Goal: Task Accomplishment & Management: Manage account settings

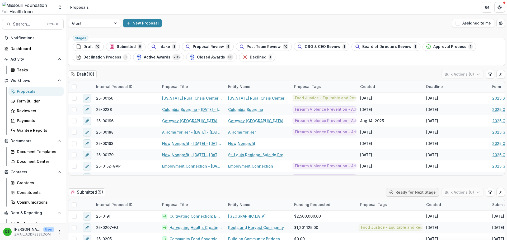
scroll to position [30, 0]
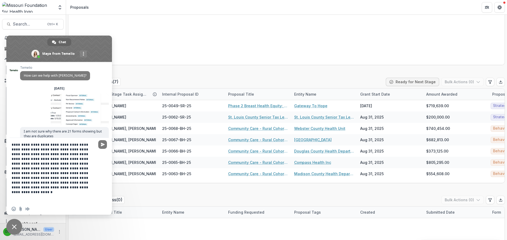
click at [87, 194] on textarea "**********" at bounding box center [54, 170] width 84 height 65
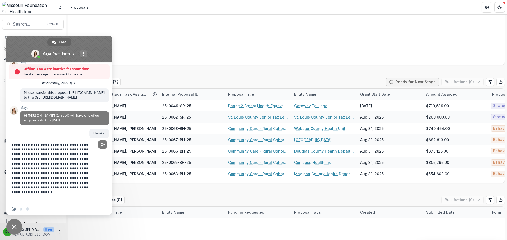
scroll to position [1056, 0]
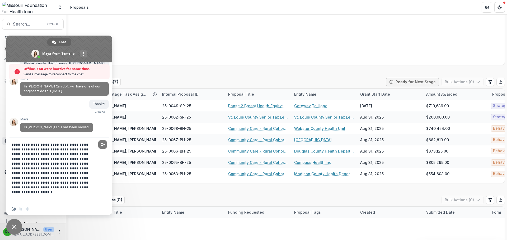
drag, startPoint x: 85, startPoint y: 193, endPoint x: 4, endPoint y: 138, distance: 98.1
click at [4, 138] on body "Skip to content Aggregate Analysis Foundations MFH Workflow Sandbox [US_STATE] …" at bounding box center [253, 120] width 507 height 240
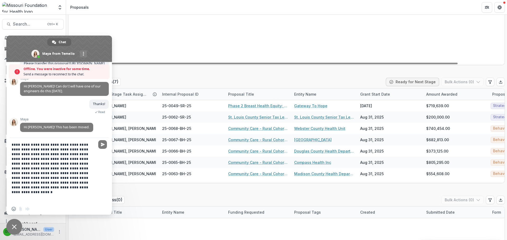
click at [17, 230] on span "Close chat" at bounding box center [14, 227] width 16 height 16
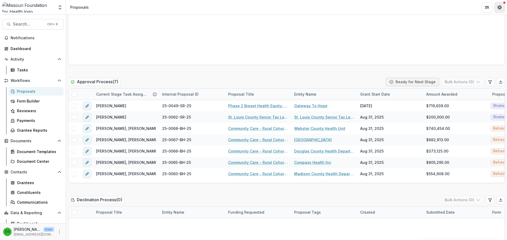
click at [497, 6] on icon "Get Help" at bounding box center [499, 7] width 4 height 4
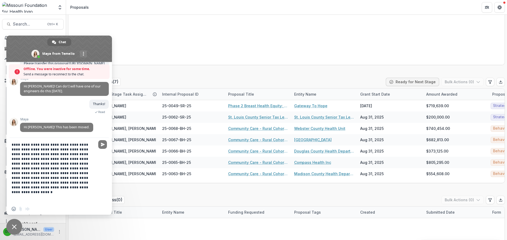
click at [84, 194] on textarea "**********" at bounding box center [54, 170] width 84 height 65
type textarea "**********"
click at [45, 170] on textarea "**********" at bounding box center [54, 170] width 84 height 65
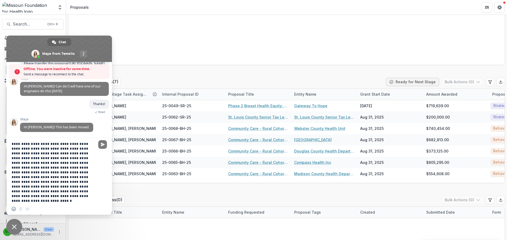
click at [45, 170] on textarea "**********" at bounding box center [54, 170] width 84 height 65
click at [15, 227] on span "Close chat" at bounding box center [14, 227] width 5 height 5
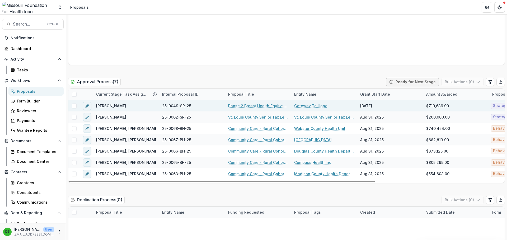
click at [302, 105] on link "Gateway To Hope" at bounding box center [310, 106] width 33 height 6
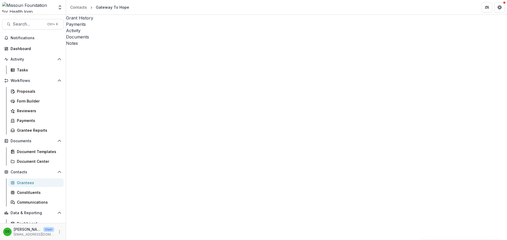
click at [133, 27] on div "Activity" at bounding box center [286, 30] width 441 height 6
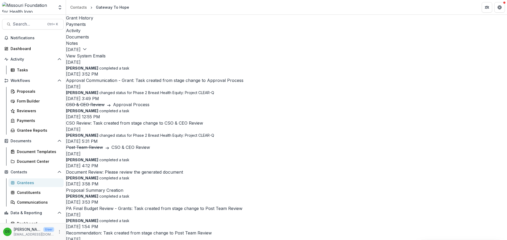
scroll to position [871, 0]
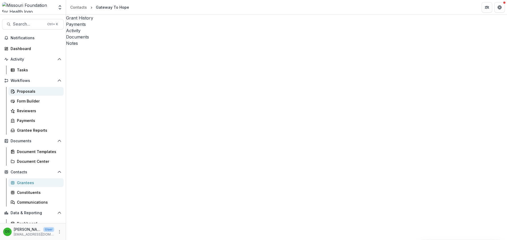
click at [19, 93] on div "Proposals" at bounding box center [38, 92] width 43 height 6
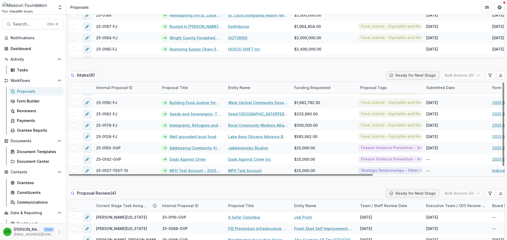
scroll to position [317, 0]
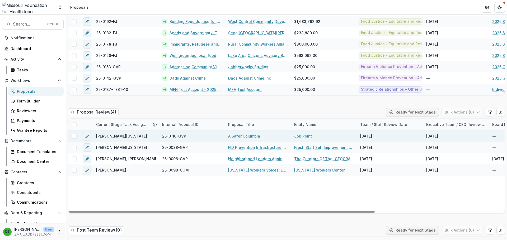
click at [303, 138] on link "Job Point" at bounding box center [303, 137] width 18 height 6
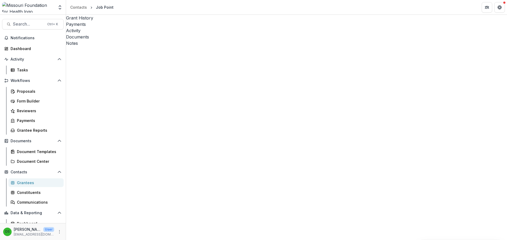
click at [134, 27] on div "Activity" at bounding box center [286, 30] width 441 height 6
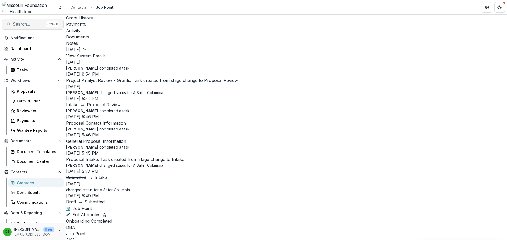
click at [32, 25] on span "Search..." at bounding box center [28, 24] width 31 height 5
type input "**********"
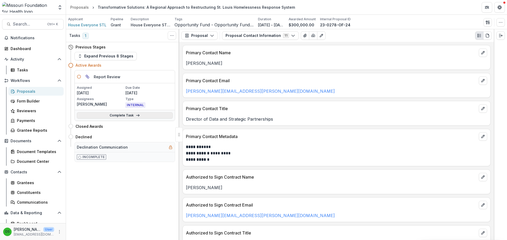
click at [121, 116] on link "Complete Task" at bounding box center [125, 115] width 96 height 6
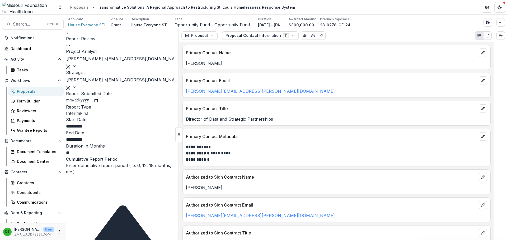
click at [81, 104] on input "Report Submitted Date" at bounding box center [82, 100] width 33 height 7
type input "**********"
click at [203, 32] on button "Proposal" at bounding box center [199, 35] width 36 height 8
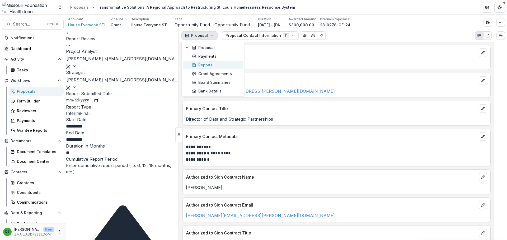
click at [202, 65] on div "Reports" at bounding box center [216, 65] width 48 height 6
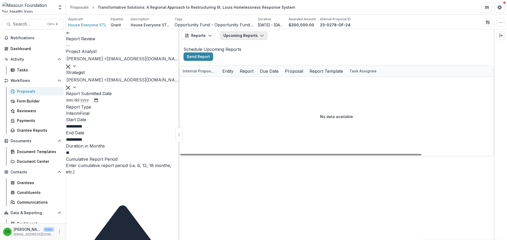
click at [242, 37] on button "Upcoming Reports" at bounding box center [244, 35] width 48 height 8
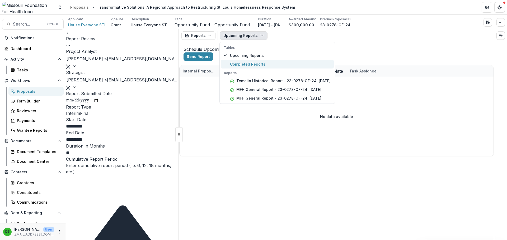
click at [240, 62] on span "Completed Reports" at bounding box center [280, 65] width 101 height 6
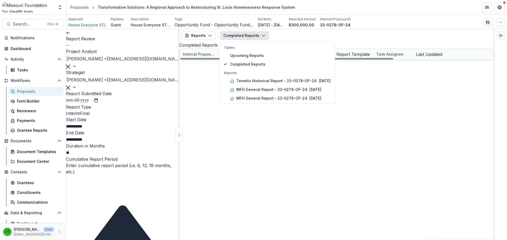
click at [238, 60] on div "23-0278-OF-24 House Everyone STL Temelio Historical Report - 23-0278-OF-24 06/0…" at bounding box center [337, 60] width 314 height 0
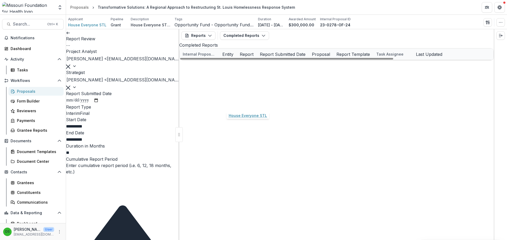
click at [247, 91] on link "House Everyone STL" at bounding box center [241, 89] width 38 height 6
click at [310, 91] on link "MFH General Report - 23-0278-OF-24" at bounding box center [318, 89] width 60 height 6
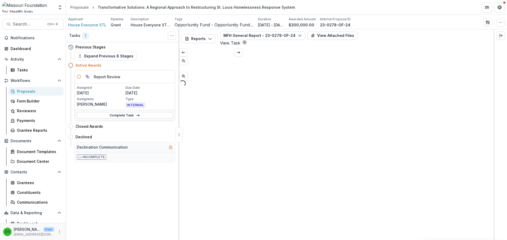
drag, startPoint x: 310, startPoint y: 105, endPoint x: 244, endPoint y: 94, distance: 66.9
click at [244, 88] on div "Loading..." at bounding box center [336, 85] width 314 height 8
click at [144, 114] on link "Complete Task" at bounding box center [125, 115] width 96 height 6
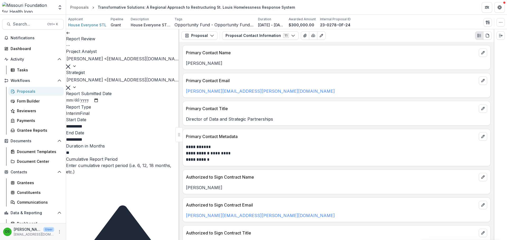
click at [80, 116] on span at bounding box center [80, 113] width 0 height 5
click at [202, 38] on button "Proposal" at bounding box center [199, 35] width 36 height 8
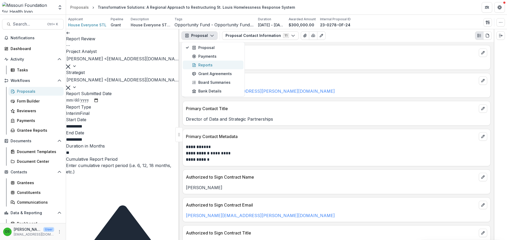
click at [204, 64] on div "Reports" at bounding box center [216, 65] width 48 height 6
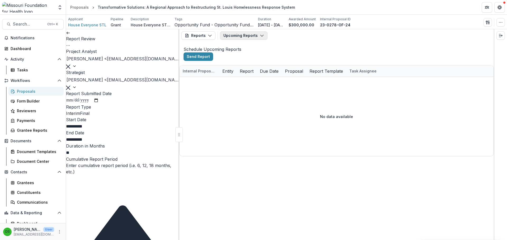
click at [248, 35] on button "Upcoming Reports" at bounding box center [244, 35] width 48 height 8
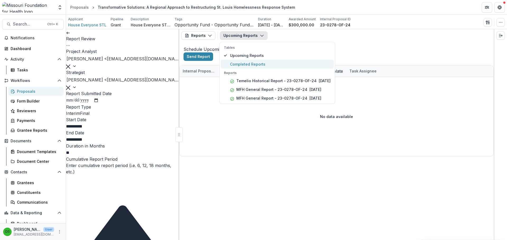
click at [248, 65] on span "Completed Reports" at bounding box center [280, 65] width 101 height 6
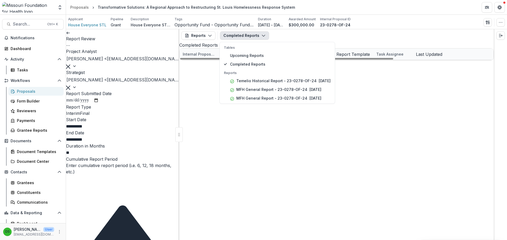
click at [320, 60] on div "23-0278-OF-24 House Everyone STL Temelio Historical Report - 23-0278-OF-24 06/0…" at bounding box center [337, 60] width 314 height 0
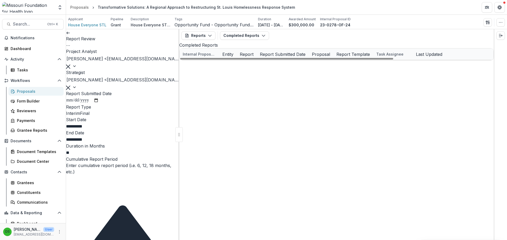
click at [322, 91] on link "MFH General Report - 23-0278-OF-24" at bounding box center [318, 89] width 60 height 6
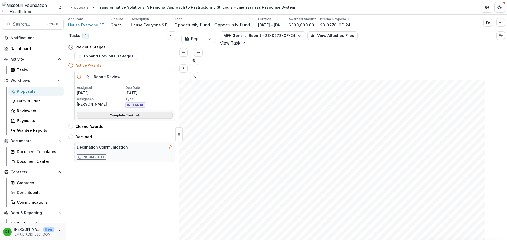
click at [141, 117] on link "Complete Task" at bounding box center [125, 115] width 96 height 6
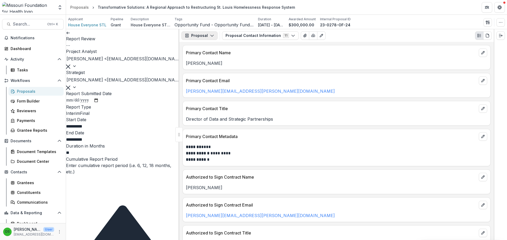
click at [211, 37] on icon "button" at bounding box center [212, 36] width 4 height 4
click at [209, 64] on div "Reports" at bounding box center [216, 65] width 48 height 6
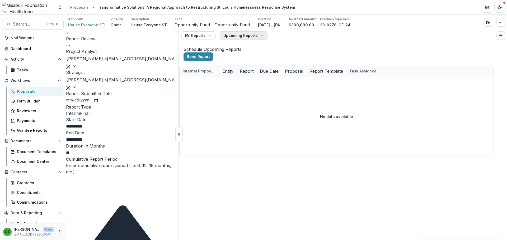
click at [233, 32] on button "Upcoming Reports" at bounding box center [244, 35] width 48 height 8
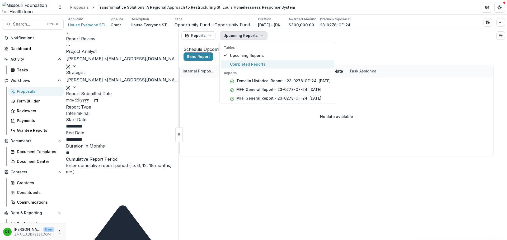
click at [235, 62] on span "Completed Reports" at bounding box center [280, 65] width 101 height 6
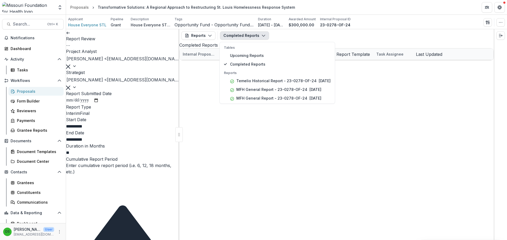
click at [72, 31] on div "Report Review View task Cancel Task" at bounding box center [122, 38] width 113 height 19
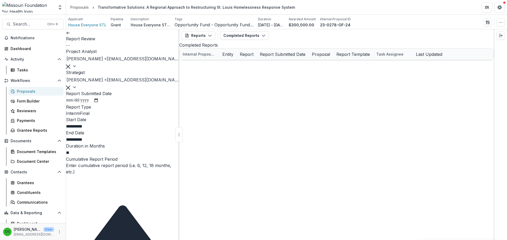
click at [70, 35] on link at bounding box center [68, 32] width 4 height 5
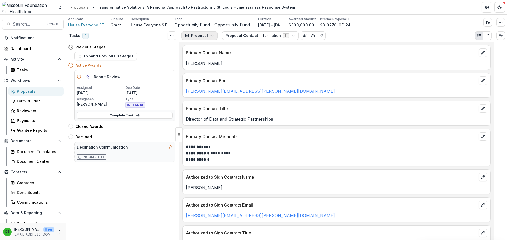
click at [201, 35] on button "Proposal" at bounding box center [199, 35] width 36 height 8
click at [204, 65] on div "Reports" at bounding box center [216, 65] width 48 height 6
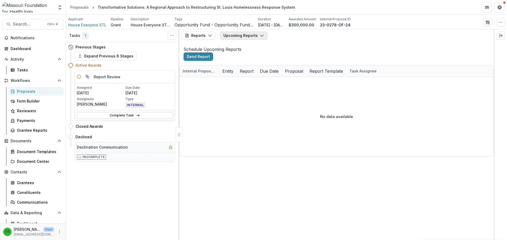
click at [228, 34] on button "Upcoming Reports" at bounding box center [244, 35] width 48 height 8
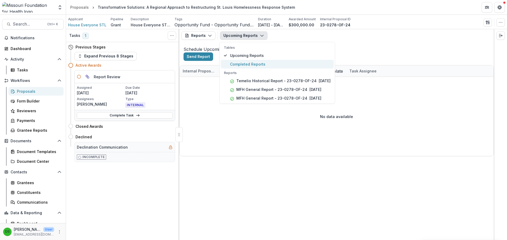
click at [231, 64] on span "Completed Reports" at bounding box center [280, 65] width 101 height 6
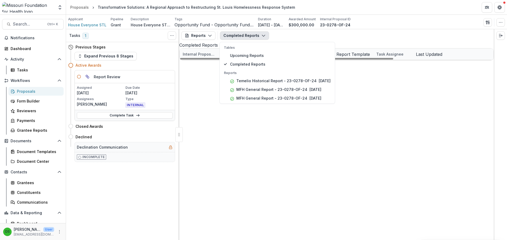
click at [243, 60] on div "23-0278-OF-24 House Everyone STL Temelio Historical Report - 23-0278-OF-24 06/0…" at bounding box center [337, 60] width 314 height 0
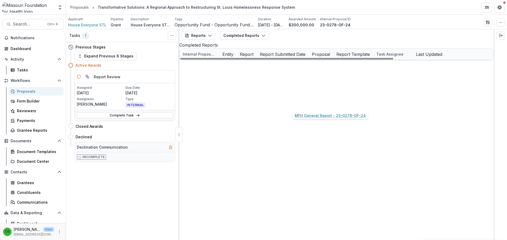
click at [311, 91] on link "MFH General Report - 23-0278-OF-24" at bounding box center [318, 89] width 60 height 6
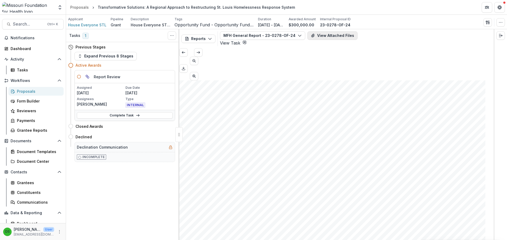
click at [307, 39] on button "View Attached Files" at bounding box center [332, 35] width 50 height 8
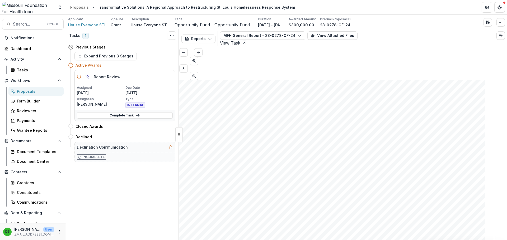
click at [105, 117] on link "Complete Task" at bounding box center [125, 115] width 96 height 6
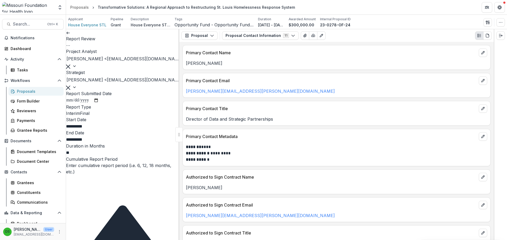
scroll to position [158, 0]
click at [103, 176] on input "Cumulative Report Period" at bounding box center [87, 179] width 42 height 6
type input "*"
type input "**"
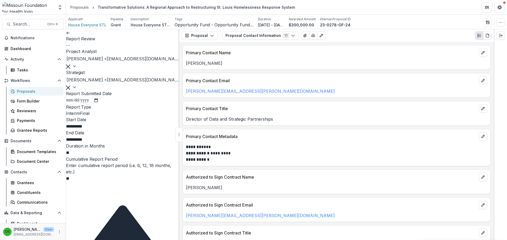
scroll to position [317, 0]
type input "********"
click at [195, 36] on button "Proposal" at bounding box center [199, 35] width 36 height 8
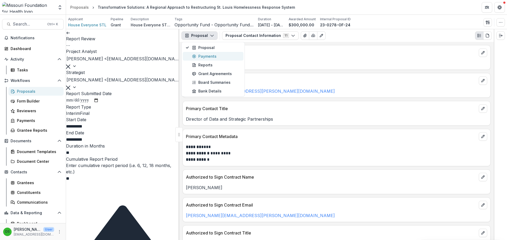
click at [197, 56] on div "Payments" at bounding box center [216, 57] width 48 height 6
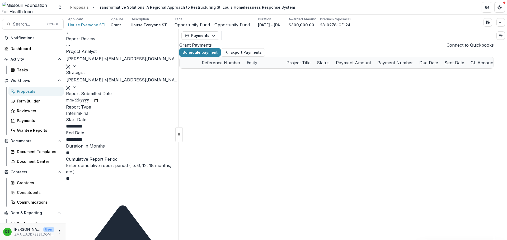
select select "****"
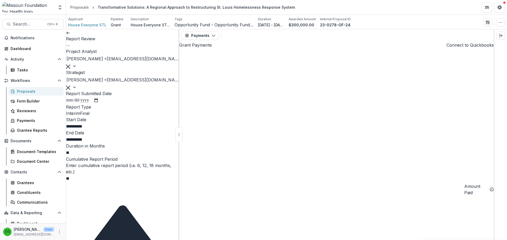
select select "****"
type input "*******"
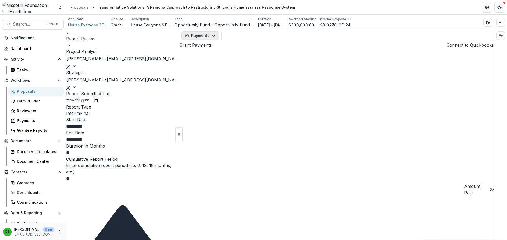
click at [211, 34] on icon "button" at bounding box center [213, 36] width 4 height 4
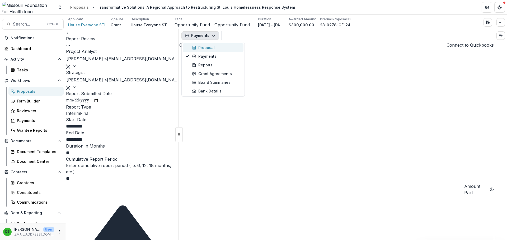
click at [211, 49] on div "Proposal" at bounding box center [216, 48] width 48 height 6
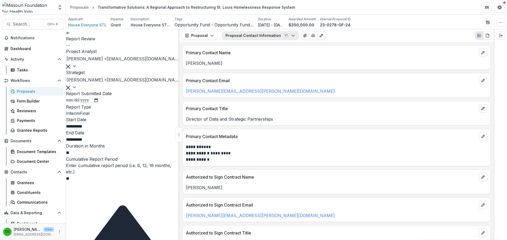
click at [269, 36] on button "Proposal Contact Information 11" at bounding box center [260, 35] width 77 height 8
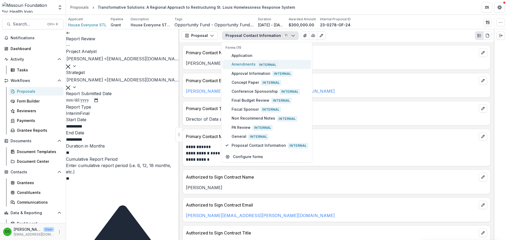
click at [253, 64] on span "Amendments Internal" at bounding box center [270, 65] width 76 height 6
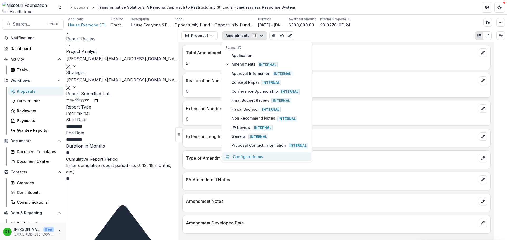
click at [294, 158] on button "Configure forms" at bounding box center [266, 157] width 89 height 9
select select "****"
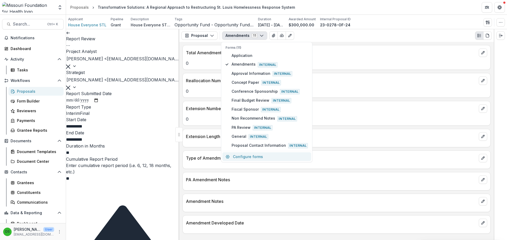
select select "****"
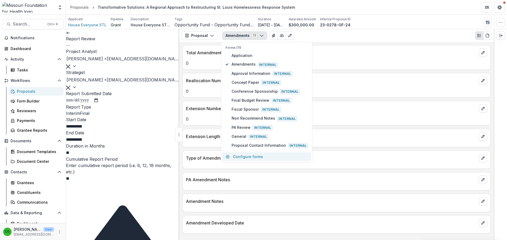
select select "****"
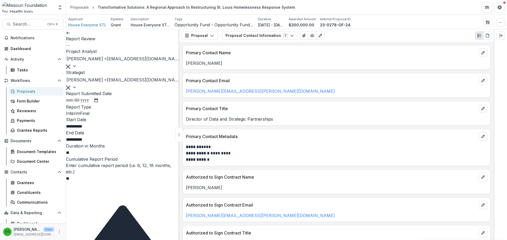
type input "*******"
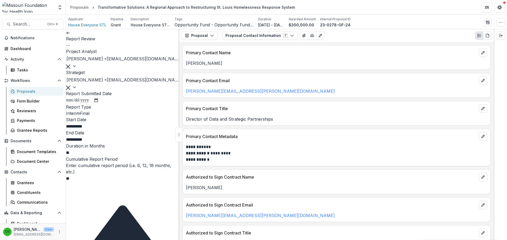
type input "**********"
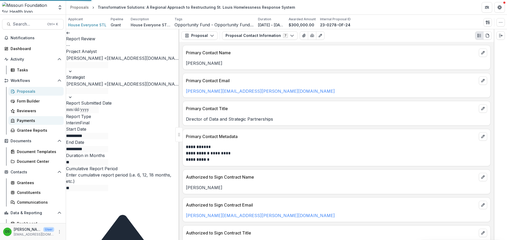
scroll to position [383, 0]
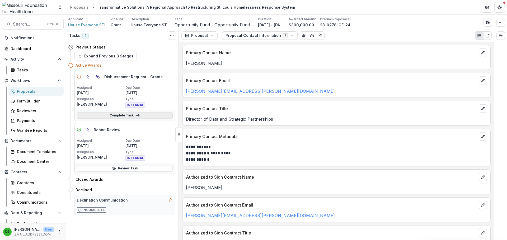
click at [141, 118] on link "Complete Task" at bounding box center [125, 115] width 96 height 6
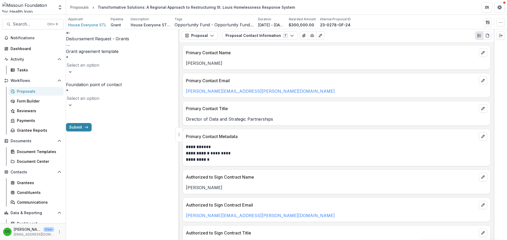
click at [96, 63] on div at bounding box center [123, 65] width 112 height 7
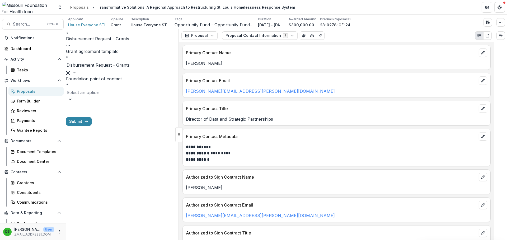
click at [103, 89] on div at bounding box center [123, 92] width 112 height 7
type input "***"
click at [103, 240] on div "[PERSON_NAME]" at bounding box center [253, 243] width 507 height 6
click at [92, 119] on button "Submit" at bounding box center [79, 116] width 26 height 8
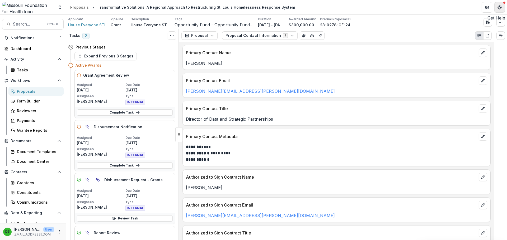
click at [501, 9] on icon "Get Help" at bounding box center [499, 7] width 4 height 4
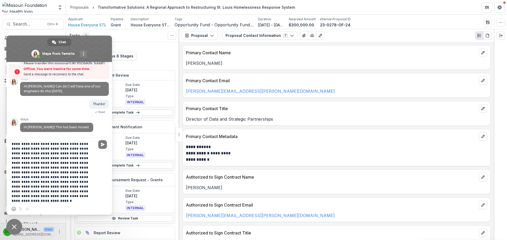
click at [67, 143] on textarea "**********" at bounding box center [54, 170] width 84 height 65
click at [73, 120] on span "Maya" at bounding box center [56, 120] width 73 height 4
click at [15, 225] on span "Close chat" at bounding box center [14, 227] width 5 height 5
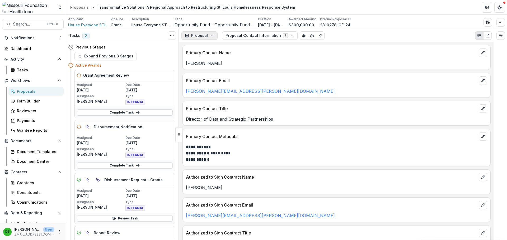
click at [197, 40] on button "Proposal" at bounding box center [199, 35] width 36 height 8
click at [198, 65] on div "Reports" at bounding box center [216, 65] width 48 height 6
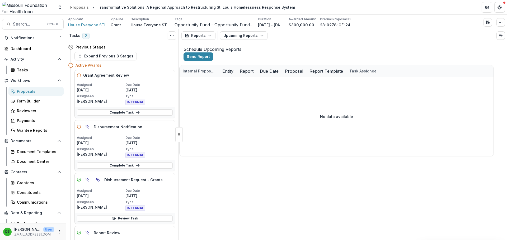
scroll to position [78, 0]
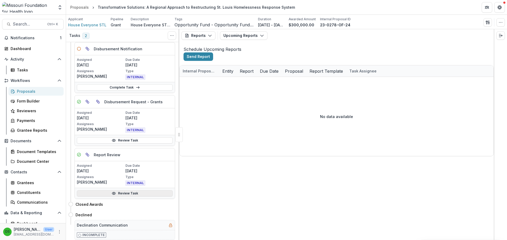
click at [125, 192] on link "Review Task" at bounding box center [125, 194] width 96 height 6
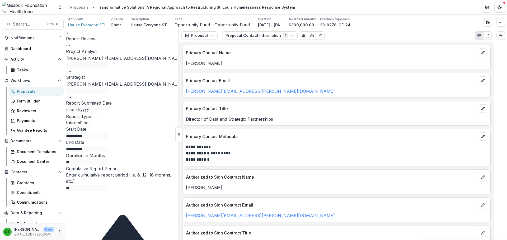
type input "********"
type input "*******"
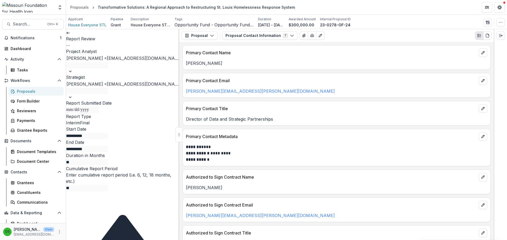
click at [70, 35] on link at bounding box center [68, 32] width 4 height 5
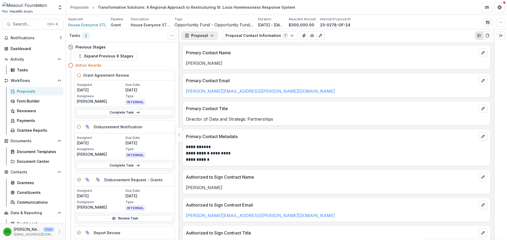
click at [214, 37] on button "Proposal" at bounding box center [199, 35] width 36 height 8
click at [210, 66] on div "Reports" at bounding box center [216, 65] width 48 height 6
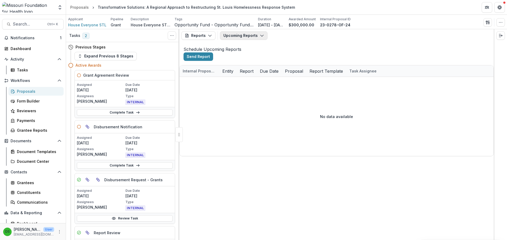
click at [235, 36] on button "Upcoming Reports" at bounding box center [244, 35] width 48 height 8
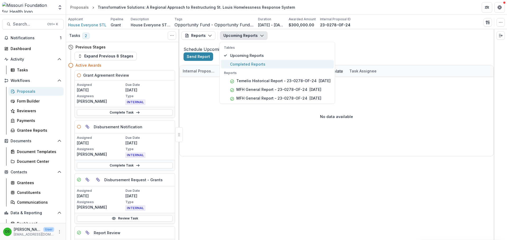
click at [239, 66] on span "Completed Reports" at bounding box center [280, 65] width 101 height 6
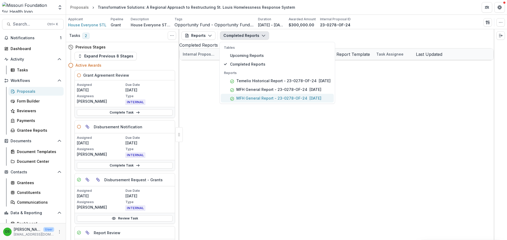
click at [248, 98] on p "MFH General Report - 23-0278-OF-24" at bounding box center [271, 99] width 71 height 6
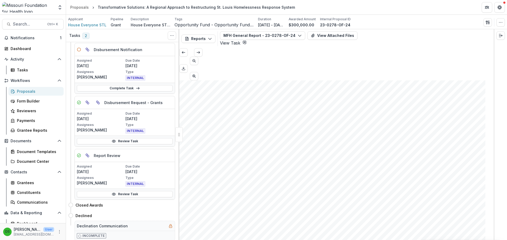
scroll to position [78, 0]
click at [107, 194] on link "Review Task" at bounding box center [125, 194] width 96 height 6
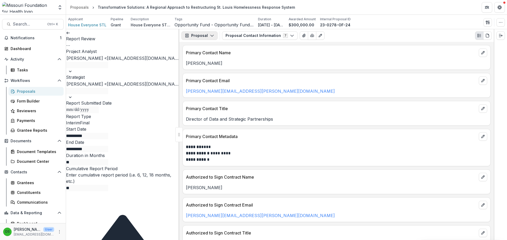
click at [195, 35] on button "Proposal" at bounding box center [199, 35] width 36 height 8
click at [199, 66] on div "Reports" at bounding box center [216, 65] width 48 height 6
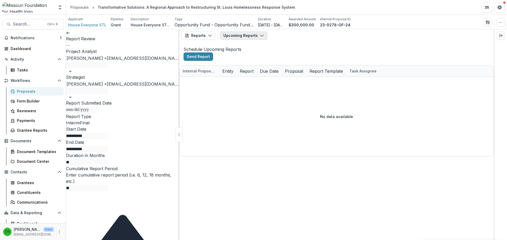
click at [250, 35] on button "Upcoming Reports" at bounding box center [244, 35] width 48 height 8
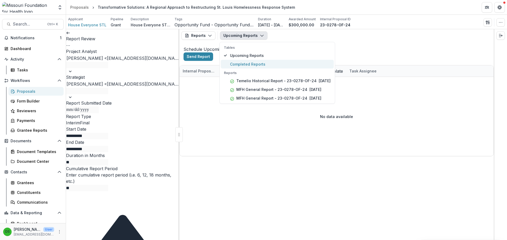
click at [248, 66] on span "Completed Reports" at bounding box center [280, 65] width 101 height 6
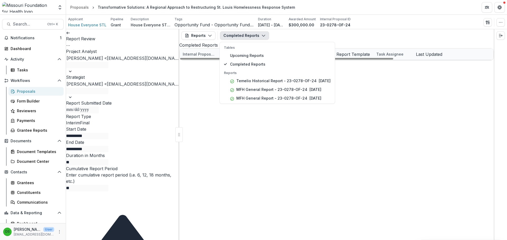
click at [244, 60] on div "23-0278-OF-24 House Everyone STL Temelio Historical Report - 23-0278-OF-24 06/0…" at bounding box center [337, 60] width 314 height 0
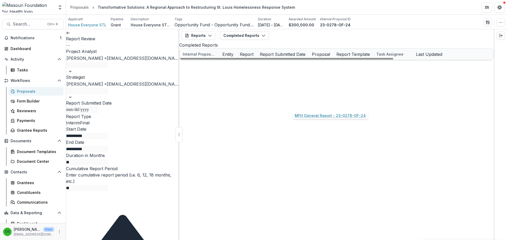
click at [318, 91] on link "MFH General Report - 23-0278-OF-24" at bounding box center [318, 89] width 60 height 6
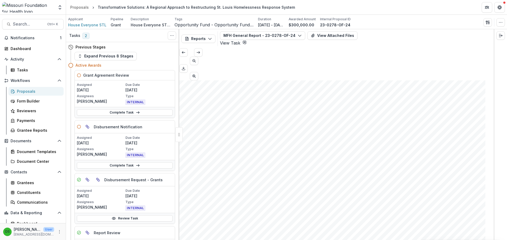
scroll to position [78, 0]
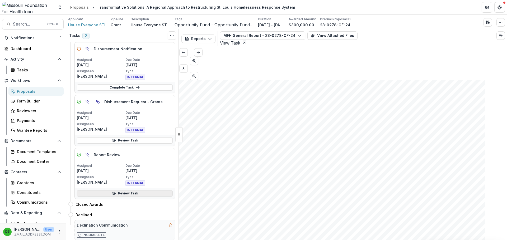
click at [122, 193] on link "Review Task" at bounding box center [125, 194] width 96 height 6
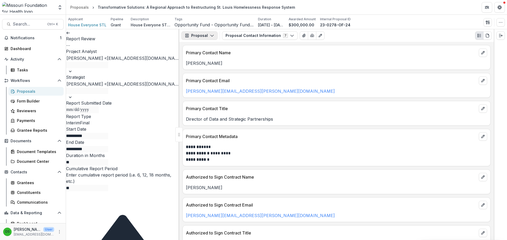
click at [210, 35] on icon "button" at bounding box center [212, 36] width 4 height 4
click at [207, 64] on div "Reports" at bounding box center [216, 65] width 48 height 6
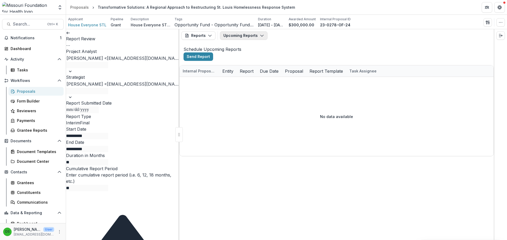
click at [233, 38] on button "Upcoming Reports" at bounding box center [244, 35] width 48 height 8
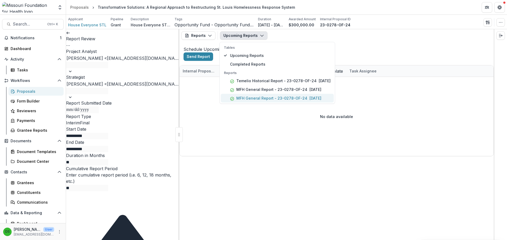
click at [254, 97] on p "MFH General Report - 23-0278-OF-24" at bounding box center [271, 99] width 71 height 6
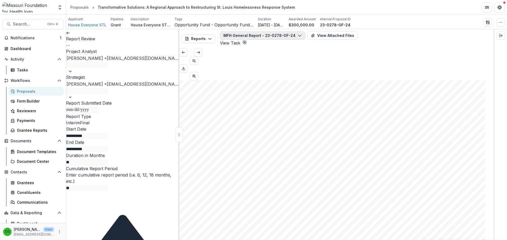
click at [228, 35] on button "MFH General Report - 23-0278-OF-24" at bounding box center [262, 35] width 85 height 8
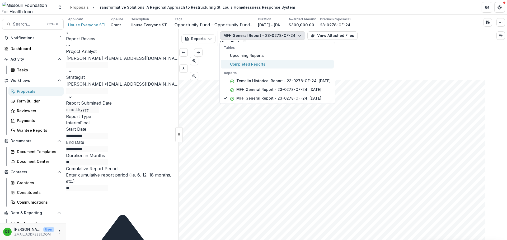
click at [230, 65] on span "Completed Reports" at bounding box center [280, 65] width 101 height 6
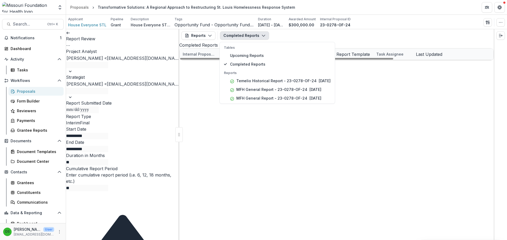
drag, startPoint x: 232, startPoint y: 141, endPoint x: 260, endPoint y: 135, distance: 27.9
click at [233, 60] on div "23-0278-OF-24 House Everyone STL Temelio Historical Report - 23-0278-OF-24 06/0…" at bounding box center [337, 60] width 314 height 0
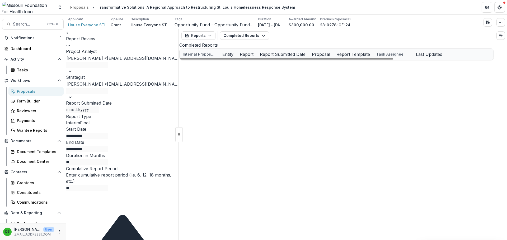
click at [307, 91] on link "MFH General Report - 23-0278-OF-24" at bounding box center [318, 89] width 60 height 6
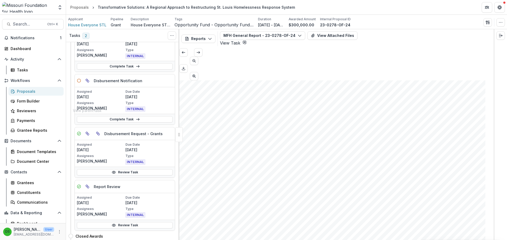
scroll to position [78, 0]
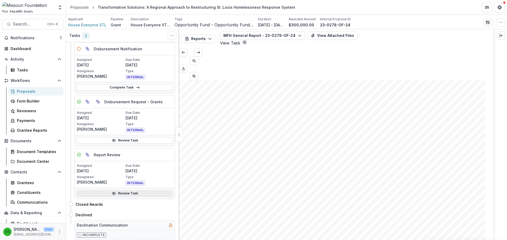
click at [95, 193] on link "Review Task" at bounding box center [125, 194] width 96 height 6
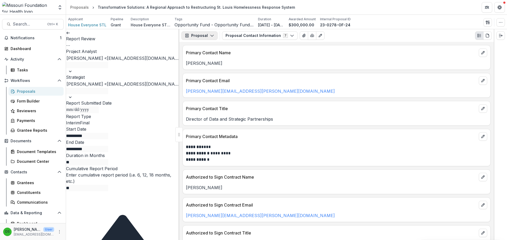
click at [202, 36] on button "Proposal" at bounding box center [199, 35] width 36 height 8
click at [201, 63] on div "Reports" at bounding box center [216, 65] width 48 height 6
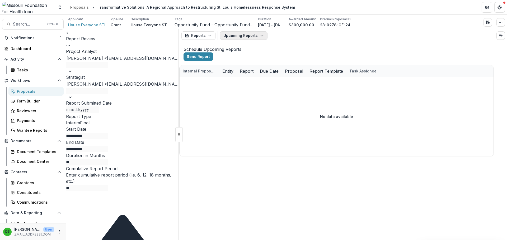
click at [238, 38] on button "Upcoming Reports" at bounding box center [244, 35] width 48 height 8
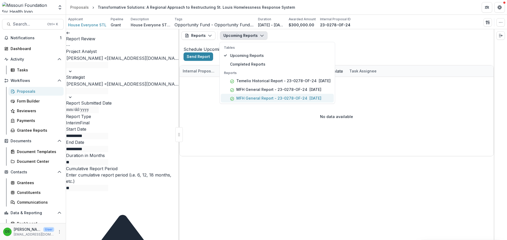
click at [246, 97] on p "MFH General Report - 23-0278-OF-24" at bounding box center [271, 99] width 71 height 6
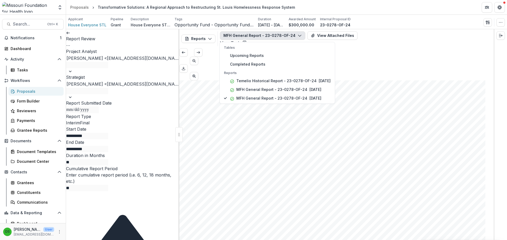
click at [298, 193] on span "Operations and Community Engagement Coordinator" at bounding box center [271, 196] width 146 height 6
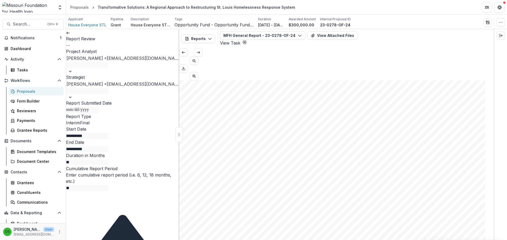
click at [70, 35] on link at bounding box center [68, 32] width 4 height 5
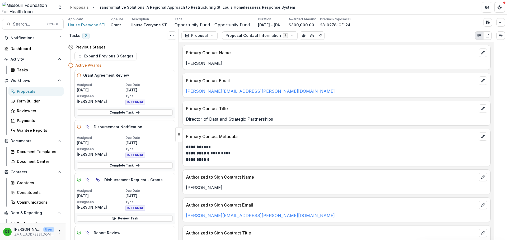
drag, startPoint x: 73, startPoint y: 39, endPoint x: 92, endPoint y: 34, distance: 19.1
click at [92, 34] on div "Tasks 2 Show Cancelled Tasks" at bounding box center [122, 35] width 113 height 13
click at [34, 39] on span "Notifications" at bounding box center [35, 38] width 49 height 4
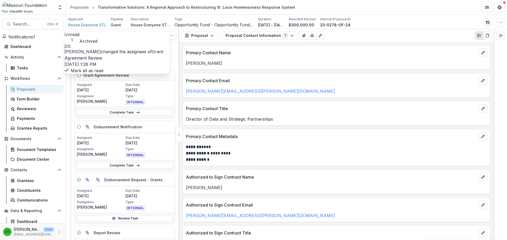
click at [103, 73] on button "Mark all as read" at bounding box center [83, 71] width 39 height 6
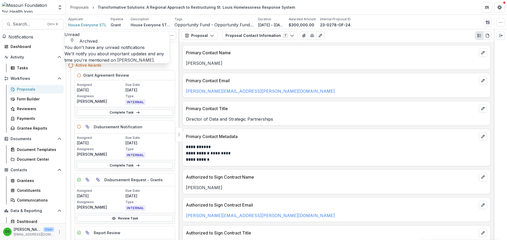
click at [25, 37] on span "Notifications" at bounding box center [20, 36] width 25 height 5
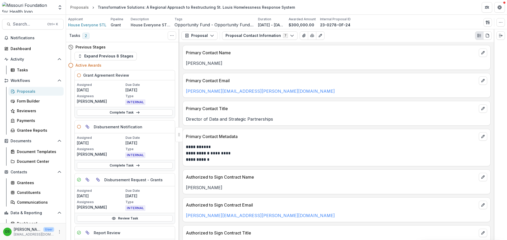
drag, startPoint x: 497, startPoint y: 9, endPoint x: 453, endPoint y: 9, distance: 44.4
click at [497, 9] on icon "Get Help" at bounding box center [499, 7] width 4 height 4
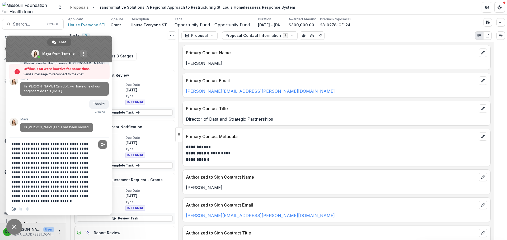
scroll to position [897, 0]
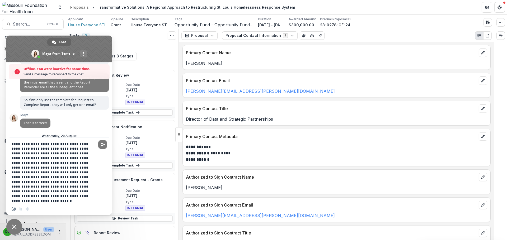
click at [13, 224] on span "Close chat" at bounding box center [14, 227] width 16 height 16
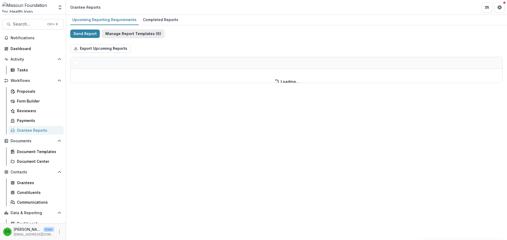
click at [137, 33] on button "Manage Report Templates ( 6 )" at bounding box center [133, 34] width 63 height 8
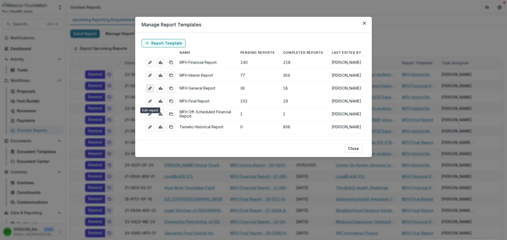
click at [150, 88] on icon "edit-report" at bounding box center [150, 88] width 4 height 4
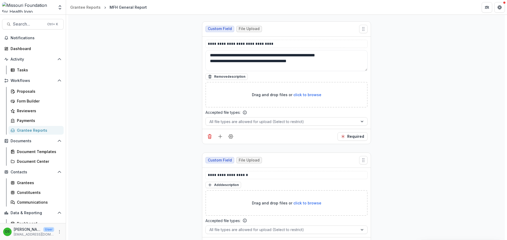
scroll to position [1399, 0]
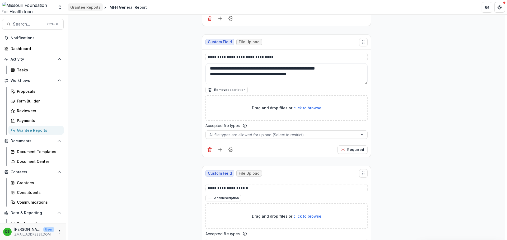
click at [78, 8] on div "Grantee Reports" at bounding box center [85, 7] width 30 height 6
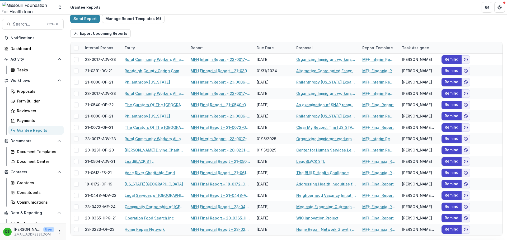
scroll to position [15, 0]
click at [128, 20] on button "Manage Report Templates ( 6 )" at bounding box center [133, 19] width 63 height 8
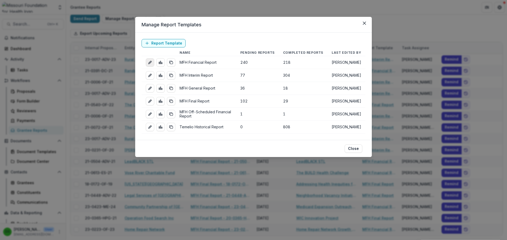
click at [151, 64] on icon "edit-report" at bounding box center [150, 62] width 4 height 4
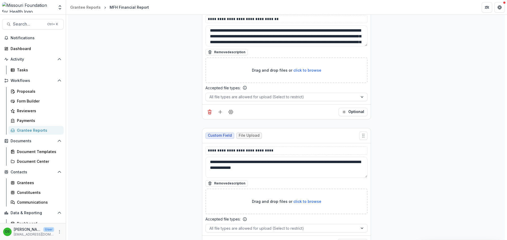
scroll to position [1584, 0]
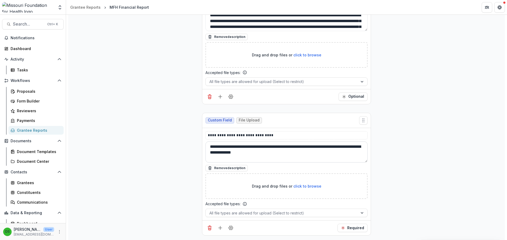
click at [209, 147] on textarea "**********" at bounding box center [286, 152] width 162 height 21
click at [73, 6] on div "Grantee Reports" at bounding box center [85, 7] width 30 height 6
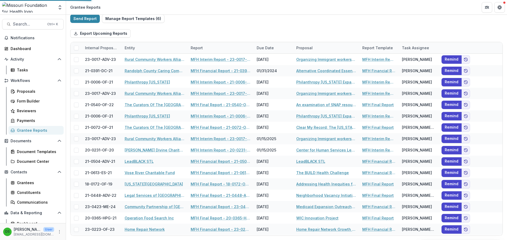
scroll to position [15, 0]
click at [144, 20] on button "Manage Report Templates ( 6 )" at bounding box center [133, 19] width 63 height 8
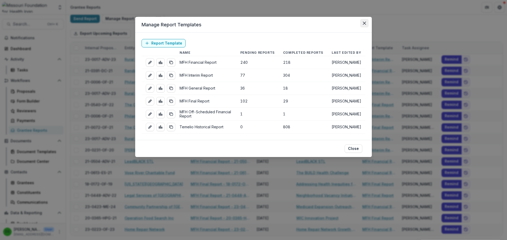
click at [363, 23] on icon "Close" at bounding box center [364, 23] width 3 height 3
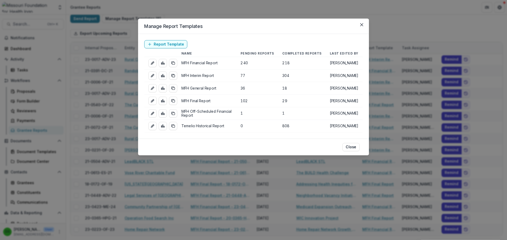
scroll to position [15, 0]
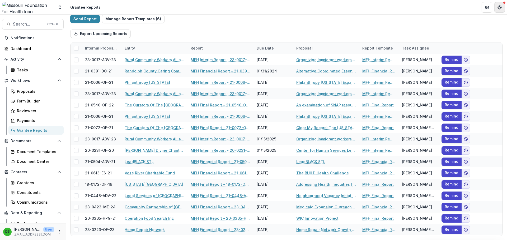
click at [500, 6] on icon "Get Help" at bounding box center [499, 6] width 1 height 1
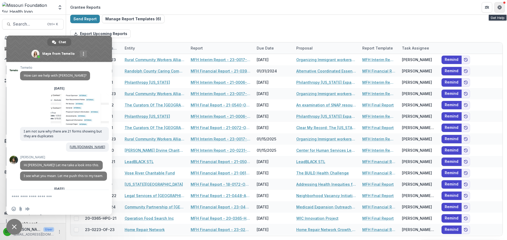
scroll to position [1106, 0]
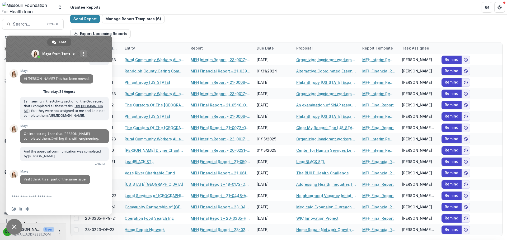
click at [15, 225] on span "Close chat" at bounding box center [14, 227] width 16 height 16
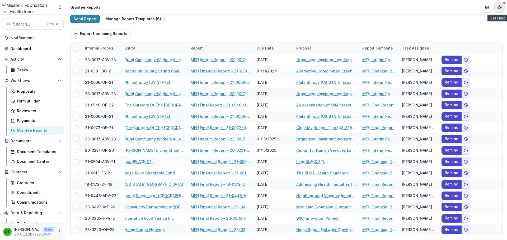
click at [502, 10] on button "Get Help" at bounding box center [499, 7] width 11 height 11
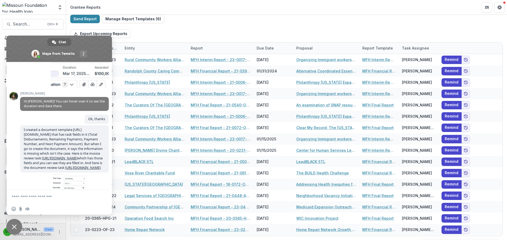
scroll to position [190, 0]
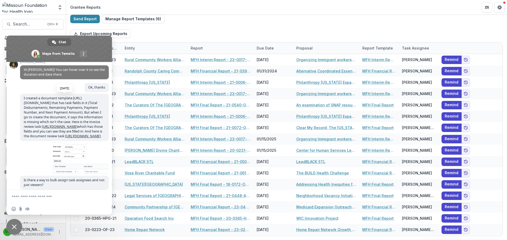
click at [58, 118] on span "I created a document template:https://app.trytemelio.com/foundation/08a576e1-83…" at bounding box center [63, 117] width 79 height 43
drag, startPoint x: 58, startPoint y: 118, endPoint x: 55, endPoint y: 129, distance: 11.5
click at [55, 129] on span "I created a document template:https://app.trytemelio.com/foundation/08a576e1-83…" at bounding box center [63, 117] width 79 height 43
drag, startPoint x: 96, startPoint y: 143, endPoint x: 59, endPoint y: 123, distance: 42.1
click at [59, 123] on span "I created a document template:https://app.trytemelio.com/foundation/08a576e1-83…" at bounding box center [63, 117] width 79 height 43
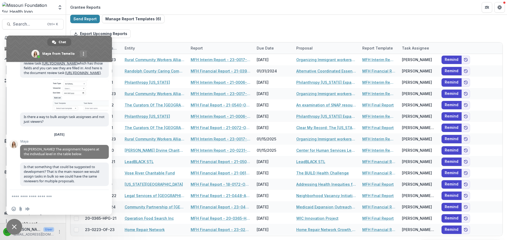
scroll to position [285, 0]
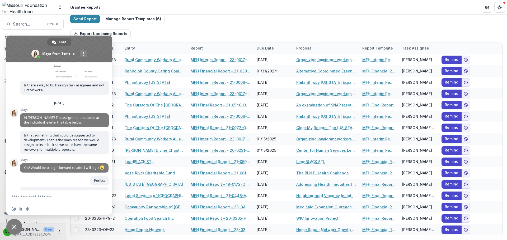
click at [72, 79] on span at bounding box center [80, 64] width 58 height 32
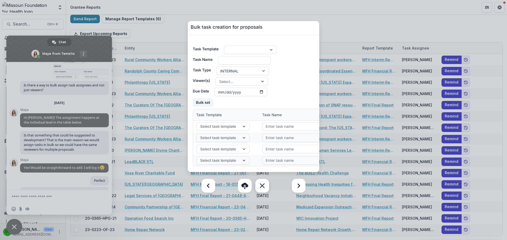
click at [263, 185] on link at bounding box center [262, 186] width 14 height 14
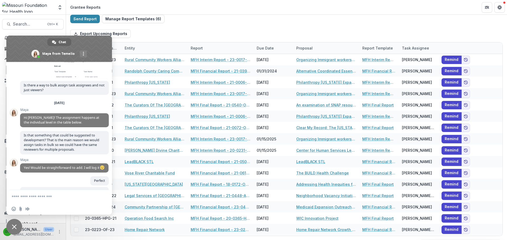
click at [80, 79] on span at bounding box center [80, 64] width 58 height 32
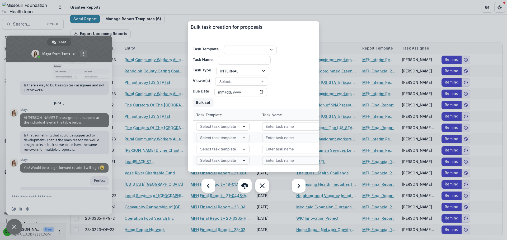
click at [259, 184] on link at bounding box center [262, 186] width 14 height 14
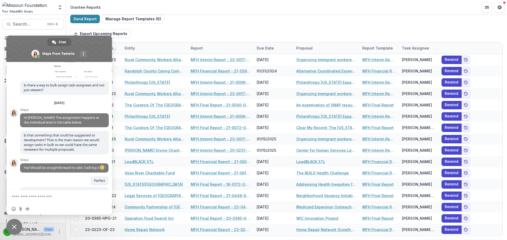
click at [77, 79] on span at bounding box center [80, 64] width 58 height 32
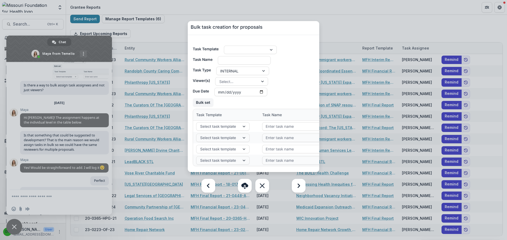
click at [261, 56] on img at bounding box center [253, 96] width 131 height 151
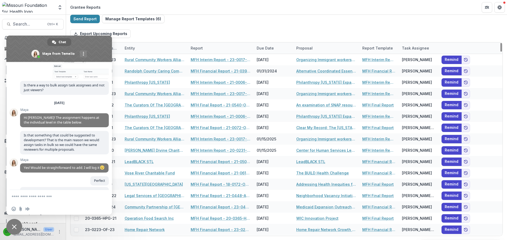
click at [16, 230] on span "Close chat" at bounding box center [14, 227] width 16 height 16
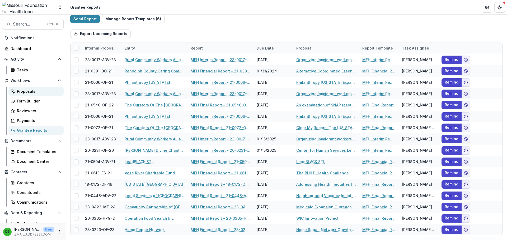
click at [30, 92] on div "Proposals" at bounding box center [38, 92] width 43 height 6
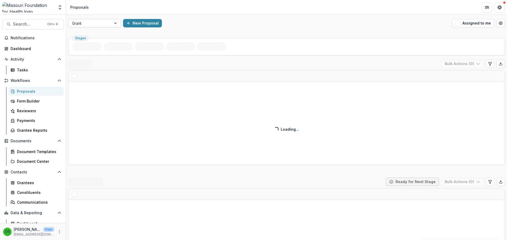
click at [97, 23] on div at bounding box center [89, 23] width 35 height 7
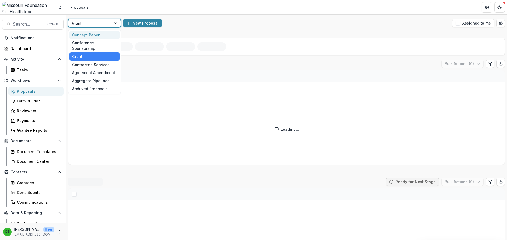
click at [97, 34] on div "Concept Paper" at bounding box center [94, 35] width 50 height 8
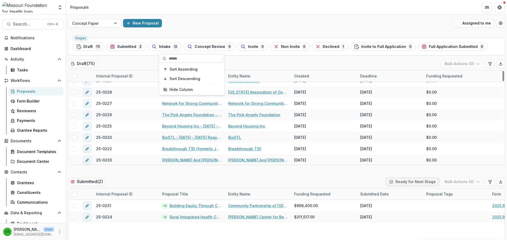
scroll to position [185, 0]
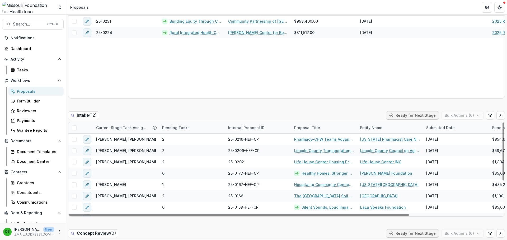
click at [73, 128] on span at bounding box center [74, 128] width 5 height 5
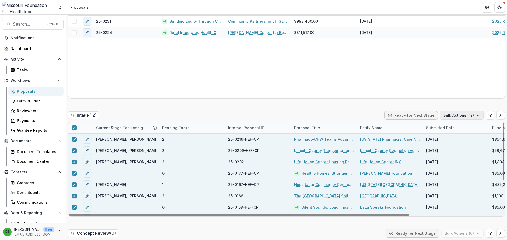
click at [458, 114] on button "Bulk Actions ( 12 )" at bounding box center [462, 115] width 44 height 8
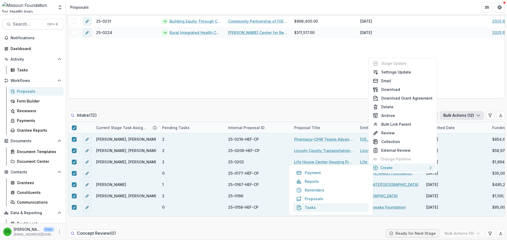
click at [307, 207] on button "Tasks" at bounding box center [331, 208] width 76 height 9
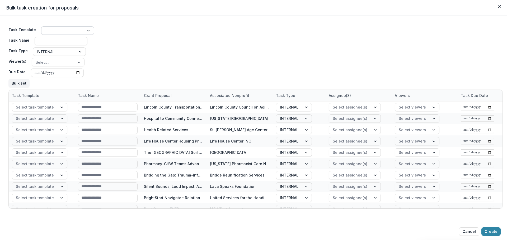
click at [65, 27] on div at bounding box center [62, 31] width 43 height 8
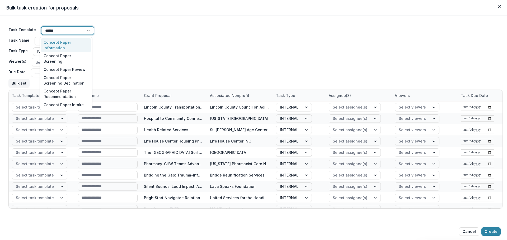
type input "*******"
click at [62, 60] on div "Concept Paper Screening" at bounding box center [66, 59] width 50 height 14
type input "**********"
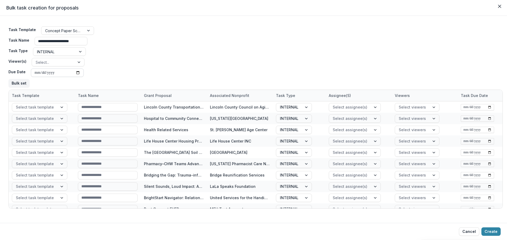
click at [36, 73] on input "Due Date" at bounding box center [57, 73] width 53 height 8
type input "**********"
click at [22, 81] on button "Bulk set" at bounding box center [18, 83] width 21 height 8
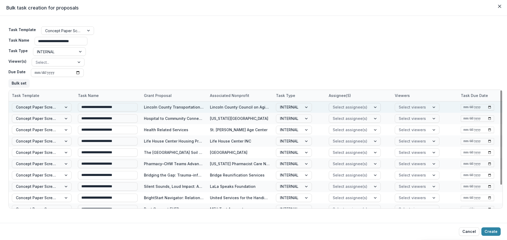
click at [339, 107] on div at bounding box center [350, 107] width 35 height 7
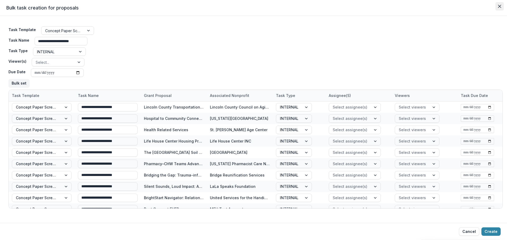
click at [501, 6] on icon "Close" at bounding box center [499, 6] width 3 height 3
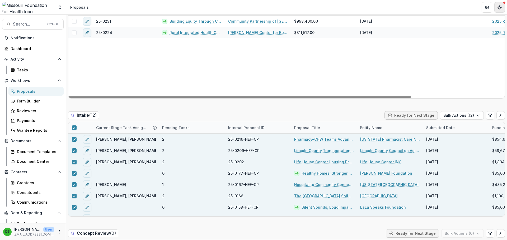
click at [501, 9] on icon "Get Help" at bounding box center [499, 7] width 4 height 4
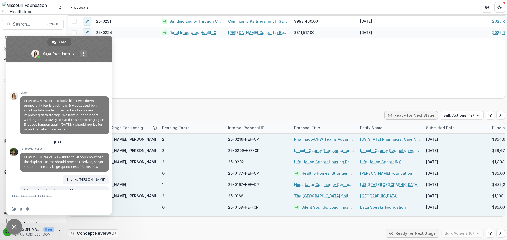
scroll to position [536, 0]
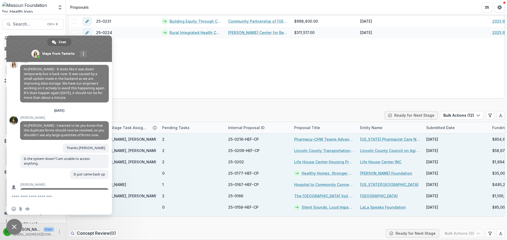
click at [78, 56] on span at bounding box center [80, 40] width 58 height 32
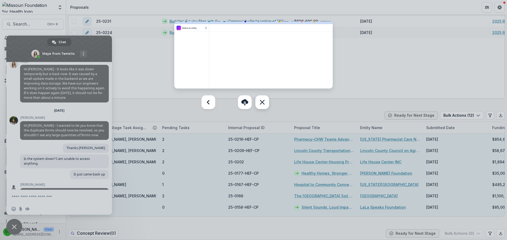
click at [262, 104] on link at bounding box center [262, 103] width 14 height 14
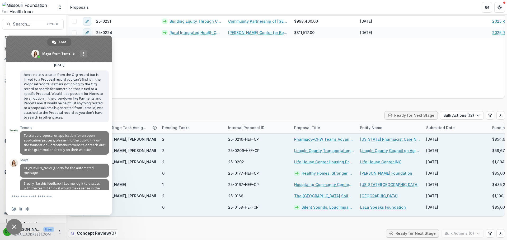
scroll to position [726, 0]
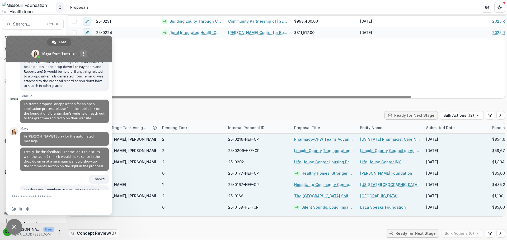
click at [58, 7] on icon "Open entity switcher" at bounding box center [59, 7] width 5 height 5
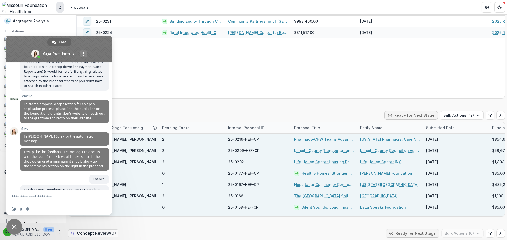
click at [61, 8] on icon "Open entity switcher" at bounding box center [59, 7] width 5 height 5
click at [15, 227] on span "Close chat" at bounding box center [14, 227] width 5 height 5
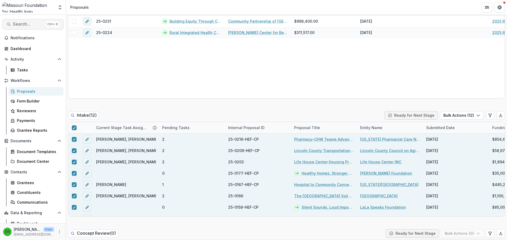
click at [46, 23] on div "Ctrl + K" at bounding box center [52, 24] width 13 height 6
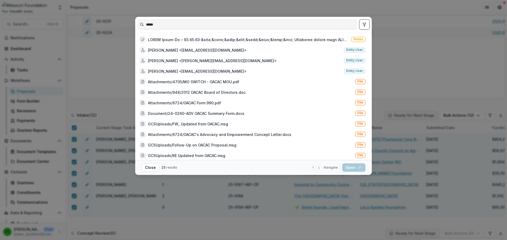
type input "*****"
click at [364, 24] on icon "toggle filters" at bounding box center [364, 24] width 4 height 4
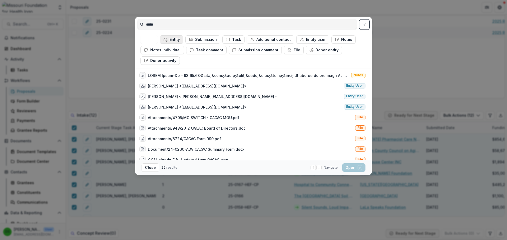
click at [176, 38] on button "Entity" at bounding box center [171, 39] width 23 height 8
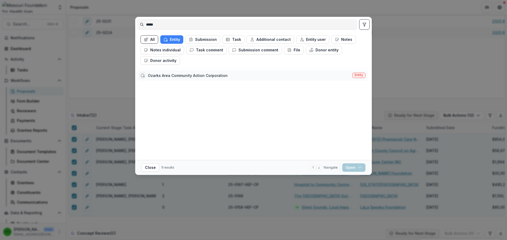
click at [175, 78] on div "Ozarks Area Community Action Corporation" at bounding box center [188, 76] width 80 height 6
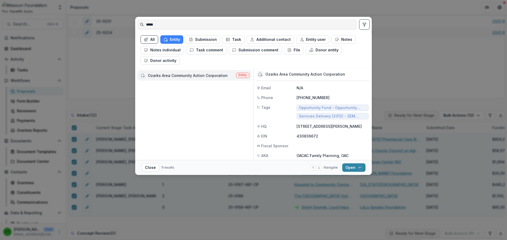
click at [175, 78] on div "Ozarks Area Community Action Corporation" at bounding box center [188, 76] width 80 height 6
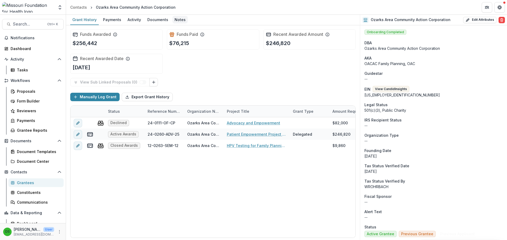
click at [181, 20] on div "Notes" at bounding box center [179, 20] width 15 height 8
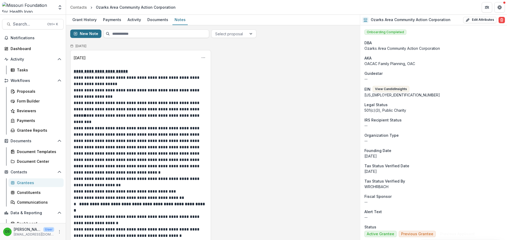
click at [84, 31] on button "New Note" at bounding box center [85, 34] width 31 height 8
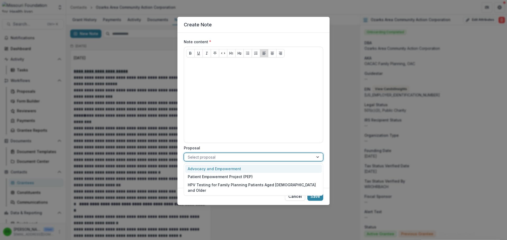
click at [227, 157] on div at bounding box center [249, 157] width 122 height 7
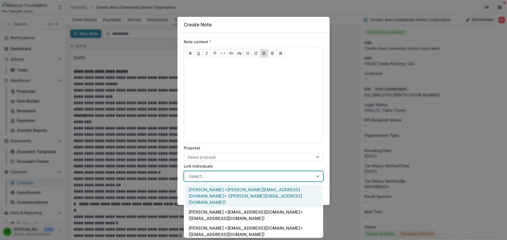
click at [227, 176] on div at bounding box center [249, 176] width 120 height 7
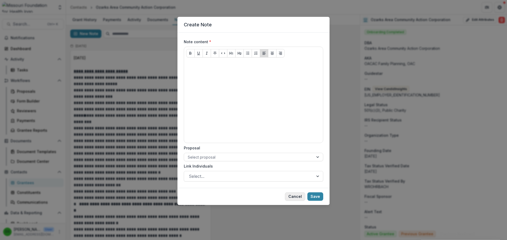
click at [297, 198] on button "Cancel" at bounding box center [295, 197] width 20 height 8
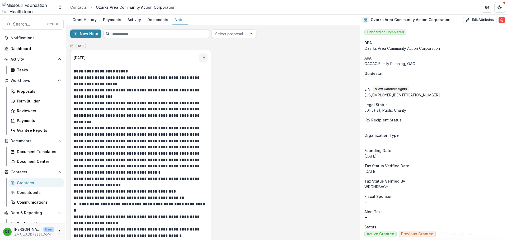
click at [206, 61] on button "Options" at bounding box center [203, 58] width 8 height 8
click at [204, 57] on icon "Options" at bounding box center [203, 58] width 4 height 4
click at [499, 8] on icon "Get Help" at bounding box center [499, 7] width 4 height 4
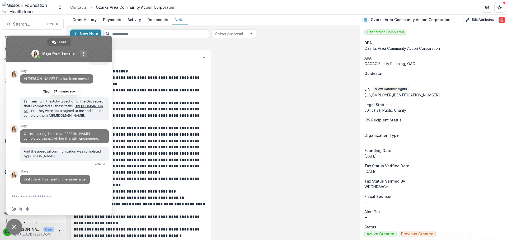
scroll to position [1106, 0]
click at [14, 227] on span "Close chat" at bounding box center [14, 227] width 5 height 5
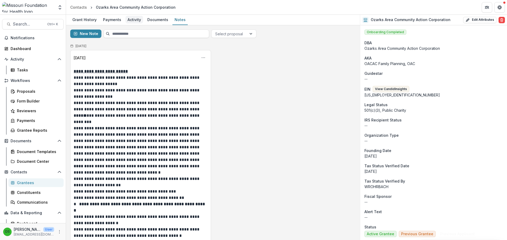
click at [134, 19] on div "Activity" at bounding box center [134, 20] width 18 height 8
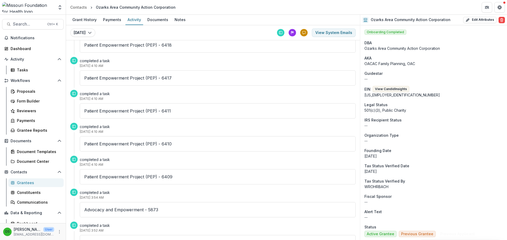
scroll to position [26, 0]
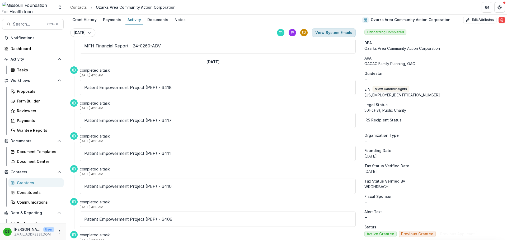
click at [322, 33] on button "View System Emails" at bounding box center [334, 33] width 44 height 8
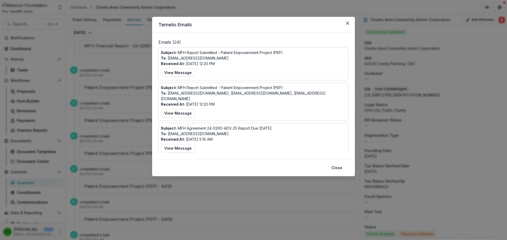
click at [231, 94] on p "To: cshiflet@mffh.org, rlerch@mffh.org, bboyer@mffh.org" at bounding box center [253, 96] width 185 height 11
click at [256, 90] on p "Subject: MFH Report Submitted - Patient Empowerment Project (PEP)" at bounding box center [222, 88] width 122 height 6
click at [187, 74] on button "View Message" at bounding box center [178, 73] width 34 height 8
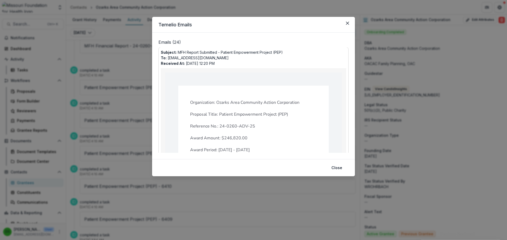
scroll to position [0, 0]
click at [347, 23] on icon "Close" at bounding box center [347, 23] width 3 height 3
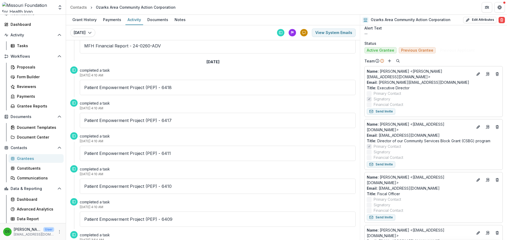
scroll to position [185, 0]
click at [105, 58] on div "June 9, 2025" at bounding box center [212, 62] width 285 height 9
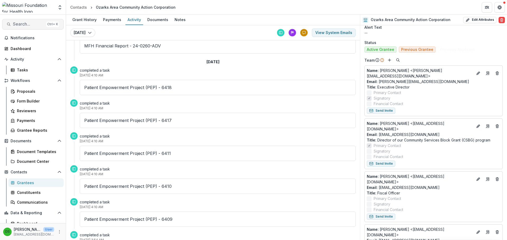
click at [35, 23] on span "Search..." at bounding box center [28, 24] width 31 height 5
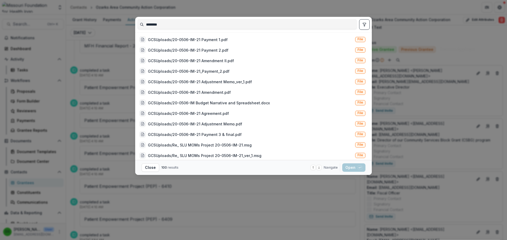
type input "********"
click at [361, 24] on button "toggle filters" at bounding box center [364, 24] width 11 height 11
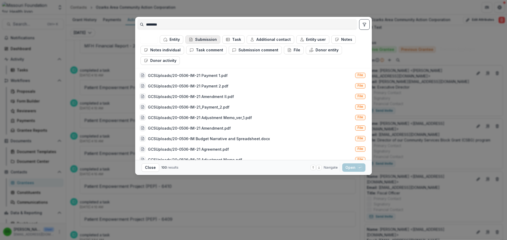
click at [202, 40] on button "Submission" at bounding box center [202, 39] width 35 height 8
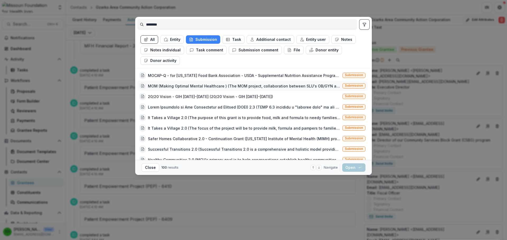
click at [205, 85] on div "MOM (Making Optimal Mental Healthcare ) (The MOM project, collaboration between…" at bounding box center [244, 86] width 192 height 6
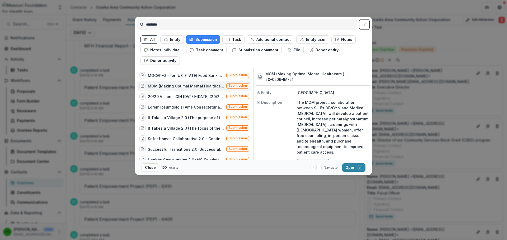
click at [212, 87] on div "MOM (Making Optimal Mental Healthcare ) (The MOM project, collaboration between…" at bounding box center [186, 86] width 76 height 6
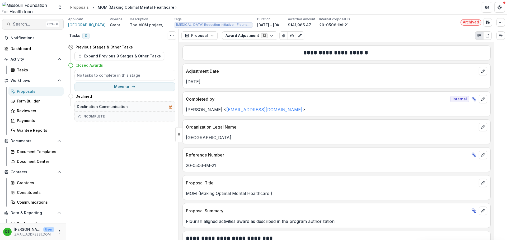
click at [34, 26] on span "Search..." at bounding box center [28, 24] width 31 height 5
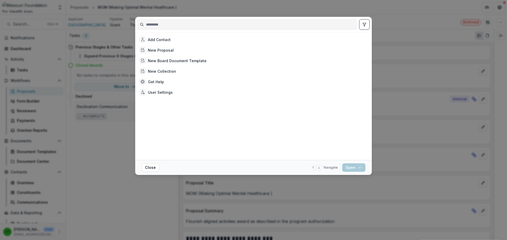
click at [150, 26] on input at bounding box center [247, 24] width 219 height 8
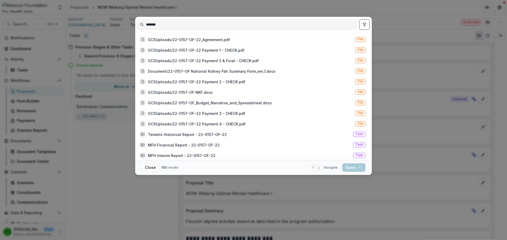
type input "*******"
click at [364, 25] on icon "toggle filters" at bounding box center [364, 24] width 3 height 3
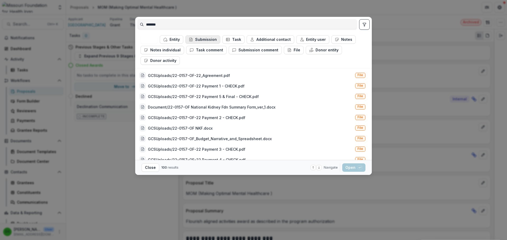
click at [206, 40] on button "Submission" at bounding box center [202, 39] width 35 height 8
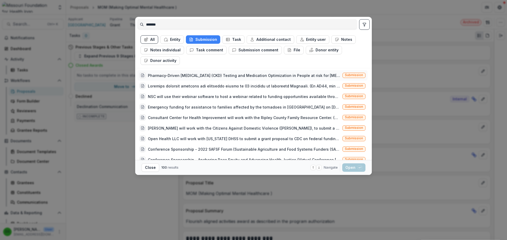
click at [210, 75] on div "Pharmacy-Driven Chronic Kidney Disease (CKD) Testing and Medication Optimizatio…" at bounding box center [244, 76] width 192 height 6
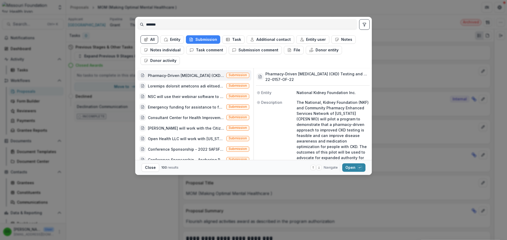
click at [210, 75] on div "Pharmacy-Driven Chronic Kidney Disease (CKD) Testing and Medication Optimizatio…" at bounding box center [186, 76] width 76 height 6
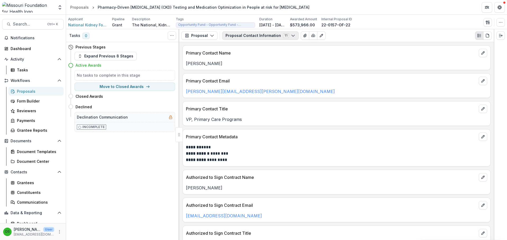
click at [244, 34] on button "Proposal Contact Information 11" at bounding box center [260, 35] width 77 height 8
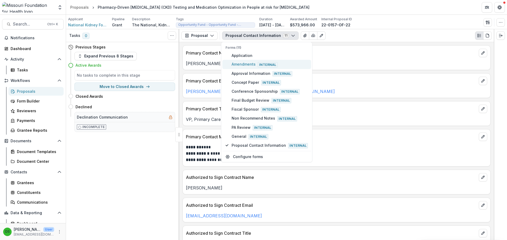
click at [245, 62] on span "Amendments Internal" at bounding box center [270, 65] width 76 height 6
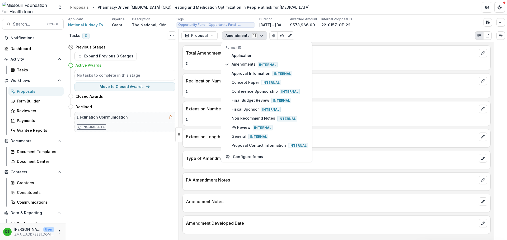
click at [200, 109] on p "Extension Number" at bounding box center [331, 109] width 291 height 6
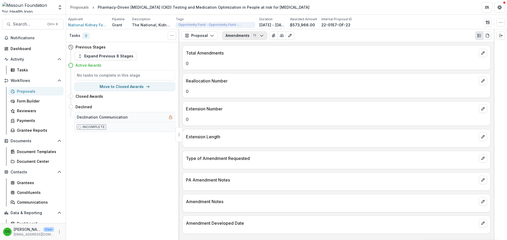
click at [238, 37] on button "Amendments 11" at bounding box center [244, 35] width 45 height 8
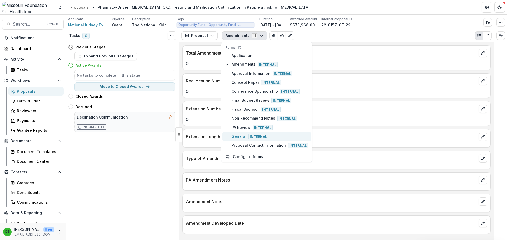
click at [241, 137] on span "General Internal" at bounding box center [270, 137] width 76 height 6
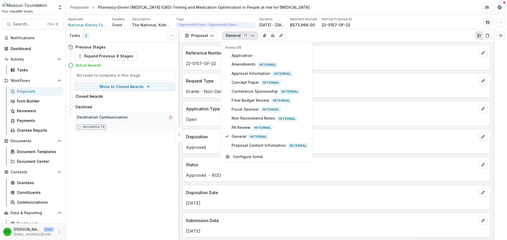
click at [207, 102] on div "Application Type" at bounding box center [337, 108] width 308 height 12
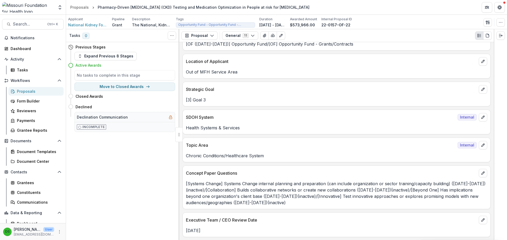
scroll to position [1218, 0]
click at [502, 23] on icon "button" at bounding box center [500, 22] width 4 height 4
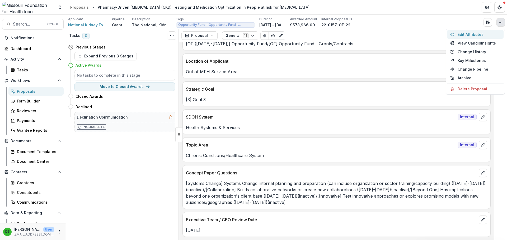
click at [479, 35] on button "Edit Attributes" at bounding box center [475, 34] width 56 height 9
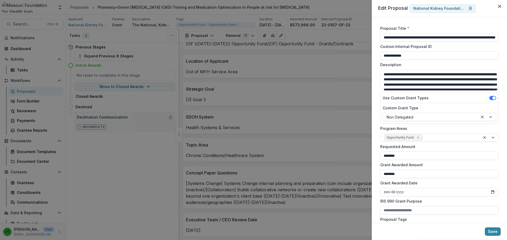
drag, startPoint x: 421, startPoint y: 172, endPoint x: 370, endPoint y: 172, distance: 50.7
click at [370, 172] on div "**********" at bounding box center [253, 120] width 507 height 240
type input "****"
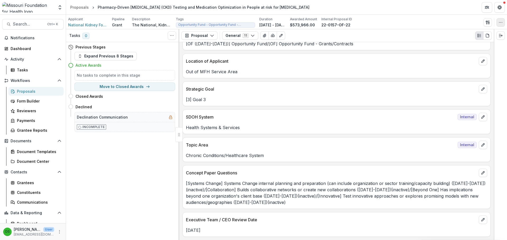
click at [503, 22] on button "button" at bounding box center [500, 22] width 8 height 8
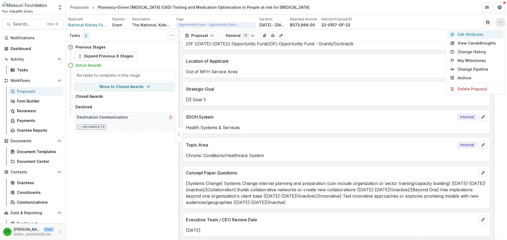
click at [492, 36] on button "Edit Attributes" at bounding box center [475, 34] width 56 height 9
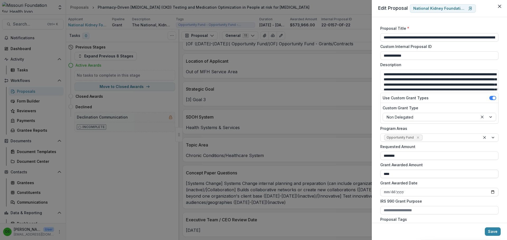
click at [404, 173] on input "****" at bounding box center [439, 174] width 118 height 8
type input "********"
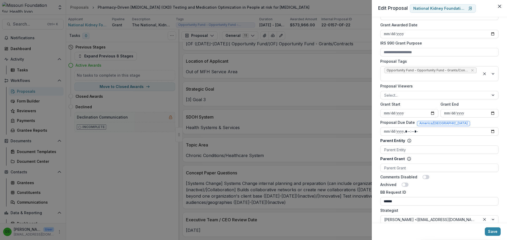
scroll to position [240, 0]
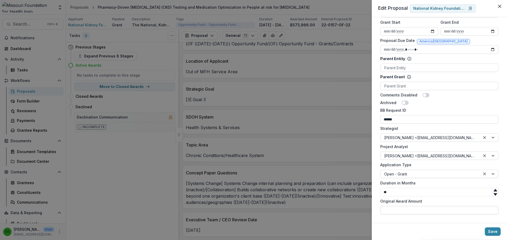
click at [404, 209] on input "Original Award Amount" at bounding box center [439, 210] width 118 height 8
type input "********"
drag, startPoint x: 405, startPoint y: 212, endPoint x: 380, endPoint y: 215, distance: 25.3
click at [380, 215] on form "**********" at bounding box center [439, 0] width 122 height 434
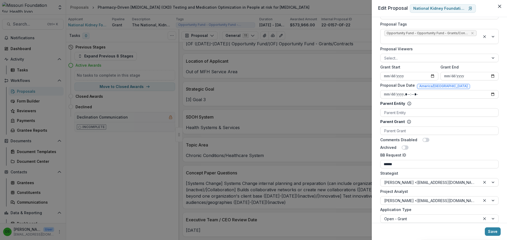
scroll to position [109, 0]
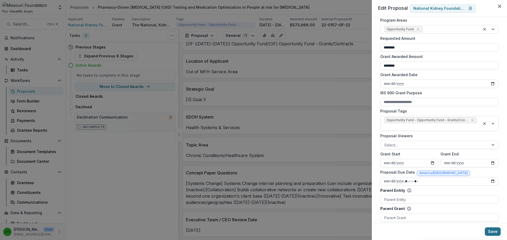
type input "**"
click at [491, 229] on button "Save" at bounding box center [493, 232] width 16 height 8
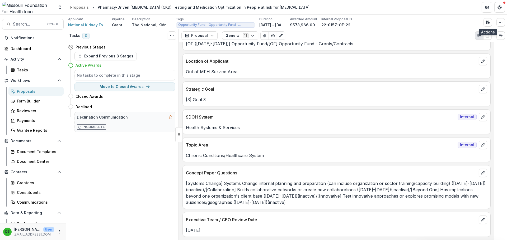
click at [333, 94] on div "[3] Goal 3" at bounding box center [337, 98] width 308 height 10
click at [500, 23] on icon "button" at bounding box center [500, 22] width 4 height 4
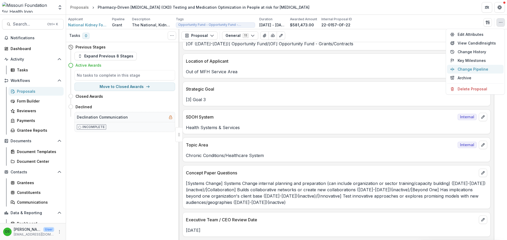
click at [461, 66] on button "Change Pipeline" at bounding box center [475, 69] width 56 height 9
select select "**********"
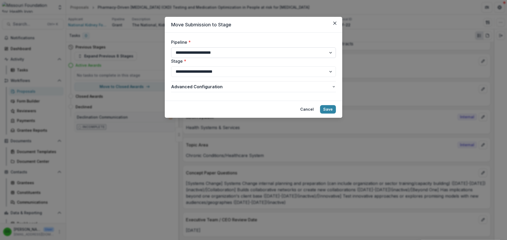
drag, startPoint x: 192, startPoint y: 48, endPoint x: 193, endPoint y: 57, distance: 8.7
click at [192, 48] on select "**********" at bounding box center [253, 53] width 165 height 11
select select "**********"
click at [171, 48] on select "**********" at bounding box center [253, 53] width 165 height 11
click at [190, 72] on select "**********" at bounding box center [253, 72] width 165 height 11
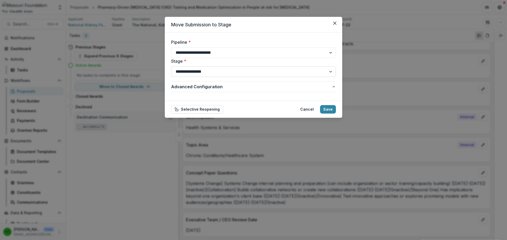
select select "**********"
click at [171, 67] on select "**********" at bounding box center [253, 72] width 165 height 11
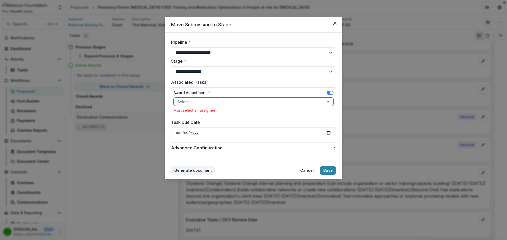
click at [186, 102] on div at bounding box center [248, 102] width 143 height 7
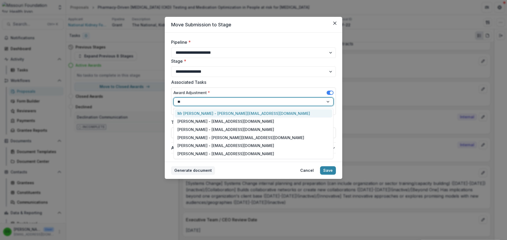
type input "***"
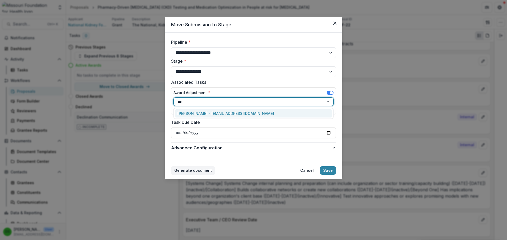
click at [195, 115] on div "Deena Scotti - dlauverscotti@mffh.org" at bounding box center [253, 114] width 157 height 8
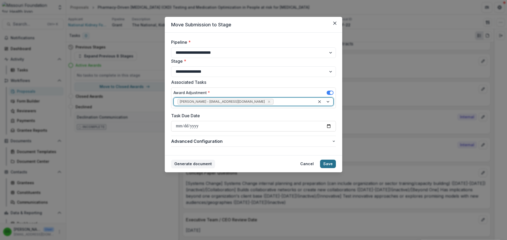
click at [325, 162] on button "Save" at bounding box center [328, 164] width 16 height 8
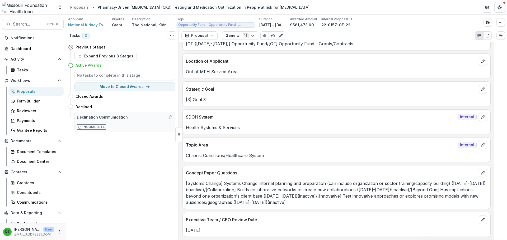
select select
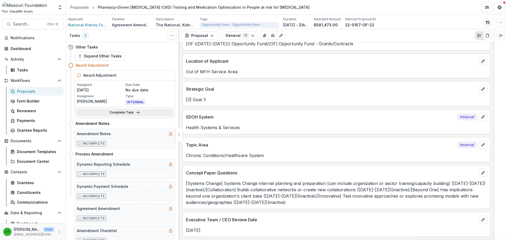
click at [159, 116] on link "Complete Task" at bounding box center [125, 113] width 96 height 6
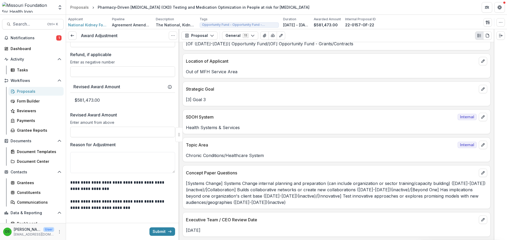
scroll to position [245, 0]
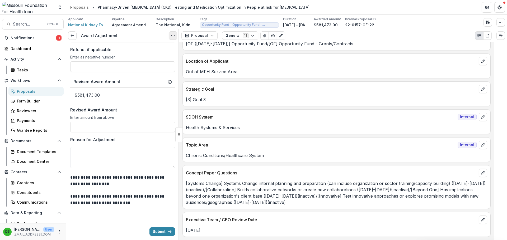
click at [172, 36] on icon "Options" at bounding box center [173, 36] width 4 height 4
click at [146, 59] on button "Cancel Task" at bounding box center [147, 58] width 56 height 9
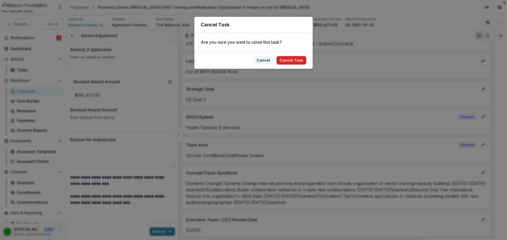
click at [289, 60] on button "Cancel Task" at bounding box center [291, 60] width 30 height 8
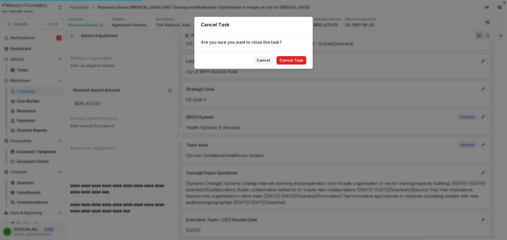
scroll to position [236, 0]
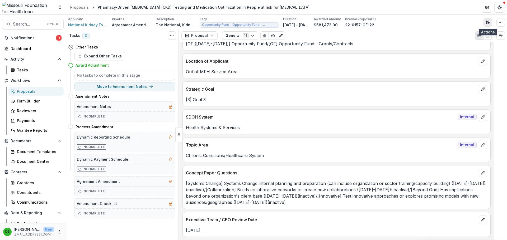
click at [489, 24] on icon "button" at bounding box center [487, 22] width 4 height 4
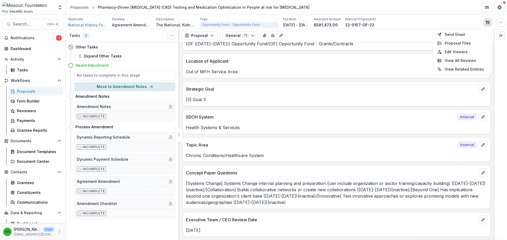
click at [166, 86] on button "Move to Amendment Notes" at bounding box center [124, 87] width 101 height 8
select select "**********"
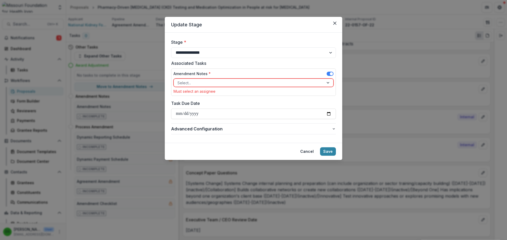
click at [204, 84] on div at bounding box center [248, 83] width 143 height 7
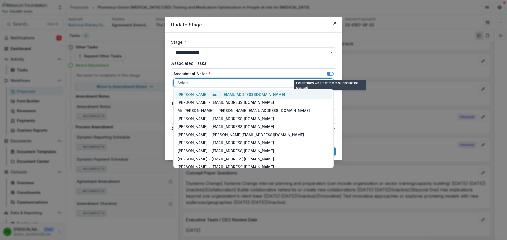
click at [327, 74] on span at bounding box center [330, 74] width 7 height 4
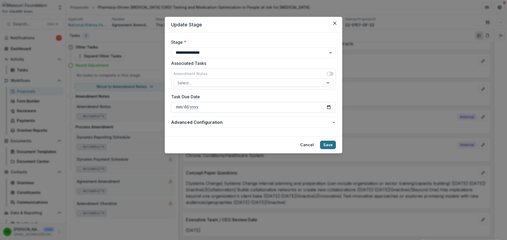
click at [329, 146] on button "Save" at bounding box center [328, 145] width 16 height 8
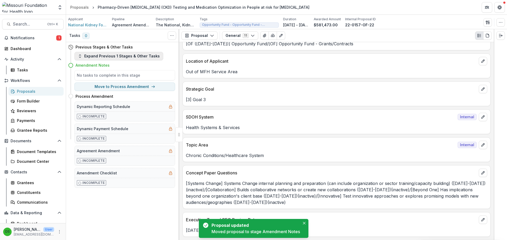
click at [140, 56] on button "Expand Previous 1 Stages & Other Tasks" at bounding box center [118, 56] width 89 height 8
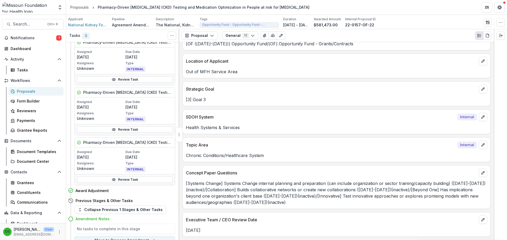
scroll to position [290, 0]
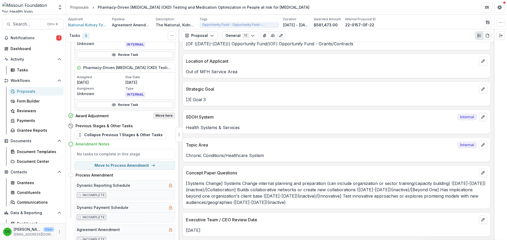
click at [166, 116] on button "Move here" at bounding box center [164, 116] width 22 height 6
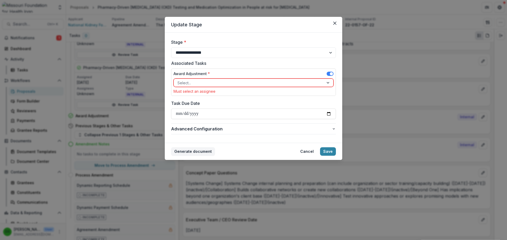
click at [203, 84] on div at bounding box center [248, 83] width 143 height 7
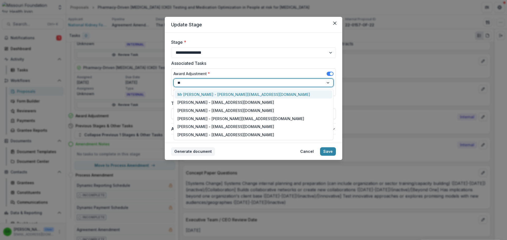
type input "***"
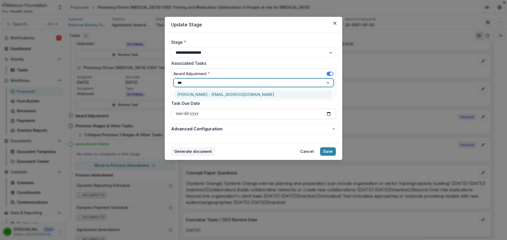
click at [203, 91] on div "Deena Scotti - dlauverscotti@mffh.org" at bounding box center [253, 95] width 157 height 8
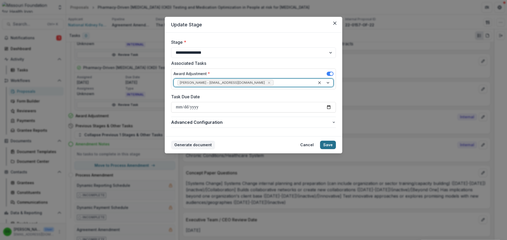
click at [332, 142] on button "Save" at bounding box center [328, 145] width 16 height 8
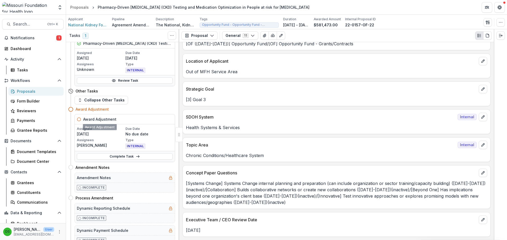
scroll to position [338, 0]
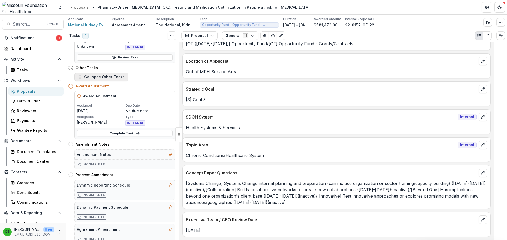
click at [111, 77] on button "Collapse Other Tasks" at bounding box center [101, 77] width 54 height 8
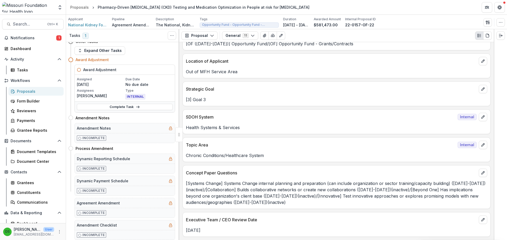
scroll to position [0, 0]
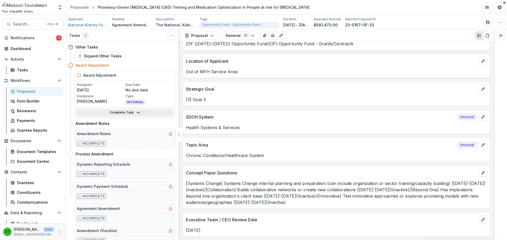
click at [113, 112] on link "Complete Task" at bounding box center [125, 113] width 96 height 6
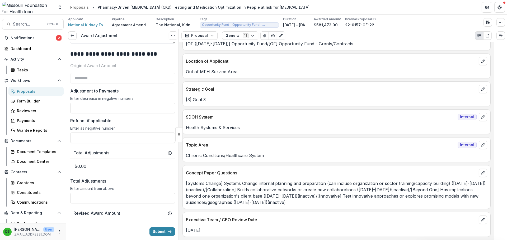
scroll to position [185, 0]
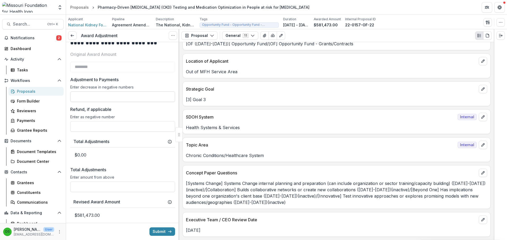
click at [103, 95] on input "Adjustment to Payments" at bounding box center [122, 97] width 105 height 11
type input "******"
click at [502, 20] on button "button" at bounding box center [500, 22] width 8 height 8
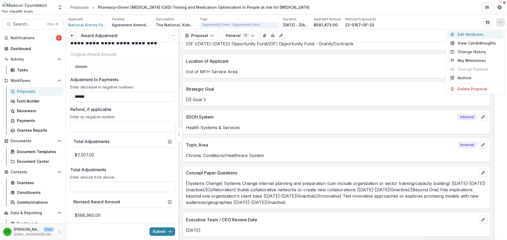
click at [468, 35] on button "Edit Attributes" at bounding box center [475, 34] width 56 height 9
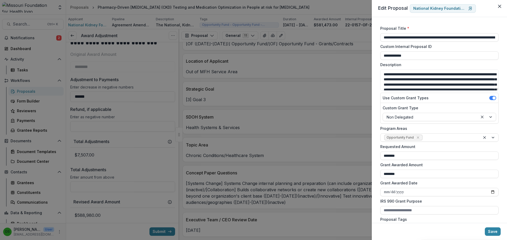
click at [123, 68] on div "**********" at bounding box center [253, 120] width 507 height 240
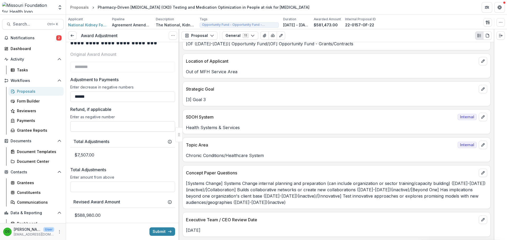
click at [120, 125] on input "Refund, if applicable" at bounding box center [122, 126] width 105 height 11
type input "**"
click at [98, 96] on input "******" at bounding box center [122, 97] width 105 height 11
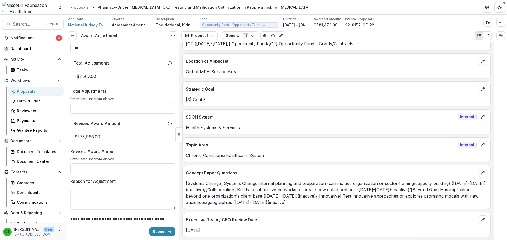
scroll to position [264, 0]
type input "*******"
click at [115, 109] on input "Total Adjustments" at bounding box center [122, 108] width 105 height 11
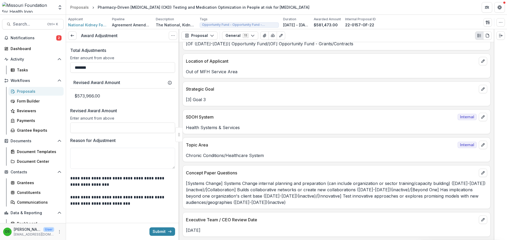
scroll to position [305, 0]
type input "*******"
click at [110, 129] on input "Revised Award Amount" at bounding box center [122, 127] width 105 height 11
type input "********"
click at [162, 232] on button "Submit" at bounding box center [162, 232] width 26 height 8
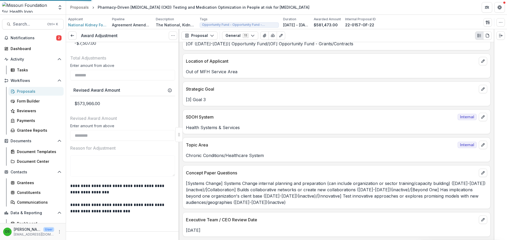
scroll to position [297, 0]
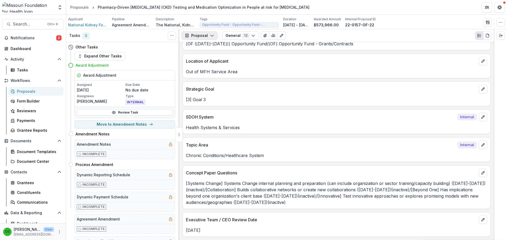
click at [207, 36] on button "Proposal" at bounding box center [199, 35] width 36 height 8
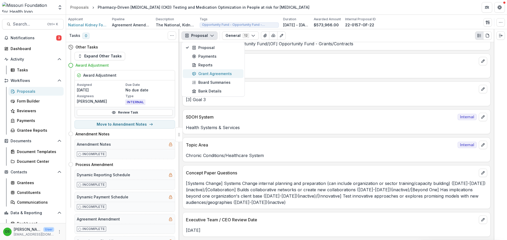
click at [208, 76] on div "Grant Agreements" at bounding box center [216, 74] width 48 height 6
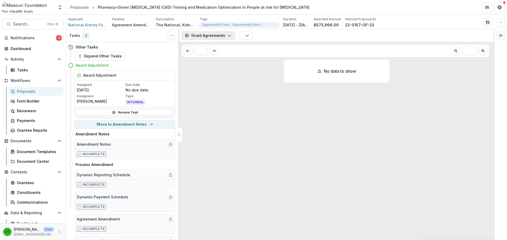
click at [209, 34] on button "Grant Agreements" at bounding box center [208, 35] width 54 height 8
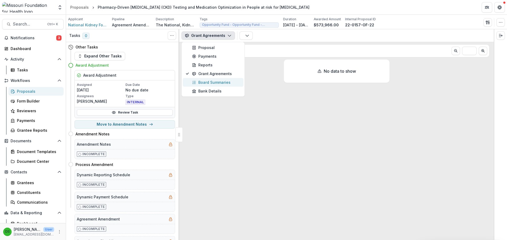
click at [209, 82] on div "Board Summaries" at bounding box center [216, 83] width 48 height 6
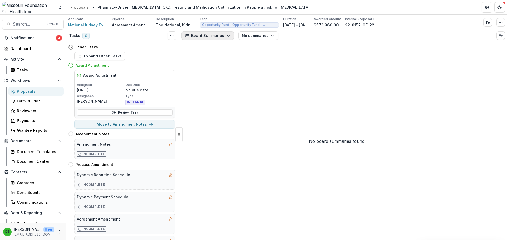
click at [216, 35] on button "Board Summaries" at bounding box center [207, 35] width 53 height 8
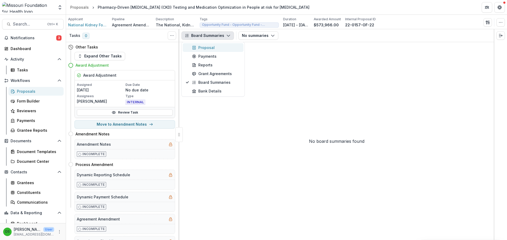
click at [215, 48] on div "Proposal" at bounding box center [216, 48] width 48 height 6
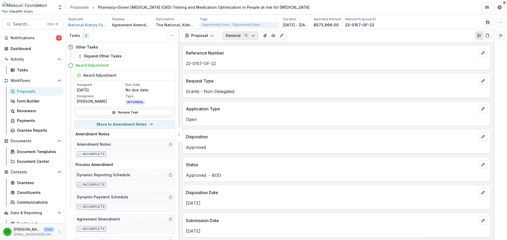
click at [241, 33] on button "General 12" at bounding box center [240, 35] width 37 height 8
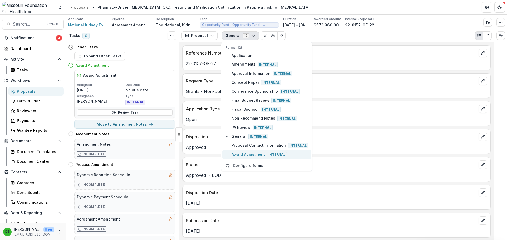
click at [248, 153] on span "Award Adjustment Internal" at bounding box center [270, 155] width 76 height 6
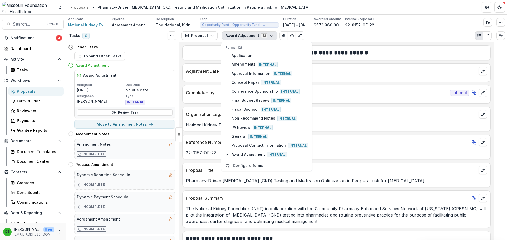
click at [201, 67] on div "Adjustment Date" at bounding box center [337, 70] width 308 height 12
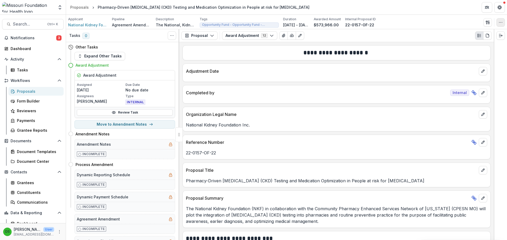
click at [501, 23] on icon "button" at bounding box center [500, 22] width 4 height 4
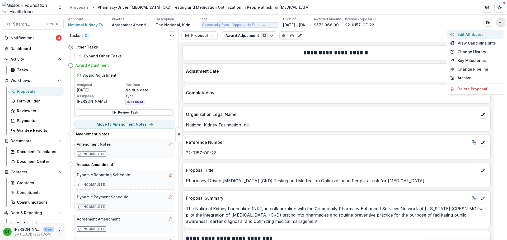
click at [480, 34] on button "Edit Attributes" at bounding box center [475, 34] width 56 height 9
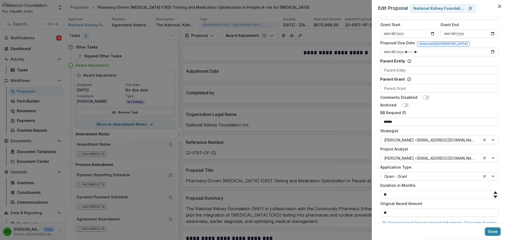
scroll to position [263, 0]
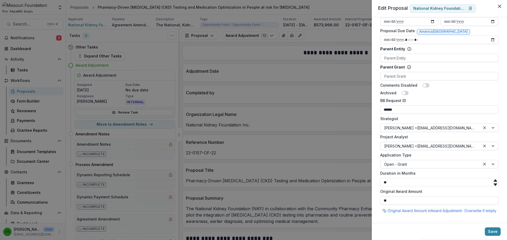
drag, startPoint x: 401, startPoint y: 197, endPoint x: 372, endPoint y: 194, distance: 28.4
click at [372, 194] on div "**********" at bounding box center [439, 120] width 135 height 206
type input "********"
click at [489, 231] on button "Save" at bounding box center [493, 232] width 16 height 8
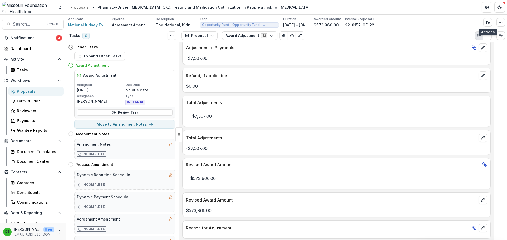
scroll to position [268, 0]
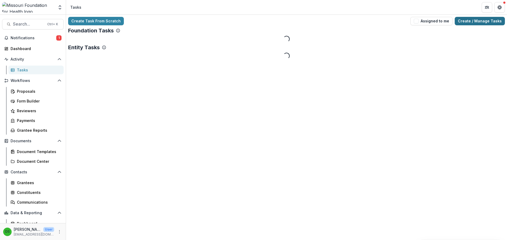
click at [486, 23] on link "Create / Manage Tasks" at bounding box center [480, 21] width 50 height 8
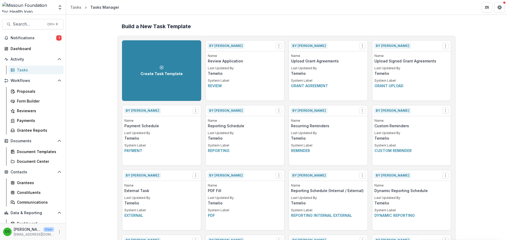
click at [268, 12] on header "Tasks Tasks Manager" at bounding box center [286, 7] width 441 height 15
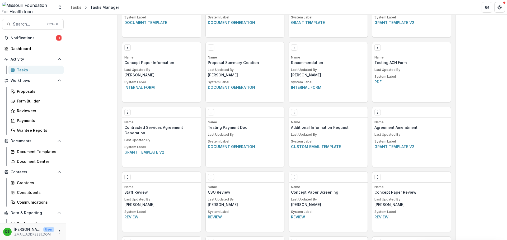
scroll to position [778, 0]
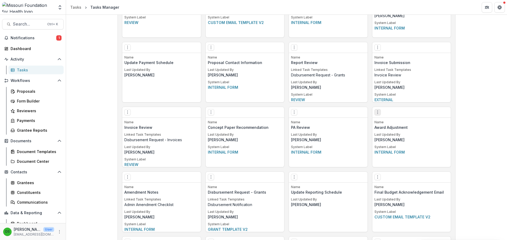
click at [376, 113] on icon "Options" at bounding box center [377, 112] width 4 height 4
click at [386, 122] on link "Edit" at bounding box center [407, 123] width 65 height 9
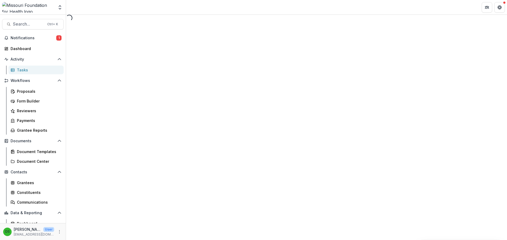
select select "**********"
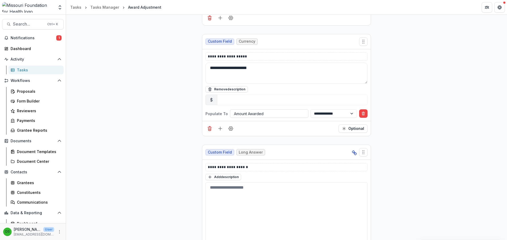
scroll to position [1267, 0]
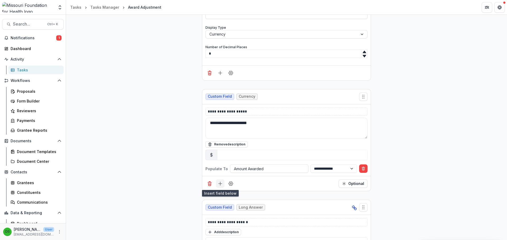
click at [220, 185] on icon "Add field" at bounding box center [220, 183] width 5 height 5
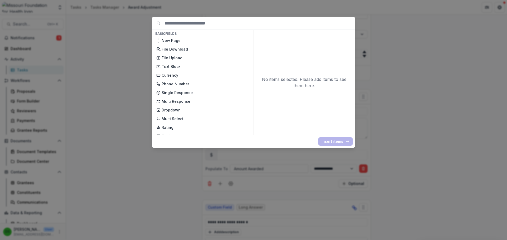
click at [450, 122] on div "Basic Fields New Page File Download File Upload Text Block Currency Phone Numbe…" at bounding box center [253, 120] width 507 height 240
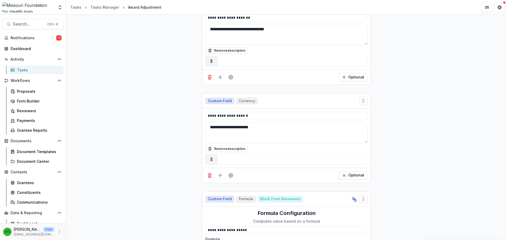
scroll to position [1030, 0]
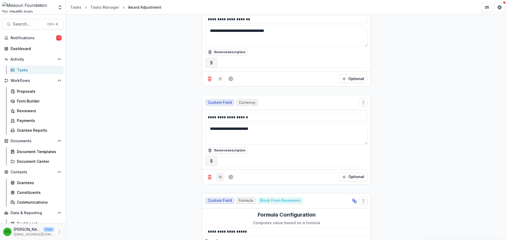
click at [219, 178] on icon "Add field" at bounding box center [220, 177] width 5 height 5
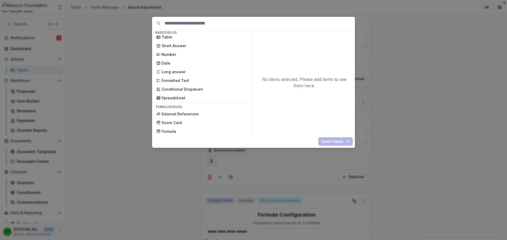
scroll to position [132, 0]
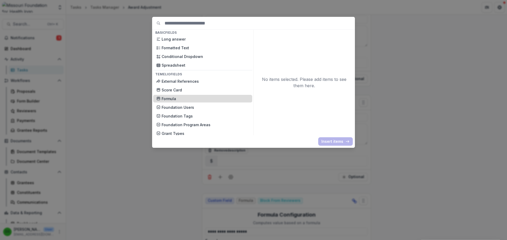
click at [184, 99] on p "Formula" at bounding box center [205, 99] width 87 height 6
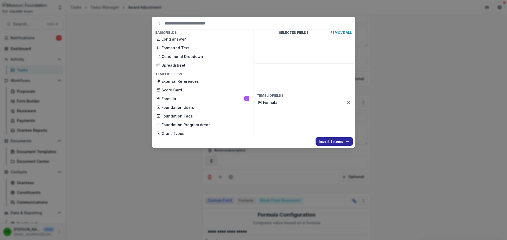
click at [348, 142] on line "button" at bounding box center [347, 142] width 3 height 0
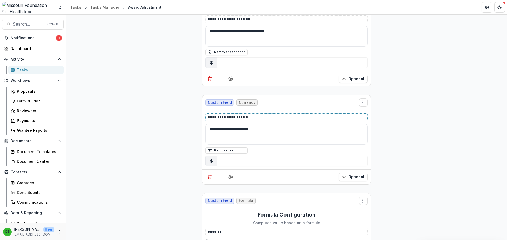
click at [274, 120] on p "**********" at bounding box center [286, 118] width 157 height 6
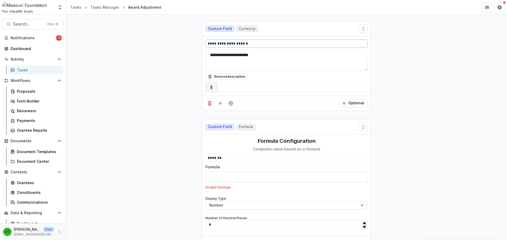
scroll to position [1109, 0]
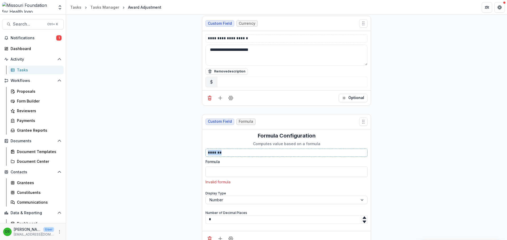
drag, startPoint x: 245, startPoint y: 153, endPoint x: 202, endPoint y: 148, distance: 43.1
click at [202, 148] on div "Formula Configuration Computes value based on a formula ******* Formula Invalid…" at bounding box center [286, 181] width 168 height 102
type input "*"
click at [236, 172] on input "**********" at bounding box center [286, 172] width 162 height 11
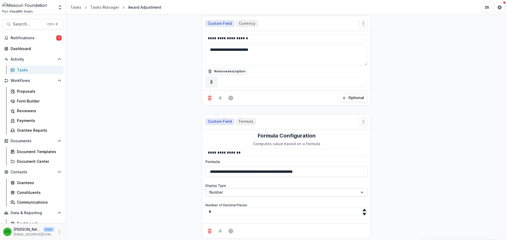
type input "**********"
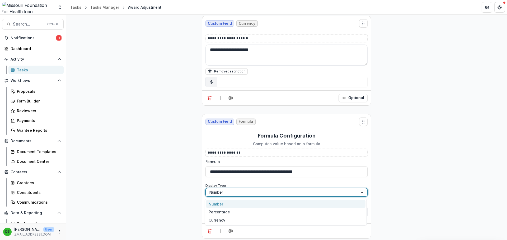
click at [258, 194] on div at bounding box center [281, 192] width 145 height 7
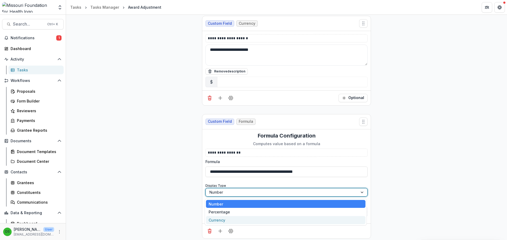
click at [228, 218] on div "Currency" at bounding box center [285, 220] width 159 height 8
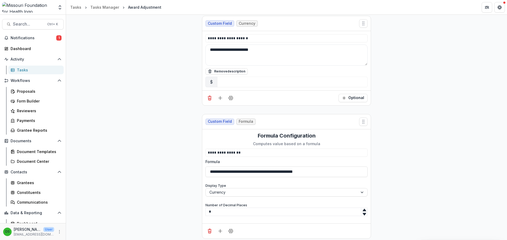
click at [363, 209] on icon at bounding box center [363, 210] width 3 height 2
type input "*"
click at [363, 209] on icon at bounding box center [363, 210] width 3 height 2
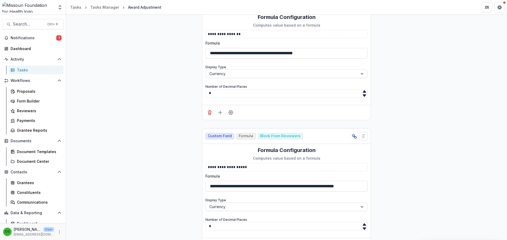
scroll to position [1241, 0]
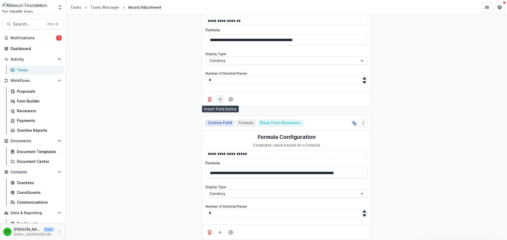
click at [218, 99] on icon "Add field" at bounding box center [220, 99] width 5 height 5
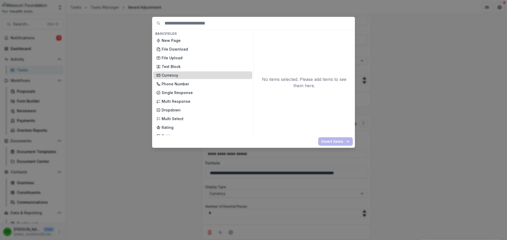
click at [216, 76] on p "Currency" at bounding box center [205, 76] width 87 height 6
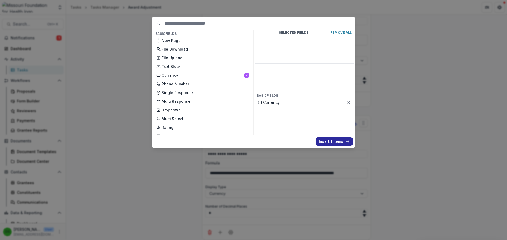
click at [342, 140] on button "Insert 1 items" at bounding box center [333, 142] width 37 height 8
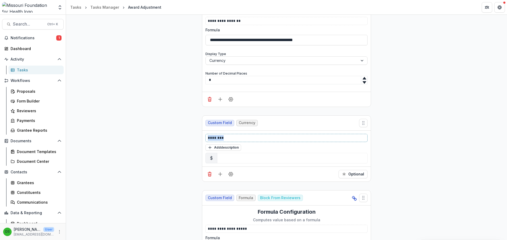
drag, startPoint x: 229, startPoint y: 137, endPoint x: 200, endPoint y: 139, distance: 29.6
drag, startPoint x: 245, startPoint y: 139, endPoint x: 184, endPoint y: 134, distance: 61.0
click at [222, 148] on button "Add description" at bounding box center [223, 148] width 36 height 6
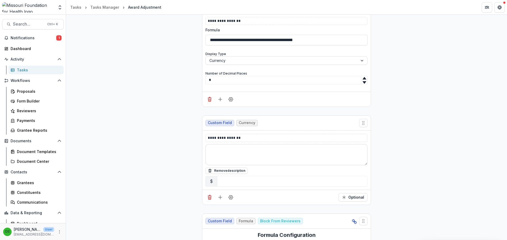
click at [225, 154] on textarea at bounding box center [286, 154] width 162 height 21
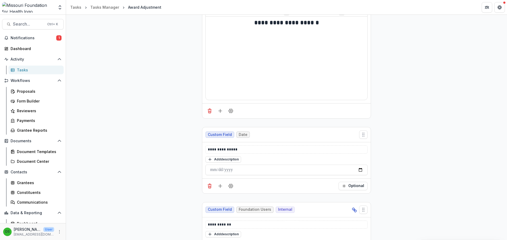
scroll to position [0, 0]
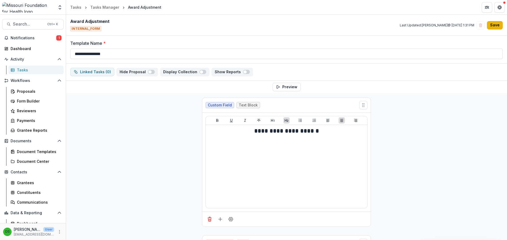
type textarea "**********"
click at [497, 28] on button "Save" at bounding box center [495, 25] width 16 height 8
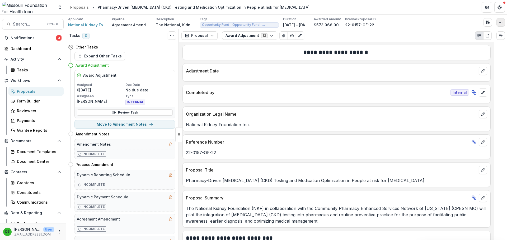
click at [503, 23] on button "button" at bounding box center [500, 22] width 8 height 8
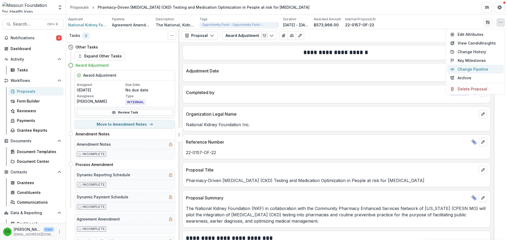
click at [467, 69] on button "Change Pipeline" at bounding box center [475, 69] width 56 height 9
select select
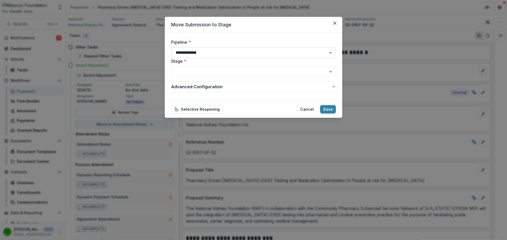
click at [211, 51] on select "**********" at bounding box center [253, 53] width 165 height 11
select select "**********"
click at [171, 48] on select "**********" at bounding box center [253, 53] width 165 height 11
click at [213, 72] on select "**********" at bounding box center [253, 72] width 165 height 11
select select "**********"
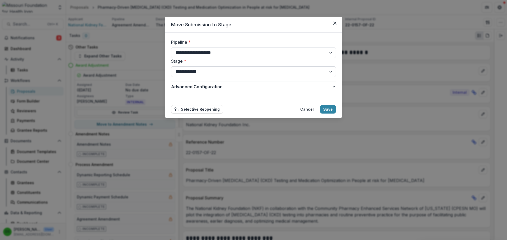
click at [171, 67] on select "**********" at bounding box center [253, 72] width 165 height 11
click at [331, 109] on button "Save" at bounding box center [328, 109] width 16 height 8
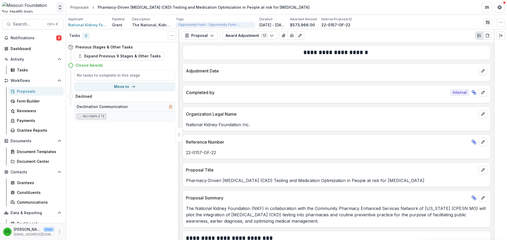
click at [61, 9] on icon "Open entity switcher" at bounding box center [59, 7] width 5 height 5
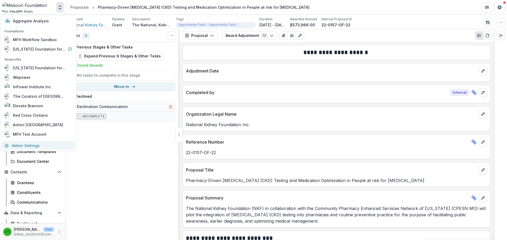
click at [39, 145] on link "Admin Settings" at bounding box center [38, 146] width 74 height 9
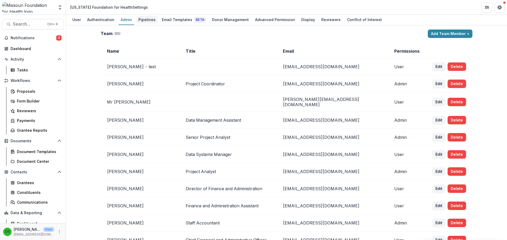
click at [143, 20] on div "Pipelines" at bounding box center [146, 20] width 21 height 8
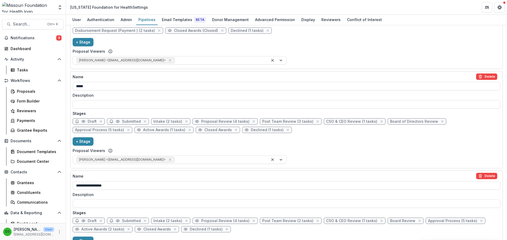
scroll to position [158, 0]
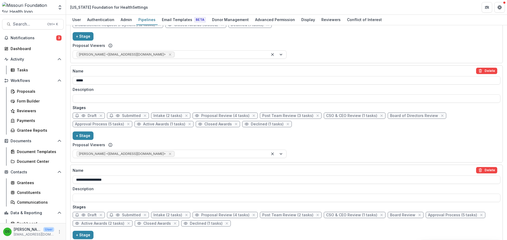
click at [251, 125] on span "Declined (1 tasks)" at bounding box center [267, 124] width 33 height 4
select select "******"
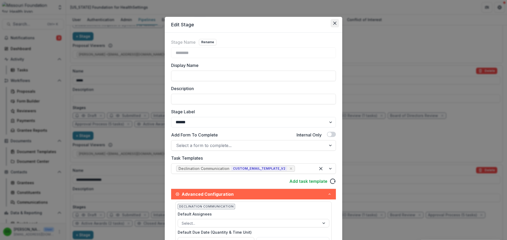
click at [333, 24] on icon "Close" at bounding box center [334, 23] width 3 height 3
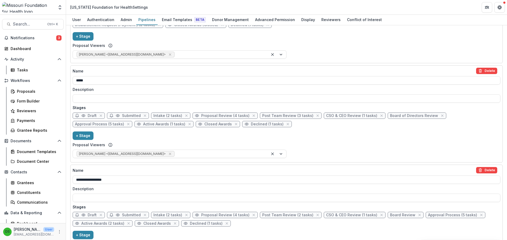
click at [143, 125] on span "Active Awards (1 tasks)" at bounding box center [164, 124] width 42 height 4
select select "*******"
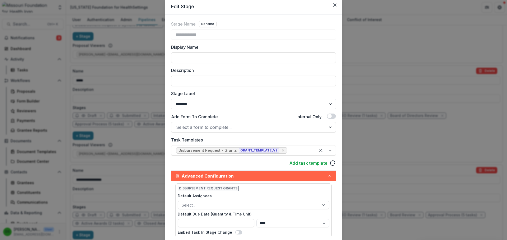
scroll to position [0, 0]
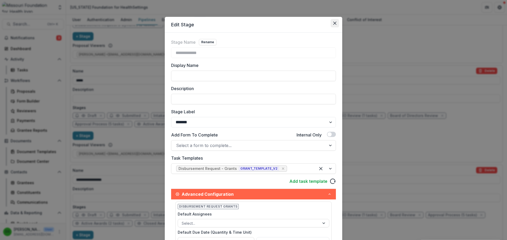
click at [333, 21] on button "Close" at bounding box center [335, 23] width 8 height 8
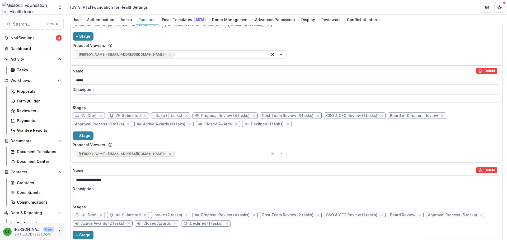
click at [394, 69] on div "Name Delete" at bounding box center [285, 71] width 425 height 6
click at [394, 76] on input "*****" at bounding box center [287, 80] width 428 height 8
click at [171, 118] on span "Intake (2 tasks)" at bounding box center [167, 116] width 29 height 4
select select "******"
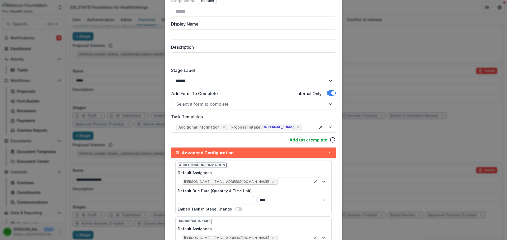
scroll to position [20, 0]
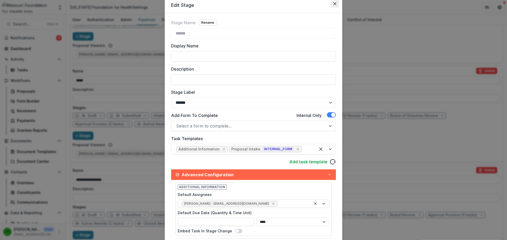
click at [334, 5] on icon "Close" at bounding box center [334, 3] width 3 height 3
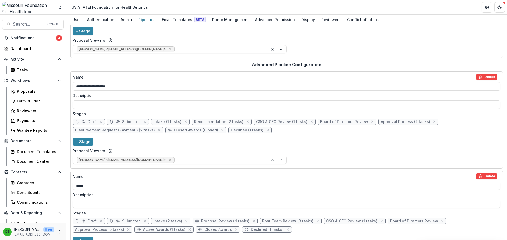
scroll to position [0, 0]
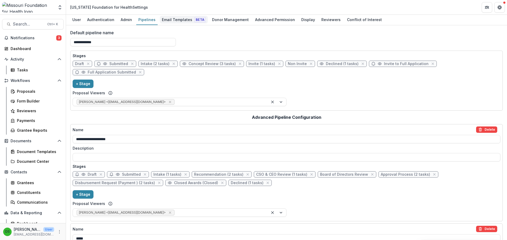
click at [183, 22] on div "Email Templates Beta" at bounding box center [184, 20] width 48 height 8
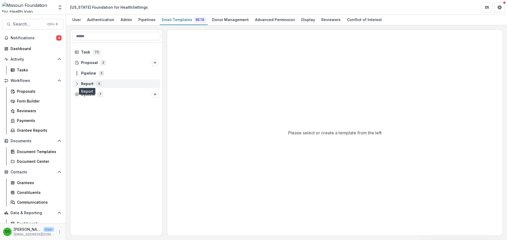
click at [90, 83] on span "Report" at bounding box center [87, 84] width 12 height 4
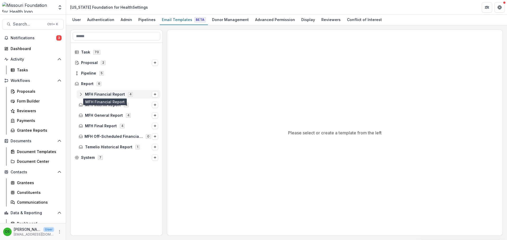
click at [91, 92] on span "MFH Financial Report" at bounding box center [105, 94] width 40 height 4
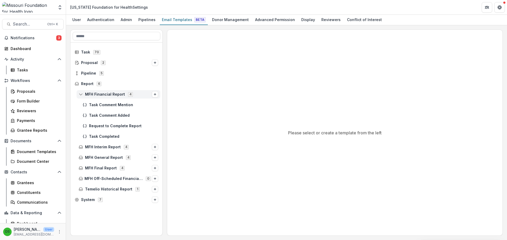
click at [92, 92] on span "MFH Financial Report" at bounding box center [105, 94] width 40 height 4
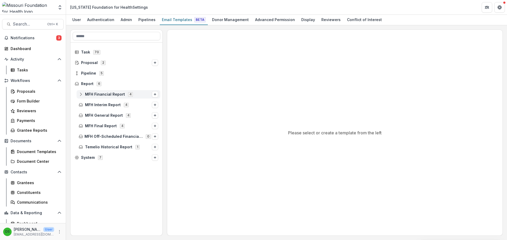
click at [92, 92] on span "MFH Financial Report" at bounding box center [105, 94] width 40 height 4
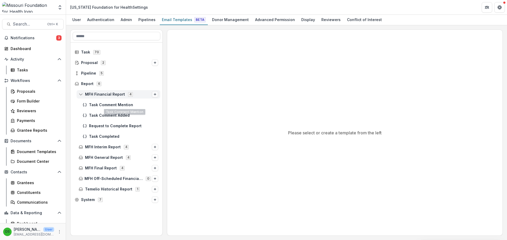
click at [154, 94] on icon "Options" at bounding box center [154, 94] width 3 height 3
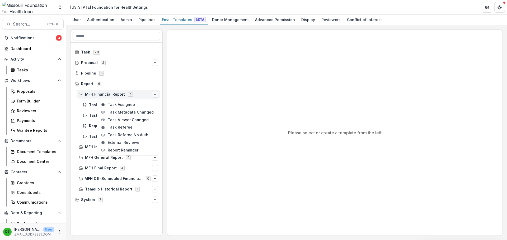
click at [155, 95] on line "Options" at bounding box center [155, 95] width 2 height 0
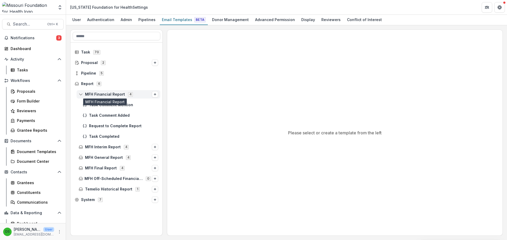
click at [120, 94] on span "MFH Financial Report" at bounding box center [105, 94] width 40 height 4
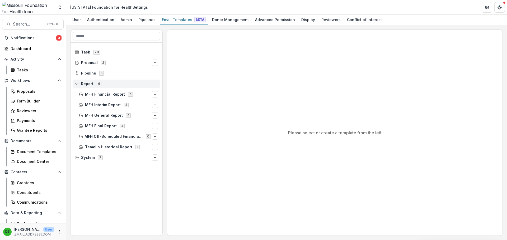
click at [89, 81] on div "Report 6" at bounding box center [117, 84] width 88 height 8
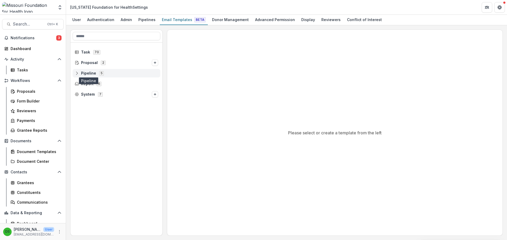
click at [88, 72] on span "Pipeline" at bounding box center [88, 73] width 15 height 4
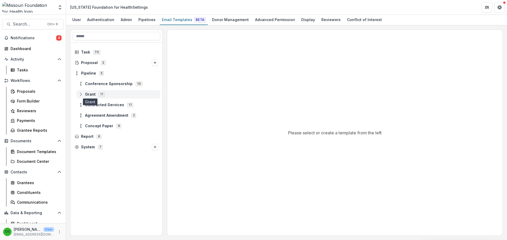
click at [92, 94] on span "Grant" at bounding box center [90, 94] width 11 height 4
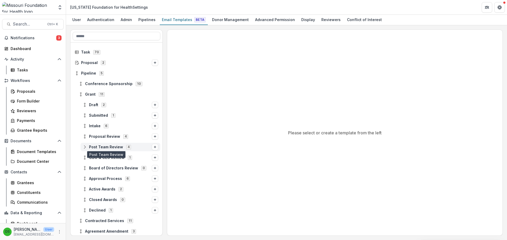
click at [115, 145] on span "Post Team Review" at bounding box center [106, 147] width 34 height 4
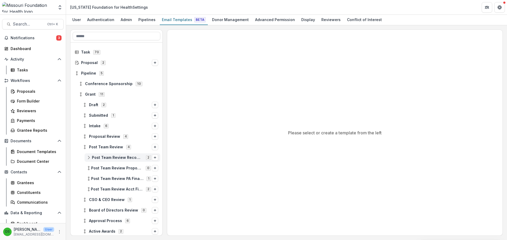
click at [125, 156] on span "Post Team Review Recommendation" at bounding box center [117, 158] width 51 height 4
click at [119, 178] on span "Task Reminder" at bounding box center [127, 179] width 61 height 4
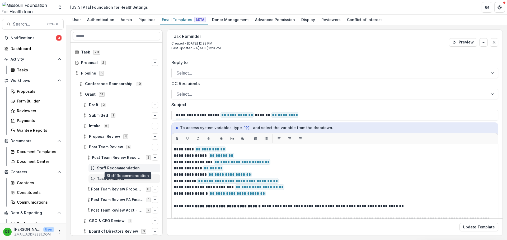
click at [120, 168] on span "Staff Recommendation" at bounding box center [127, 168] width 61 height 4
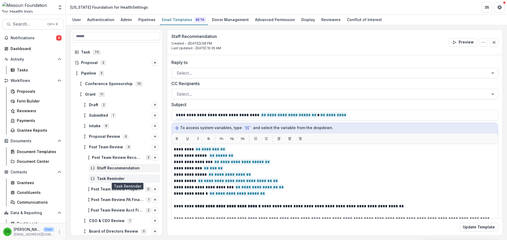
click at [119, 177] on span "Task Reminder" at bounding box center [127, 179] width 61 height 4
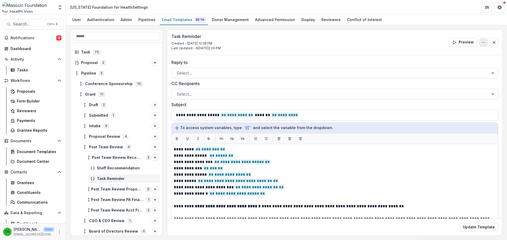
click at [483, 41] on icon "Options" at bounding box center [483, 42] width 4 height 4
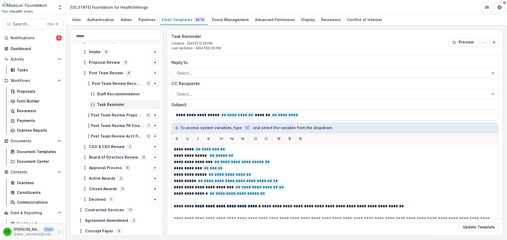
scroll to position [70, 0]
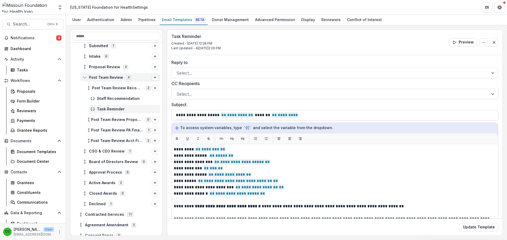
click at [84, 78] on circle at bounding box center [84, 78] width 1 height 1
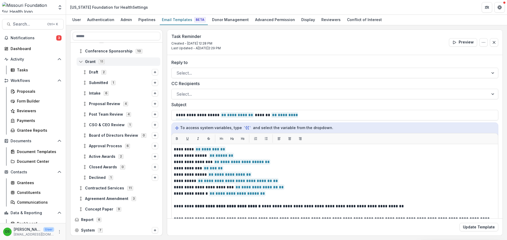
click at [82, 61] on icon at bounding box center [81, 62] width 4 height 4
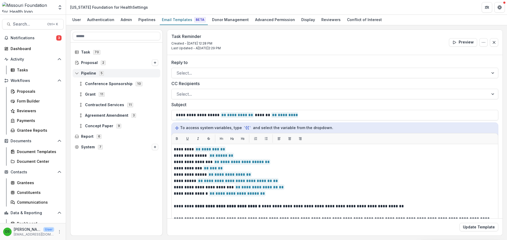
click at [77, 73] on icon at bounding box center [77, 73] width 4 height 4
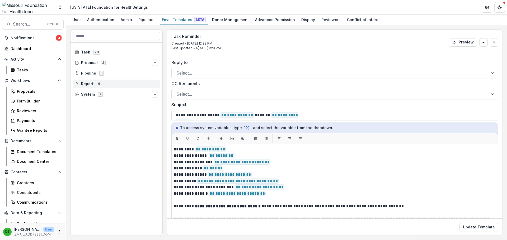
click at [78, 82] on icon at bounding box center [77, 84] width 4 height 4
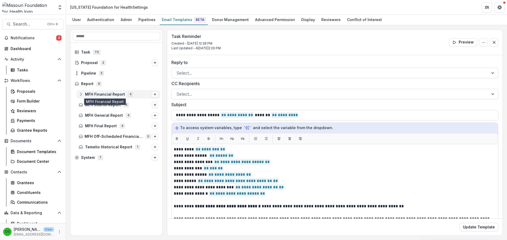
click at [102, 94] on span "MFH Financial Report" at bounding box center [105, 94] width 40 height 4
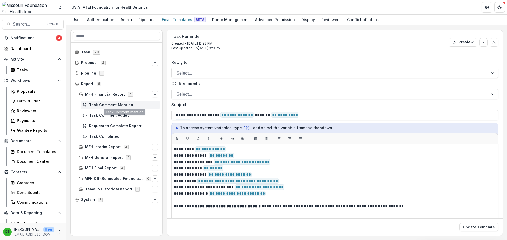
click at [107, 107] on div "Task Comment Mention" at bounding box center [121, 105] width 80 height 8
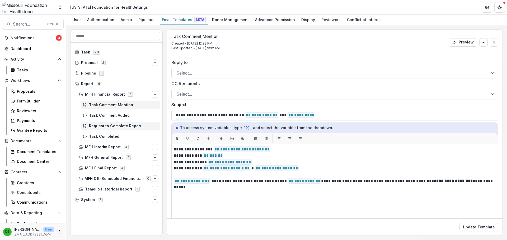
click at [108, 126] on span "Request to Complete Report" at bounding box center [123, 126] width 69 height 4
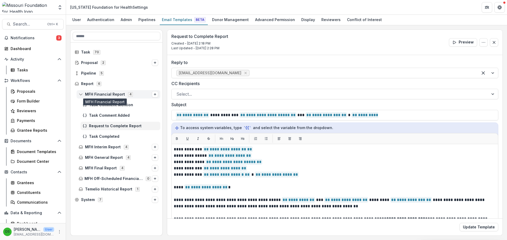
click at [109, 95] on span "MFH Financial Report" at bounding box center [105, 94] width 40 height 4
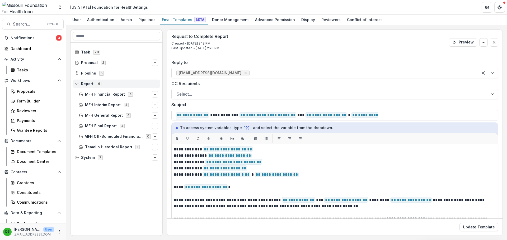
click at [77, 84] on icon at bounding box center [76, 84] width 3 height 1
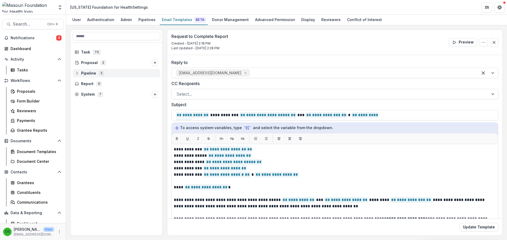
click at [77, 72] on icon at bounding box center [77, 73] width 4 height 4
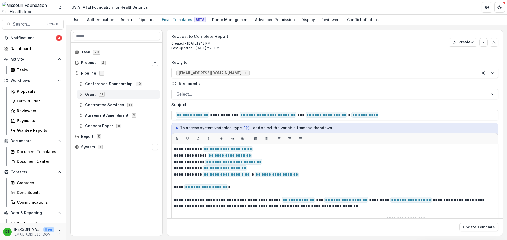
click at [81, 95] on icon at bounding box center [81, 94] width 4 height 4
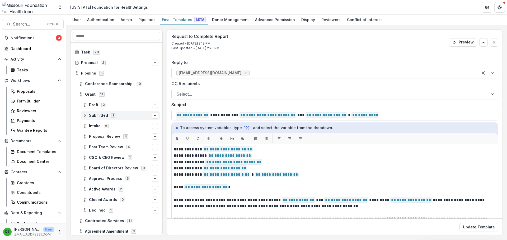
click at [86, 116] on icon at bounding box center [85, 116] width 4 height 4
click at [116, 126] on span "Application Submitted" at bounding box center [125, 126] width 65 height 4
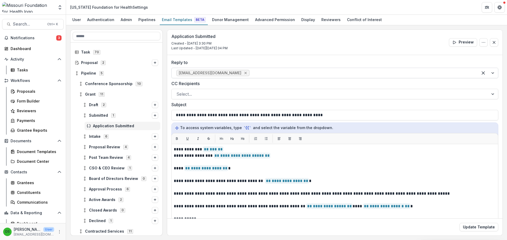
click at [243, 74] on icon "Remove wrohrbach@mffh.org" at bounding box center [245, 73] width 4 height 4
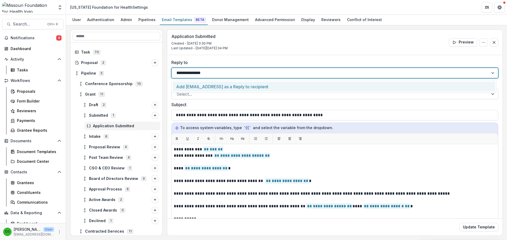
type input "**********"
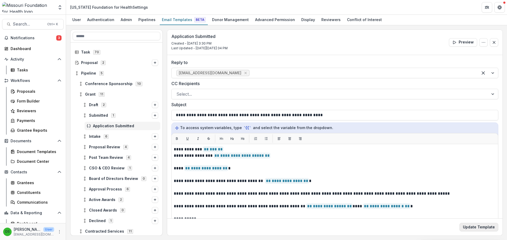
click at [481, 225] on button "Update Template" at bounding box center [478, 227] width 39 height 8
click at [103, 118] on div "Submitted 1" at bounding box center [121, 115] width 80 height 8
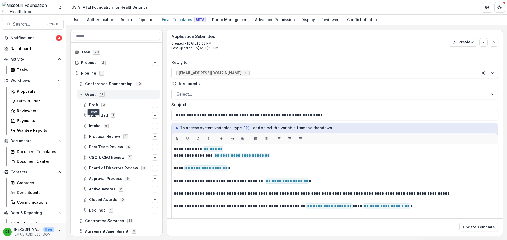
click at [90, 98] on div "Grant 11" at bounding box center [119, 94] width 84 height 8
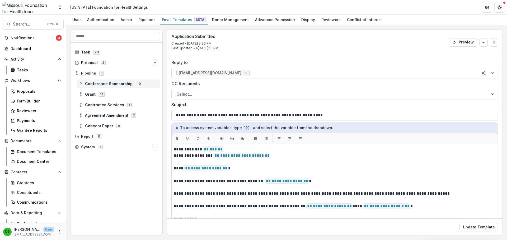
click at [91, 86] on span "Conference Sponsorship" at bounding box center [109, 84] width 48 height 4
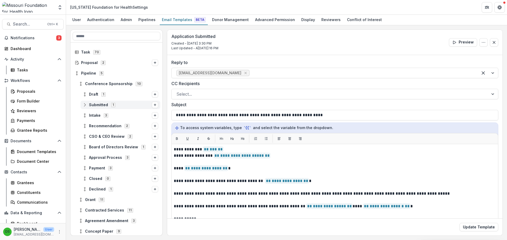
click at [98, 102] on div "Submitted 1" at bounding box center [121, 105] width 80 height 8
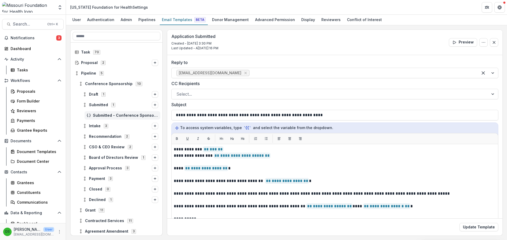
click at [119, 116] on span "Submitted - Conference Sponsorship" at bounding box center [125, 116] width 65 height 4
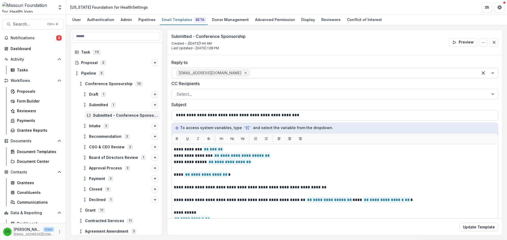
click at [243, 73] on div "Remove wrohrbach@mffh.org" at bounding box center [245, 72] width 5 height 5
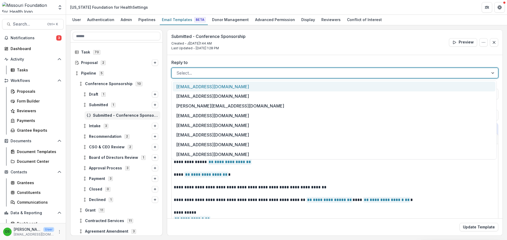
click at [223, 73] on div at bounding box center [329, 72] width 307 height 7
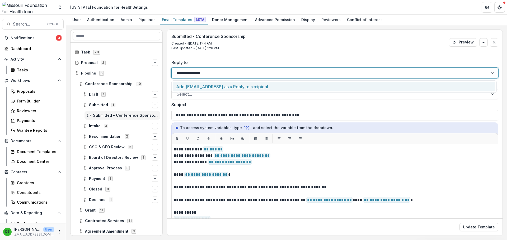
type input "**********"
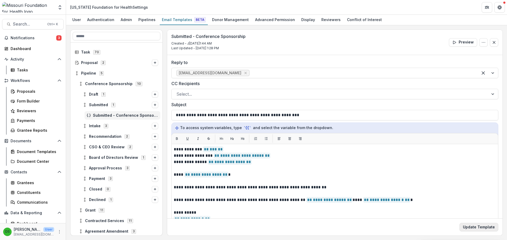
click at [473, 228] on button "Update Template" at bounding box center [478, 227] width 39 height 8
click at [85, 106] on icon at bounding box center [85, 105] width 4 height 4
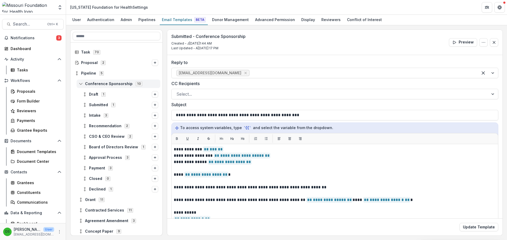
click at [81, 84] on icon at bounding box center [81, 84] width 4 height 4
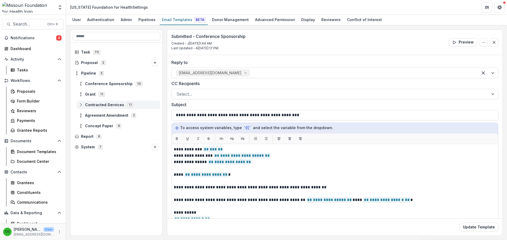
click at [80, 107] on icon at bounding box center [81, 105] width 4 height 4
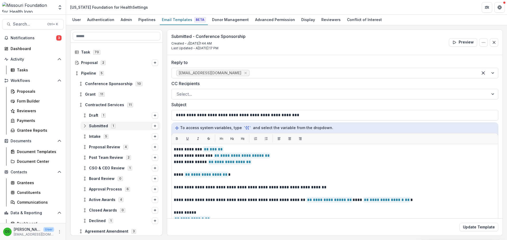
click at [96, 126] on span "Submitted" at bounding box center [98, 126] width 19 height 4
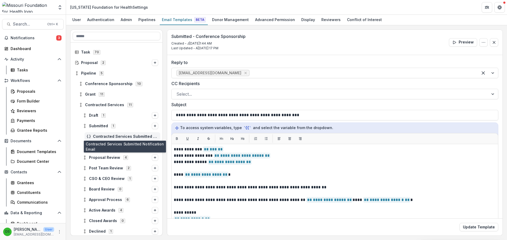
click at [130, 137] on span "Contracted Services Submitted Notification Email" at bounding box center [125, 137] width 65 height 4
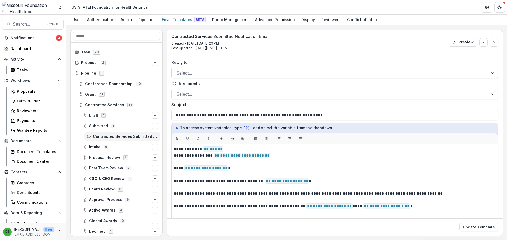
click at [199, 75] on div at bounding box center [329, 72] width 307 height 7
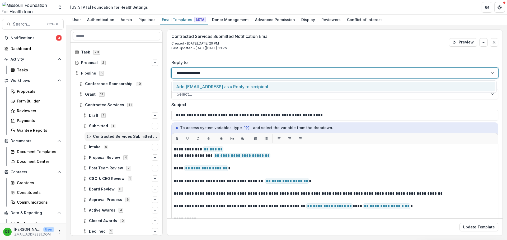
type input "**********"
type input "*"
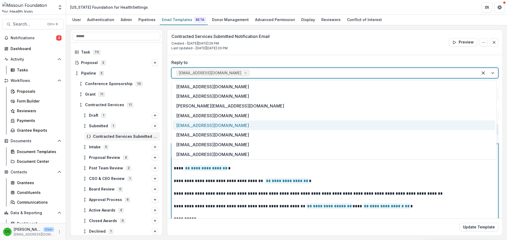
click at [282, 199] on p at bounding box center [335, 200] width 322 height 6
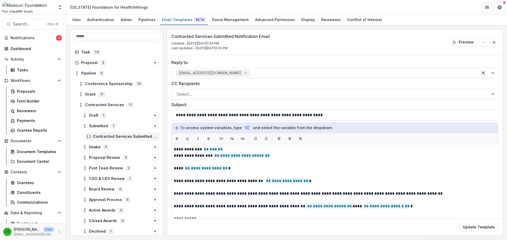
click at [483, 235] on div "Update Template" at bounding box center [334, 227] width 335 height 17
click at [484, 228] on button "Update Template" at bounding box center [478, 227] width 39 height 8
click at [85, 116] on line at bounding box center [85, 116] width 0 height 2
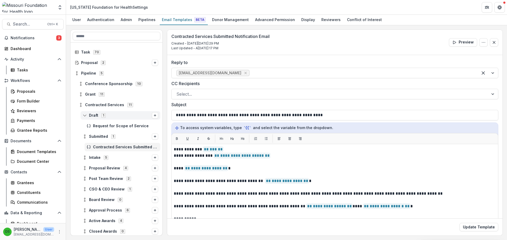
click at [85, 116] on line at bounding box center [85, 116] width 0 height 2
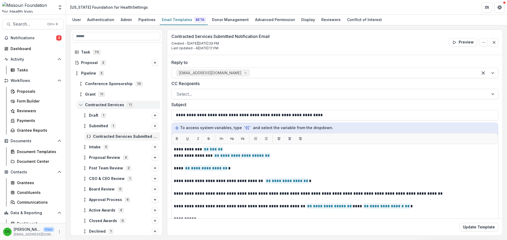
click at [80, 105] on icon at bounding box center [81, 105] width 4 height 4
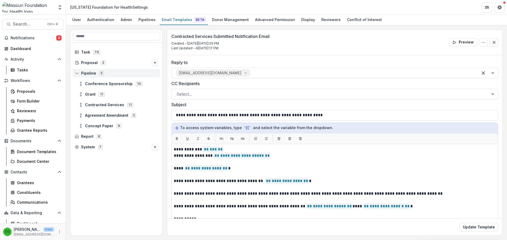
click at [77, 73] on line at bounding box center [77, 74] width 0 height 2
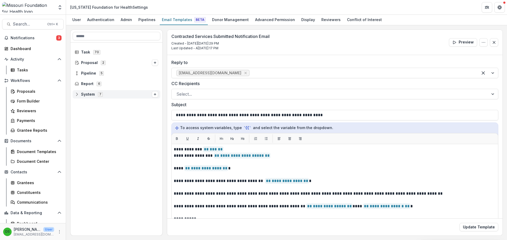
click at [77, 96] on icon at bounding box center [77, 94] width 4 height 4
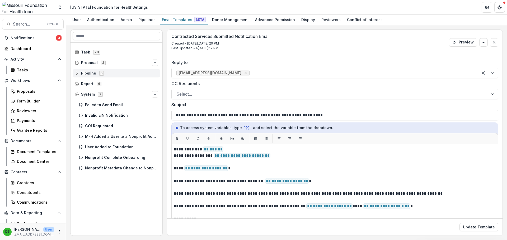
click at [77, 72] on icon at bounding box center [77, 73] width 4 height 4
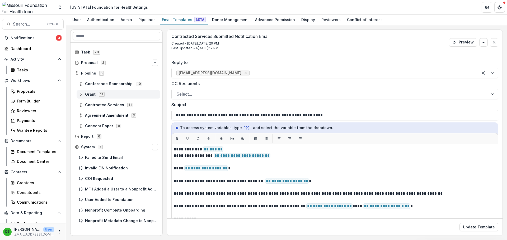
click at [82, 93] on icon at bounding box center [81, 94] width 4 height 4
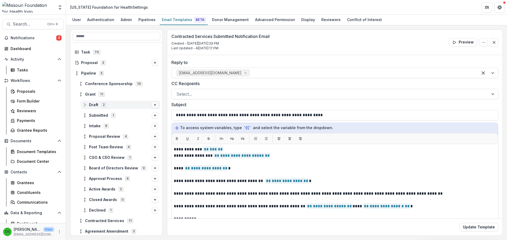
click at [94, 107] on div "Draft 2" at bounding box center [121, 105] width 80 height 8
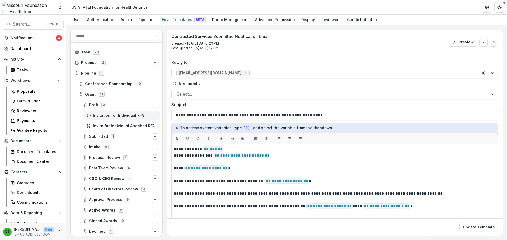
click at [100, 119] on div "Invitation for Individual RFA" at bounding box center [122, 115] width 76 height 8
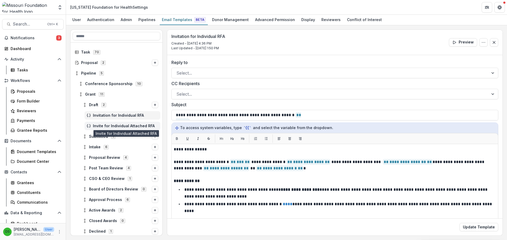
click at [121, 125] on span "Invite for Individual Attached RFA" at bounding box center [125, 126] width 65 height 4
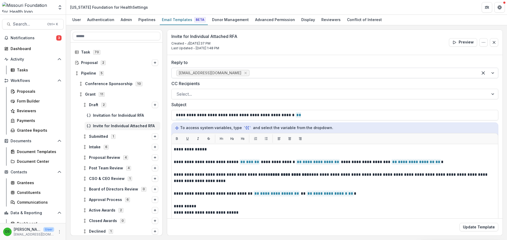
click at [243, 73] on icon "Remove wrohrbach@mffh.org" at bounding box center [245, 73] width 4 height 4
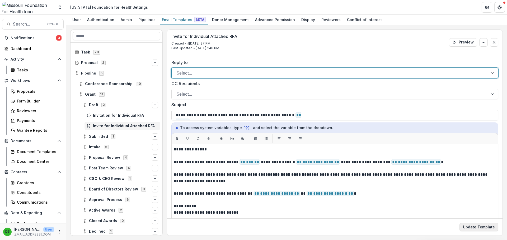
click at [479, 227] on button "Update Template" at bounding box center [478, 227] width 39 height 8
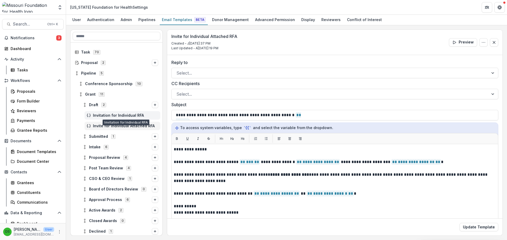
click at [117, 115] on span "Invitation for Individual RFA" at bounding box center [125, 116] width 65 height 4
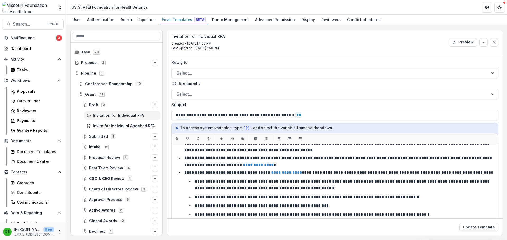
scroll to position [162, 0]
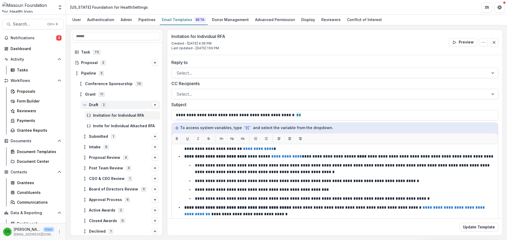
click at [85, 105] on icon at bounding box center [85, 105] width 4 height 4
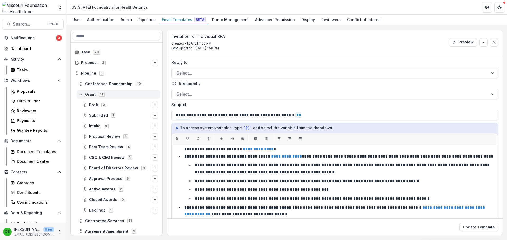
click at [81, 93] on circle at bounding box center [80, 93] width 1 height 1
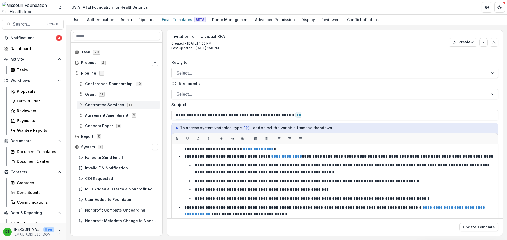
click at [81, 103] on icon at bounding box center [81, 105] width 4 height 4
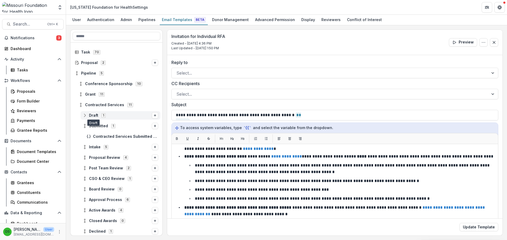
click at [90, 115] on span "Draft" at bounding box center [93, 116] width 9 height 4
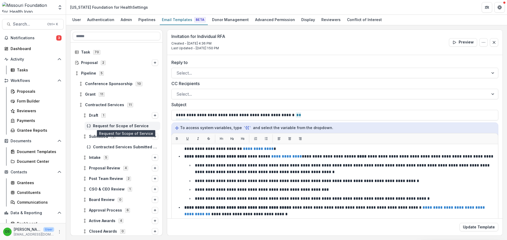
click at [100, 128] on span "Request for Scope of Service" at bounding box center [125, 126] width 65 height 4
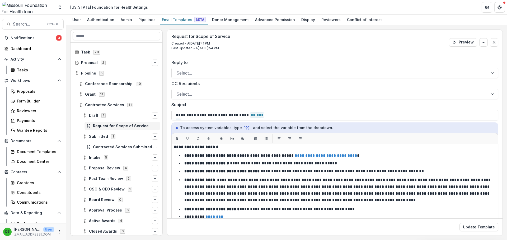
scroll to position [80, 0]
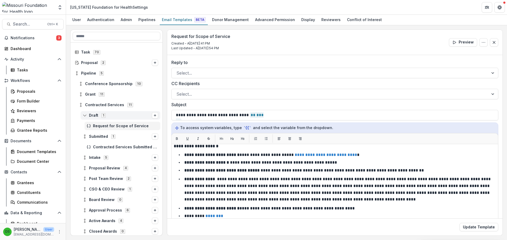
click at [83, 115] on icon at bounding box center [85, 116] width 4 height 4
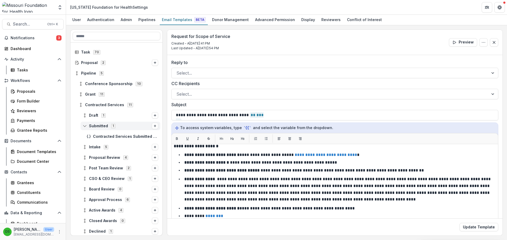
click at [84, 125] on circle at bounding box center [84, 124] width 1 height 1
click at [81, 107] on circle at bounding box center [80, 106] width 1 height 1
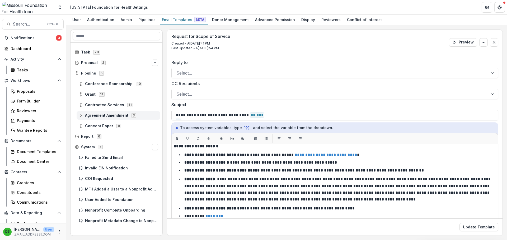
click at [81, 116] on icon at bounding box center [81, 116] width 4 height 4
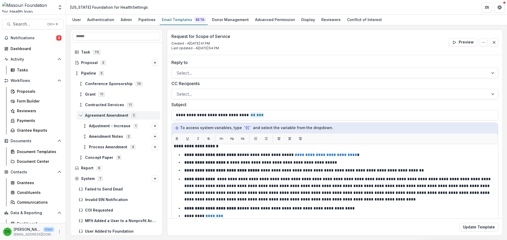
click at [81, 116] on icon at bounding box center [81, 116] width 4 height 4
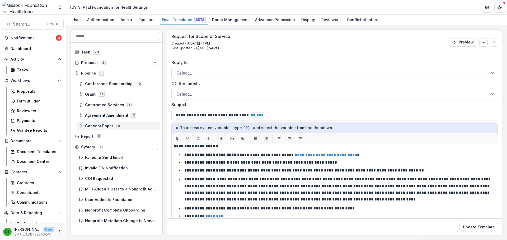
click at [81, 125] on circle at bounding box center [80, 124] width 1 height 1
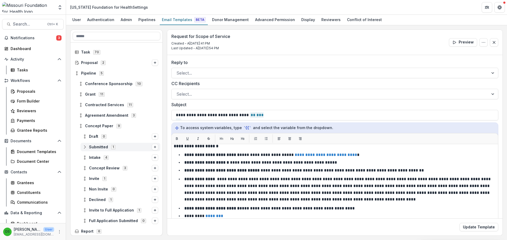
click at [91, 149] on span "Submitted" at bounding box center [98, 147] width 19 height 4
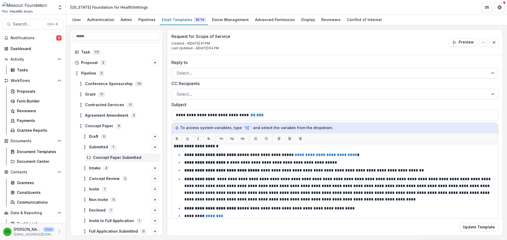
click at [135, 157] on span "Concept Paper Submitted" at bounding box center [125, 158] width 65 height 4
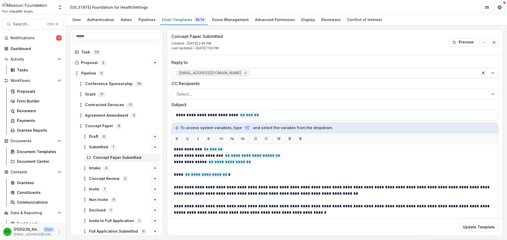
click at [243, 71] on icon "Remove wrohrbach@mffh.org" at bounding box center [245, 73] width 4 height 4
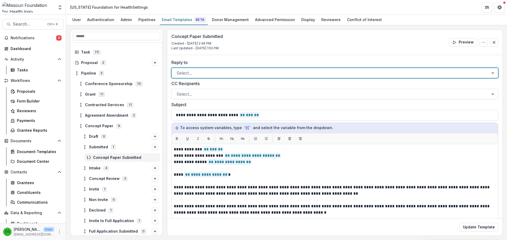
click at [220, 72] on div at bounding box center [329, 72] width 307 height 7
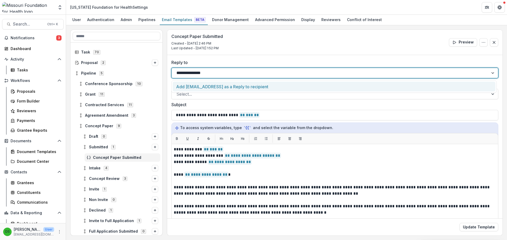
type input "**********"
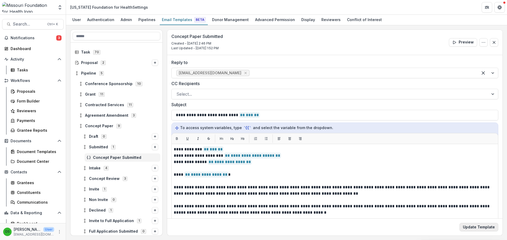
click at [481, 225] on button "Update Template" at bounding box center [478, 227] width 39 height 8
click at [84, 146] on icon at bounding box center [85, 147] width 4 height 4
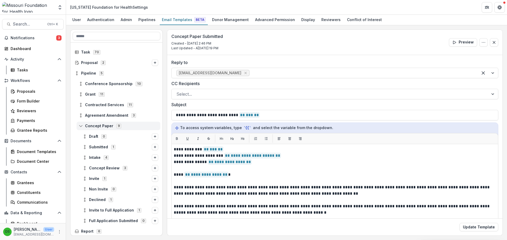
click at [81, 126] on icon at bounding box center [81, 126] width 4 height 4
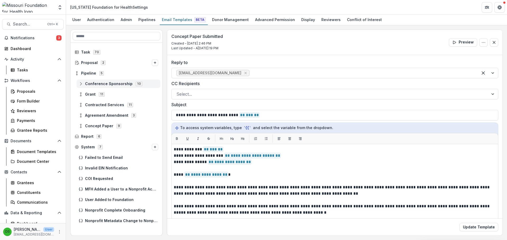
click at [82, 85] on icon at bounding box center [81, 84] width 4 height 4
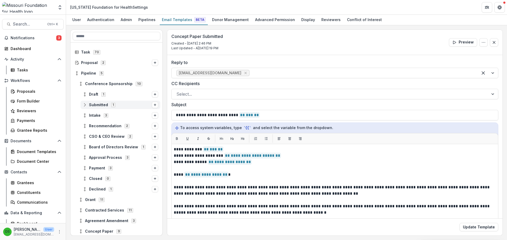
click at [98, 101] on div "Submitted 1" at bounding box center [121, 105] width 80 height 8
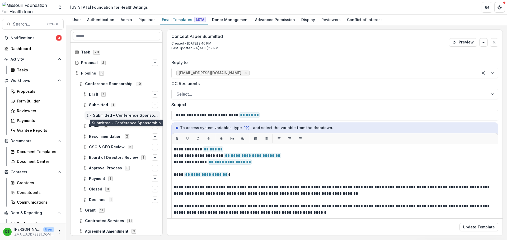
click at [124, 114] on span "Submitted - Conference Sponsorship" at bounding box center [125, 116] width 65 height 4
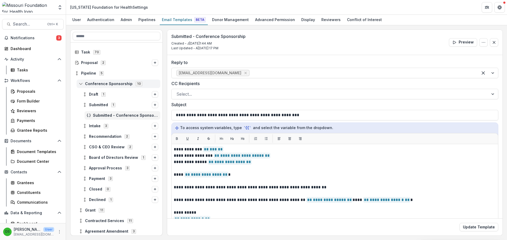
click at [81, 84] on icon at bounding box center [81, 84] width 4 height 4
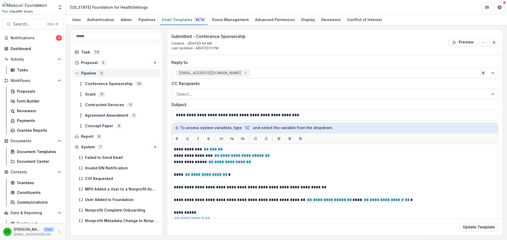
click at [77, 75] on circle at bounding box center [76, 74] width 1 height 1
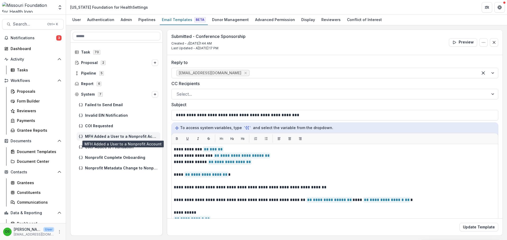
click at [112, 136] on span "MFH Added a User to a Nonprofit Account" at bounding box center [121, 137] width 73 height 4
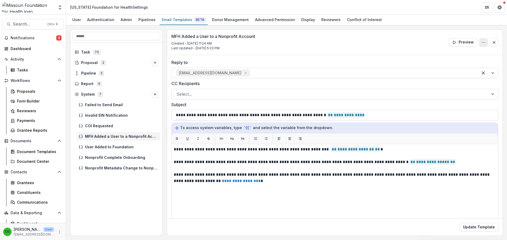
click at [483, 42] on icon "Options" at bounding box center [483, 42] width 4 height 4
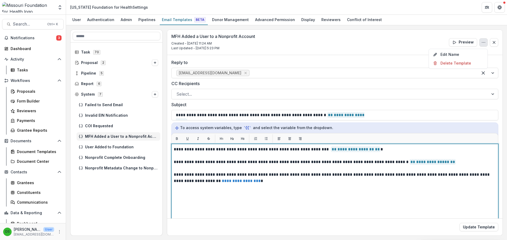
click at [215, 149] on p "**********" at bounding box center [334, 150] width 320 height 6
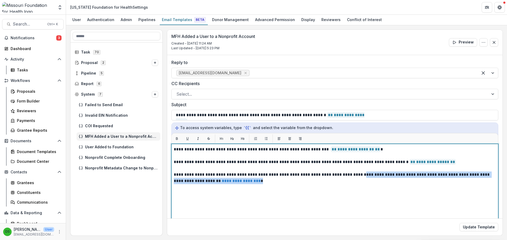
drag, startPoint x: 356, startPoint y: 175, endPoint x: 356, endPoint y: 182, distance: 6.9
click at [356, 182] on p "**********" at bounding box center [334, 178] width 320 height 13
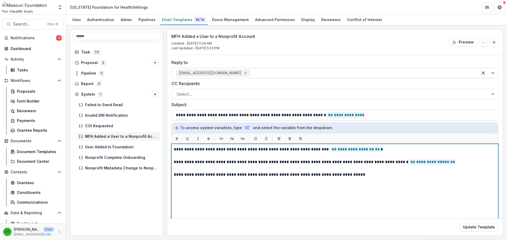
click at [243, 73] on icon "Remove wrohrbach@mffh.org" at bounding box center [245, 73] width 4 height 4
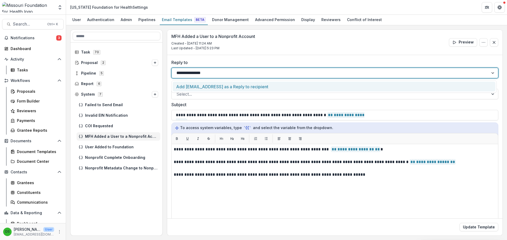
type input "**********"
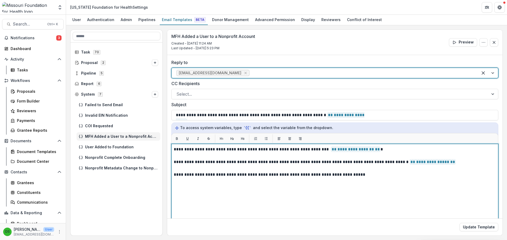
click at [373, 176] on p "**********" at bounding box center [334, 175] width 320 height 6
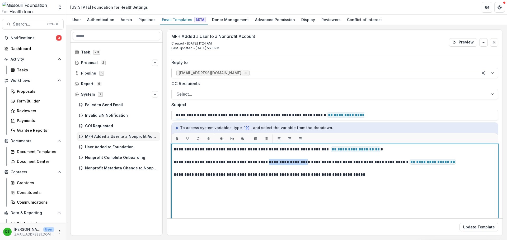
drag, startPoint x: 263, startPoint y: 161, endPoint x: 298, endPoint y: 162, distance: 34.6
click at [298, 162] on p "**********" at bounding box center [334, 162] width 320 height 6
click at [377, 163] on p "**********" at bounding box center [334, 162] width 320 height 6
click at [366, 174] on p "**********" at bounding box center [334, 175] width 320 height 6
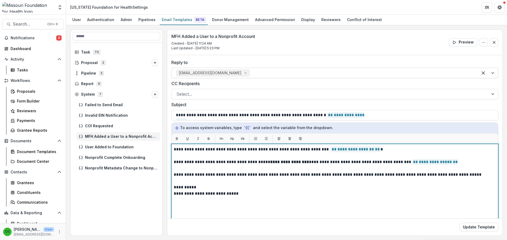
click at [216, 187] on p "**********" at bounding box center [334, 188] width 320 height 6
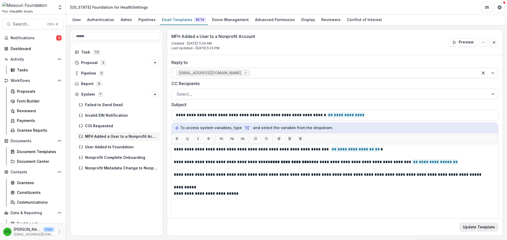
click at [480, 228] on button "Update Template" at bounding box center [478, 227] width 39 height 8
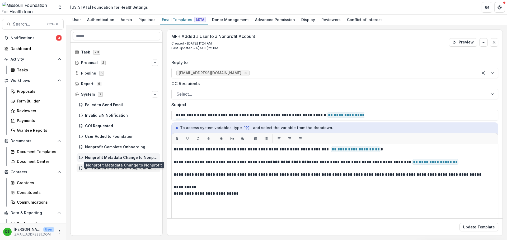
click at [114, 157] on span "Nonprofit Metadata Change to Nonprofit" at bounding box center [121, 158] width 73 height 4
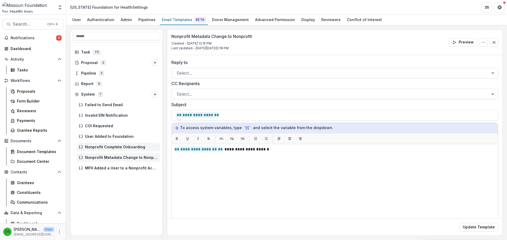
click at [114, 147] on span "Nonprofit Complete Onboarding" at bounding box center [121, 147] width 73 height 4
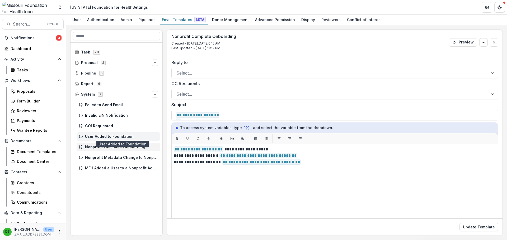
click at [111, 135] on span "User Added to Foundation" at bounding box center [121, 137] width 73 height 4
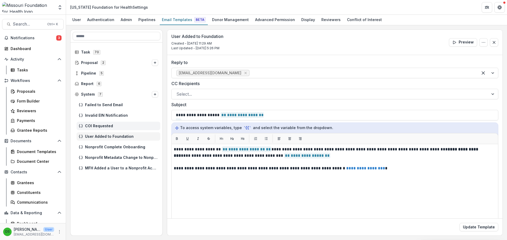
click at [98, 127] on span "COI Requested" at bounding box center [121, 126] width 73 height 4
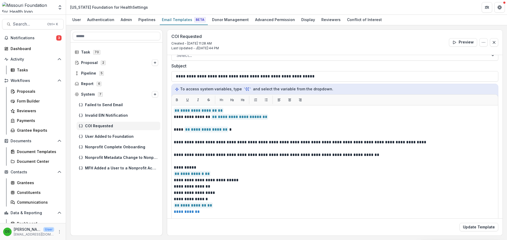
scroll to position [53, 0]
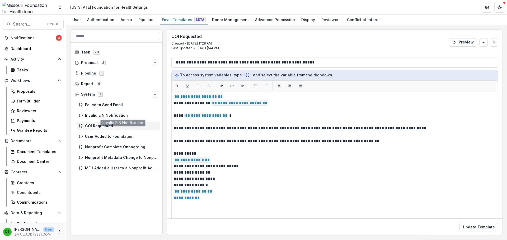
click at [109, 111] on div "Invalid EIN Notification" at bounding box center [116, 115] width 92 height 11
click at [109, 115] on span "Invalid EIN Notification" at bounding box center [121, 116] width 73 height 4
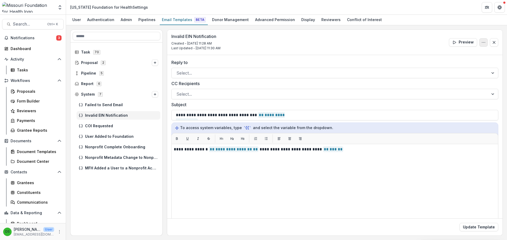
click at [482, 43] on icon "Options" at bounding box center [483, 42] width 4 height 4
click at [457, 64] on button "Delete Template" at bounding box center [458, 63] width 56 height 9
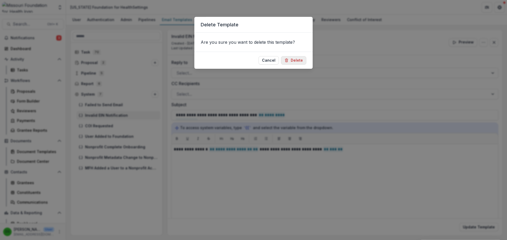
click at [296, 59] on button "Delete" at bounding box center [293, 60] width 25 height 8
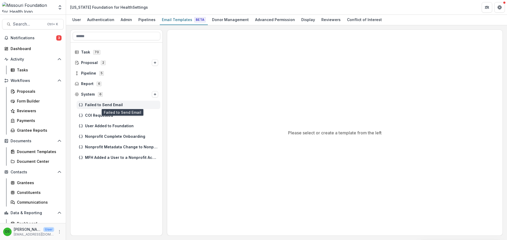
click at [88, 104] on span "Failed to Send Email" at bounding box center [121, 105] width 73 height 4
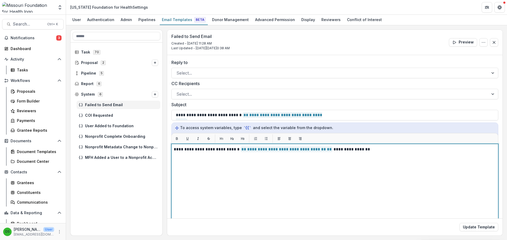
click at [306, 167] on div "**********" at bounding box center [335, 210] width 322 height 127
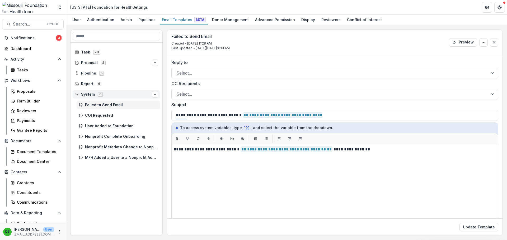
click at [76, 95] on icon at bounding box center [77, 94] width 4 height 4
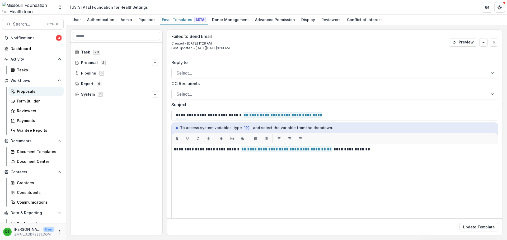
click at [25, 92] on div "Proposals" at bounding box center [38, 92] width 43 height 6
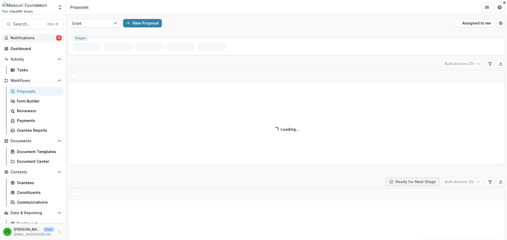
click at [46, 35] on button "Notifications 3" at bounding box center [33, 38] width 62 height 8
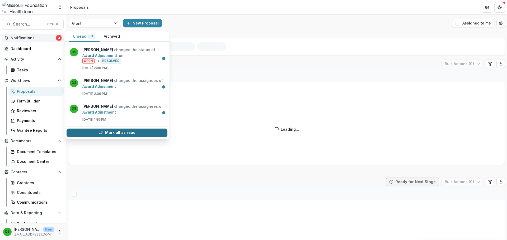
click at [110, 133] on button "Mark all as read" at bounding box center [117, 133] width 101 height 8
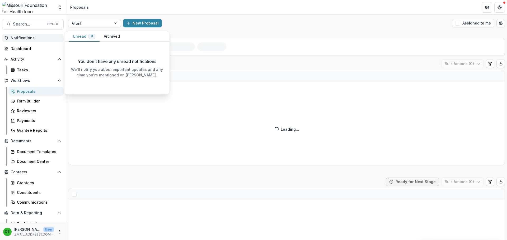
click at [31, 37] on span "Notifications" at bounding box center [36, 38] width 51 height 4
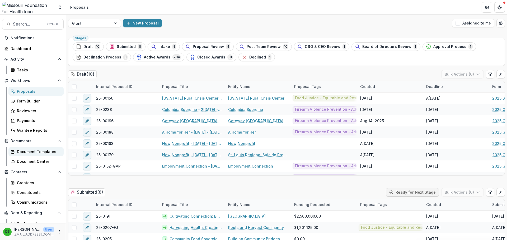
scroll to position [24, 0]
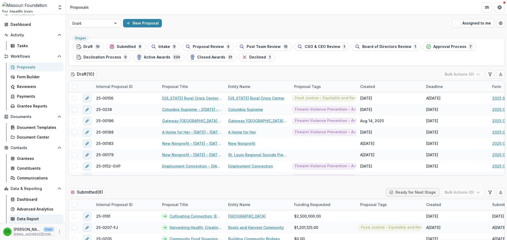
click at [35, 220] on div "Data Report" at bounding box center [38, 219] width 43 height 6
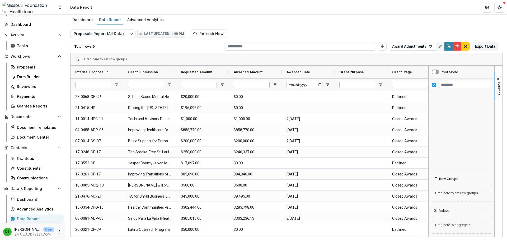
type input "**********"
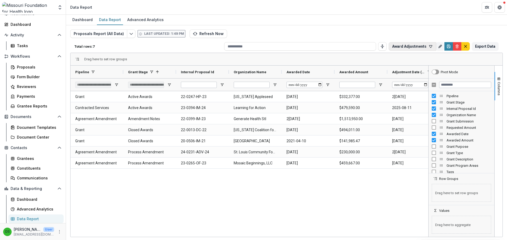
click at [419, 44] on button "Award Adjustments" at bounding box center [413, 46] width 48 height 8
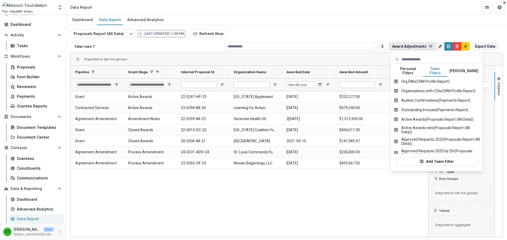
click at [433, 72] on button "Team Filters" at bounding box center [435, 71] width 24 height 11
click at [29, 65] on div "Proposals" at bounding box center [38, 67] width 43 height 6
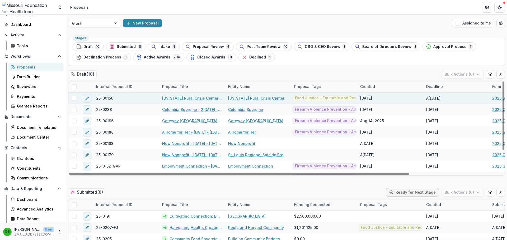
click at [216, 100] on link "[US_STATE] Rural Crisis Center - [DATE] - [DATE] Seeding Equitable and Sustaina…" at bounding box center [192, 99] width 60 height 6
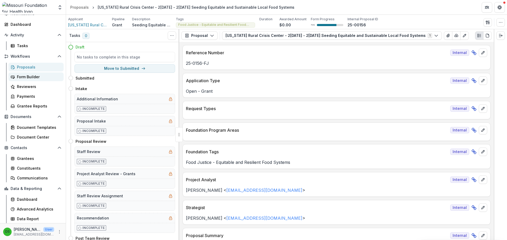
click at [35, 77] on div "Form Builder" at bounding box center [38, 77] width 43 height 6
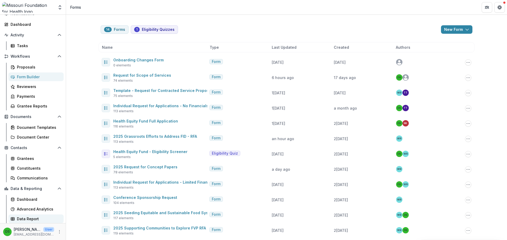
click at [31, 219] on div "Data Report" at bounding box center [38, 219] width 43 height 6
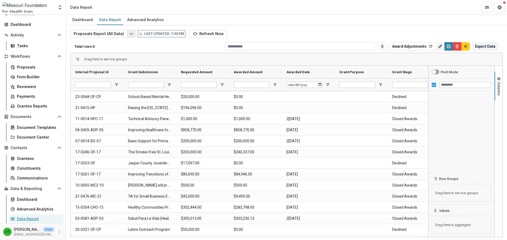
type input "**********"
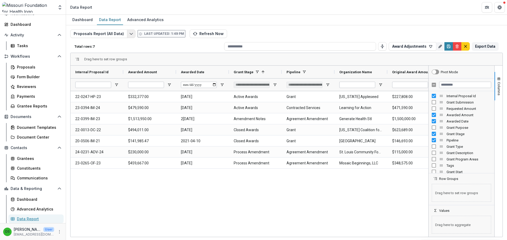
type input "**********"
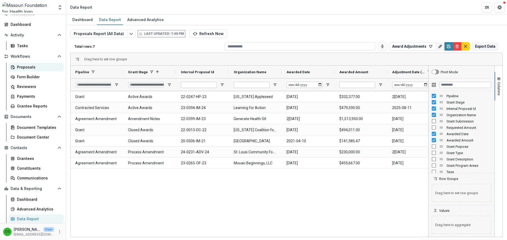
click at [27, 65] on div "Proposals" at bounding box center [38, 67] width 43 height 6
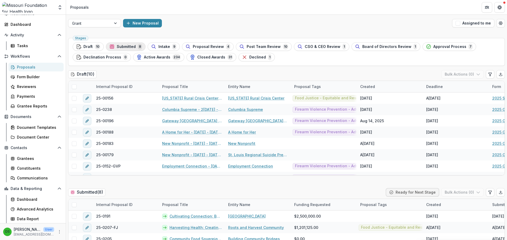
click at [119, 46] on span "Submitted" at bounding box center [126, 47] width 19 height 4
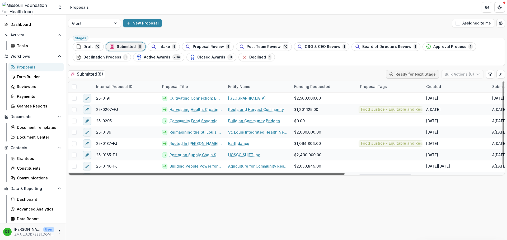
drag, startPoint x: 337, startPoint y: 174, endPoint x: 312, endPoint y: 192, distance: 31.0
click at [312, 175] on div at bounding box center [207, 174] width 276 height 2
click at [158, 48] on span "Intake" at bounding box center [164, 47] width 12 height 4
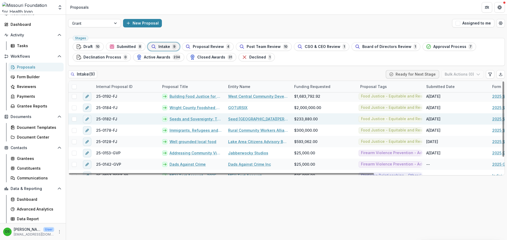
scroll to position [19, 0]
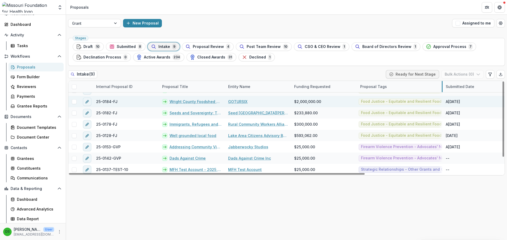
drag, startPoint x: 423, startPoint y: 88, endPoint x: 442, endPoint y: 100, distance: 22.9
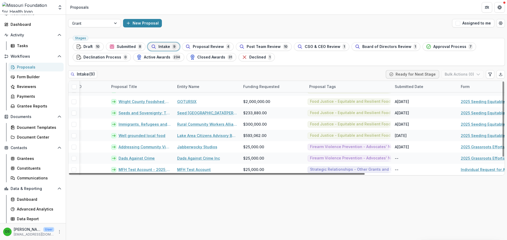
scroll to position [19, 202]
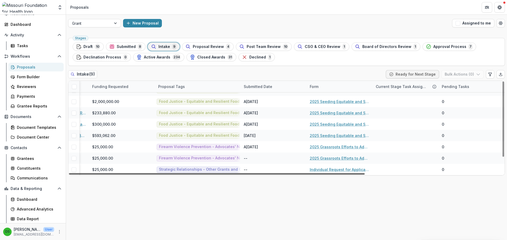
drag, startPoint x: 337, startPoint y: 174, endPoint x: 499, endPoint y: 163, distance: 161.9
click at [365, 173] on div at bounding box center [217, 174] width 296 height 2
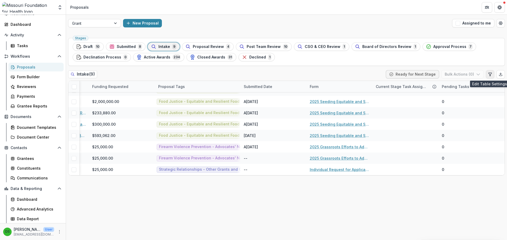
click at [487, 74] on button "Edit table settings" at bounding box center [490, 74] width 8 height 8
select select "******"
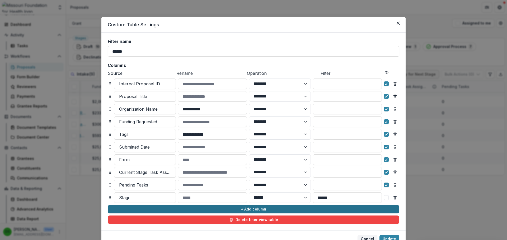
click at [155, 211] on button "+ Add column" at bounding box center [253, 209] width 291 height 8
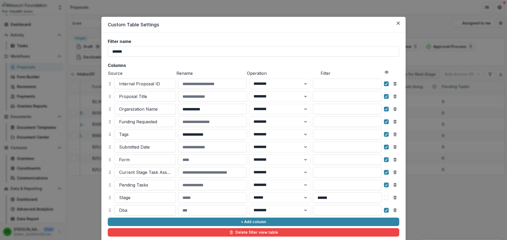
click at [154, 211] on div at bounding box center [145, 210] width 52 height 7
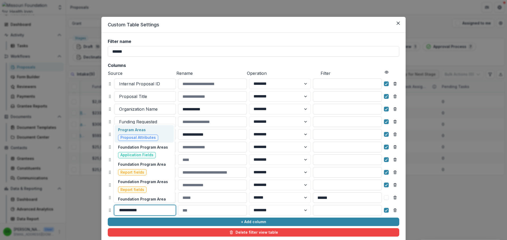
type input "**********"
click at [139, 129] on p "Program Areas" at bounding box center [138, 130] width 40 height 6
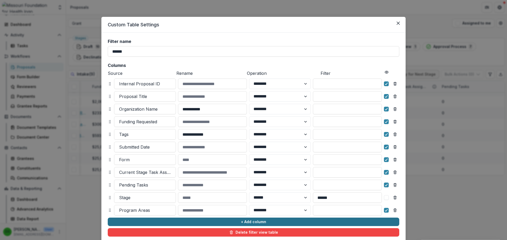
scroll to position [37, 0]
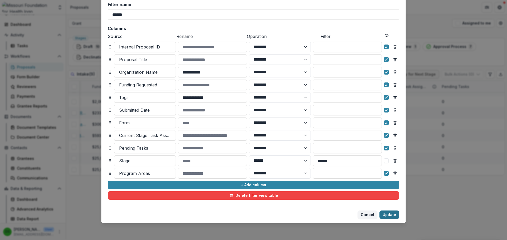
click at [389, 217] on button "Update" at bounding box center [389, 215] width 20 height 8
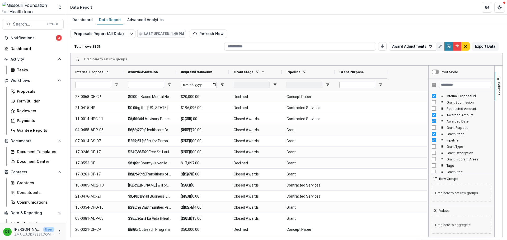
type input "**********"
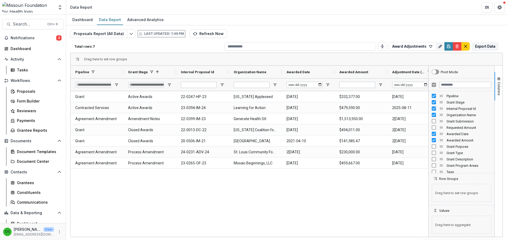
type input "**********"
click at [478, 85] on input "Filter Columns Input" at bounding box center [465, 85] width 52 height 6
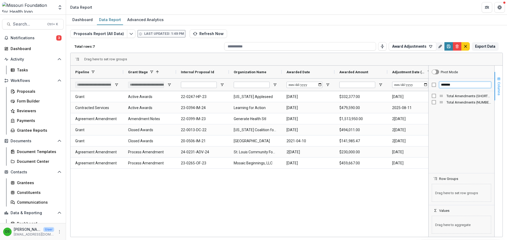
type input "*******"
click at [499, 82] on span "Columns" at bounding box center [499, 88] width 4 height 13
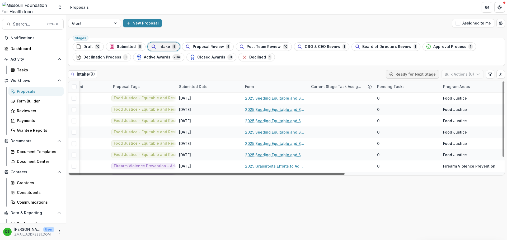
scroll to position [0, 248]
drag, startPoint x: 293, startPoint y: 172, endPoint x: 482, endPoint y: 172, distance: 189.5
click at [345, 173] on div at bounding box center [207, 174] width 276 height 2
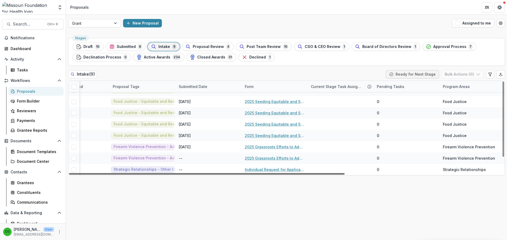
scroll to position [19, 248]
drag, startPoint x: 440, startPoint y: 174, endPoint x: 507, endPoint y: 182, distance: 67.5
click at [345, 175] on div at bounding box center [207, 174] width 276 height 2
drag, startPoint x: 381, startPoint y: 174, endPoint x: 507, endPoint y: 166, distance: 125.6
click at [345, 173] on div at bounding box center [207, 174] width 276 height 2
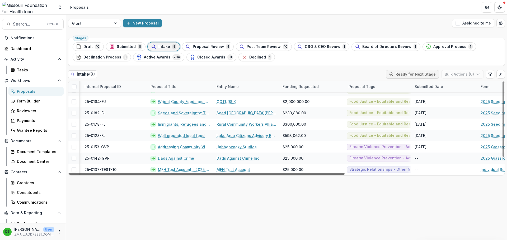
scroll to position [19, 0]
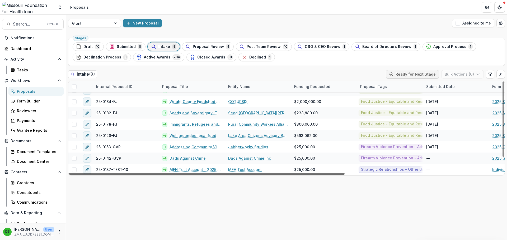
drag, startPoint x: 238, startPoint y: 174, endPoint x: 63, endPoint y: 187, distance: 175.2
click at [69, 175] on div at bounding box center [207, 174] width 276 height 2
click at [197, 157] on link "Dads Against Crime" at bounding box center [187, 159] width 36 height 6
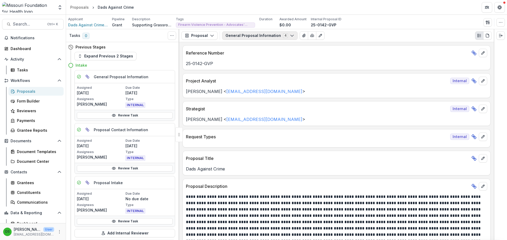
click at [260, 38] on button "General Proposal Information 4" at bounding box center [260, 35] width 76 height 8
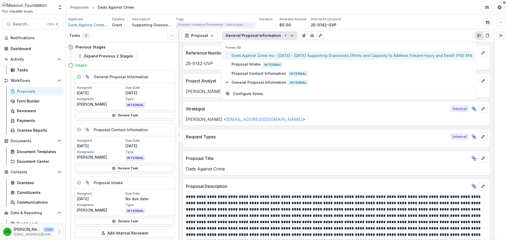
click at [258, 54] on span "Dads Against Crime Inc - [DATE] - [DATE] Supporting Grassroots Efforts and Capa…" at bounding box center [352, 56] width 240 height 6
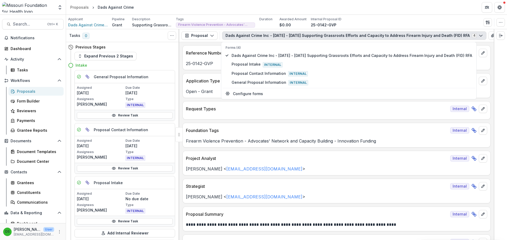
click at [312, 148] on div "Foundation Tags Internal Firearm Violence Prevention - Advocates' Network and C…" at bounding box center [336, 135] width 308 height 25
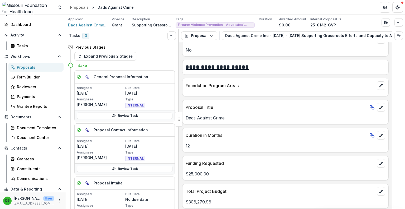
scroll to position [1339, 0]
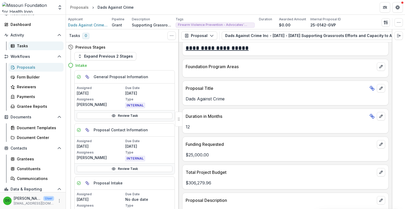
click at [23, 47] on div "Tasks" at bounding box center [38, 46] width 43 height 6
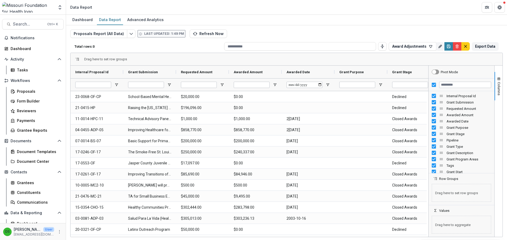
type input "**********"
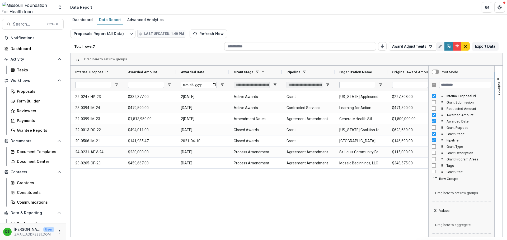
type input "**********"
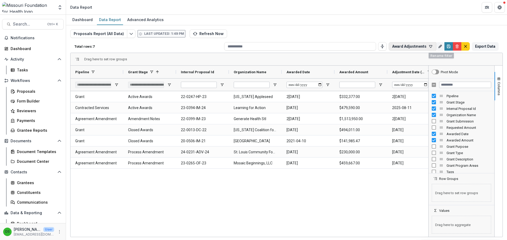
click at [419, 46] on button "Award Adjustments" at bounding box center [413, 46] width 48 height 8
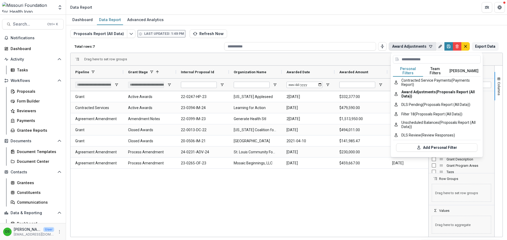
click at [441, 70] on button "Team Filters" at bounding box center [435, 71] width 24 height 11
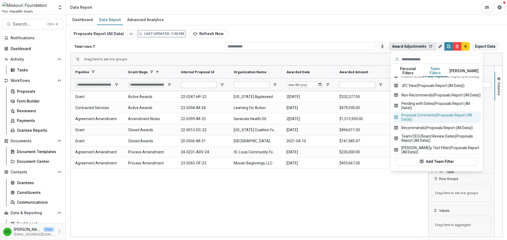
scroll to position [166, 0]
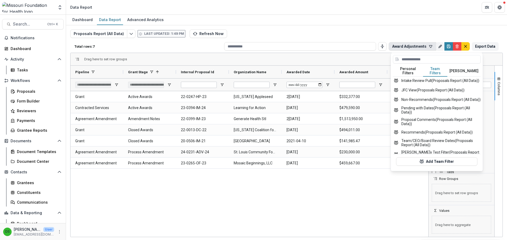
click at [461, 71] on button "[PERSON_NAME]" at bounding box center [463, 71] width 33 height 11
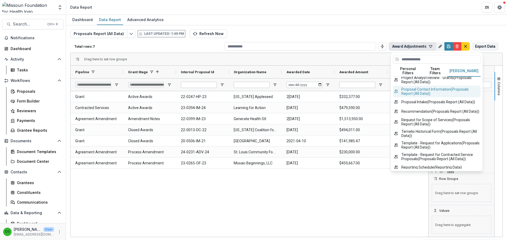
scroll to position [271, 0]
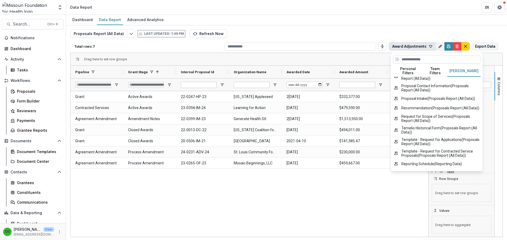
click at [423, 61] on input at bounding box center [437, 59] width 88 height 8
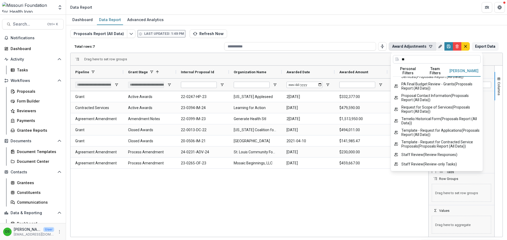
scroll to position [0, 0]
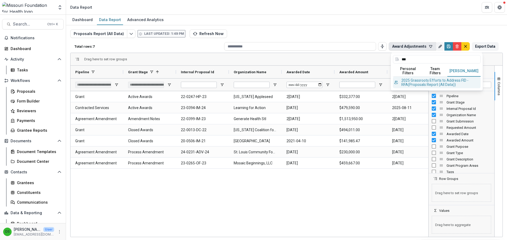
type input "***"
click at [419, 78] on button "2025 Grassroots Efforts to Address FID - RFA ( Proposals Report (All Data) )" at bounding box center [437, 83] width 88 height 12
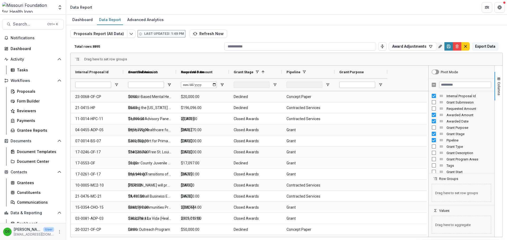
type input "**********"
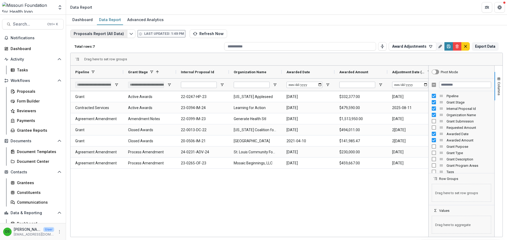
click at [120, 34] on button "Proposals Report (All Data)" at bounding box center [98, 34] width 57 height 8
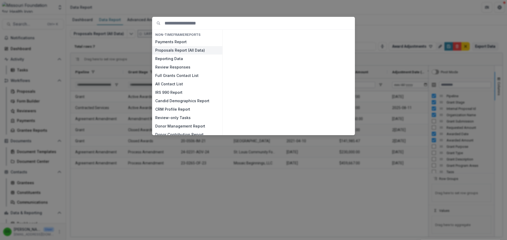
click at [178, 50] on button "Proposals Report (All Data)" at bounding box center [187, 50] width 70 height 8
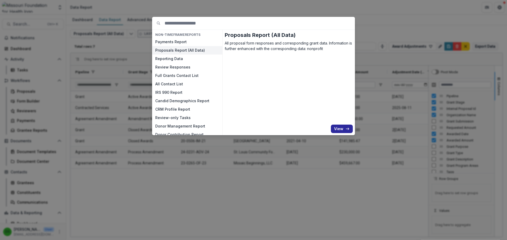
click at [341, 131] on button "View" at bounding box center [342, 129] width 22 height 8
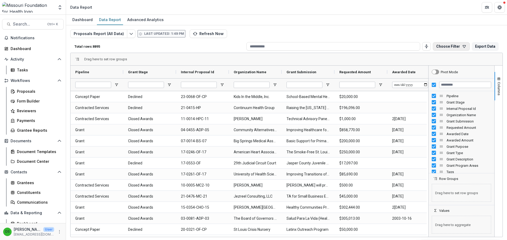
click at [463, 46] on icon "button" at bounding box center [464, 46] width 4 height 4
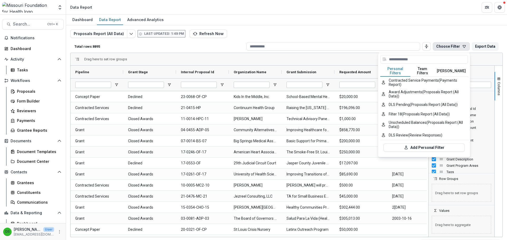
click at [448, 67] on button "[PERSON_NAME]" at bounding box center [451, 71] width 33 height 11
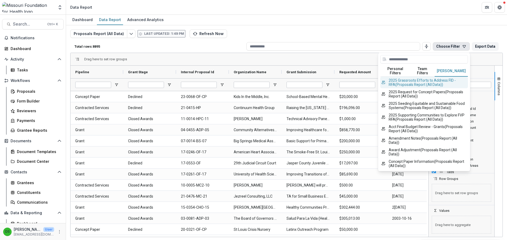
click at [432, 79] on button "2025 Grassroots Efforts to Address FID - RFA ( Proposals Report (All Data) )" at bounding box center [424, 83] width 88 height 12
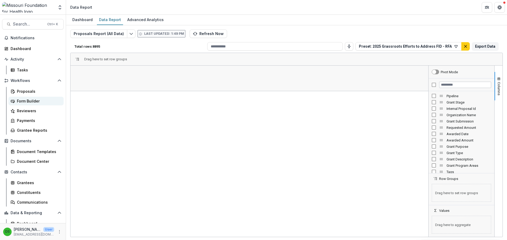
click at [31, 101] on div "Form Builder" at bounding box center [38, 101] width 43 height 6
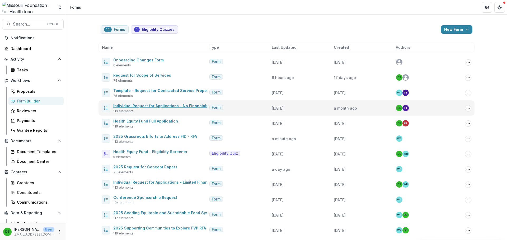
scroll to position [48, 0]
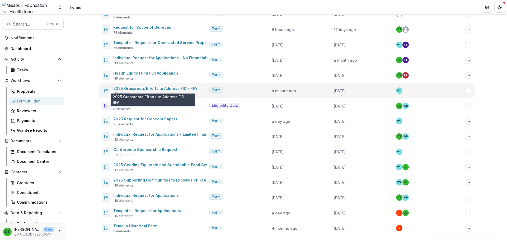
click at [145, 89] on link "2025 Grassroots Efforts to Address FID - RFA" at bounding box center [155, 88] width 84 height 4
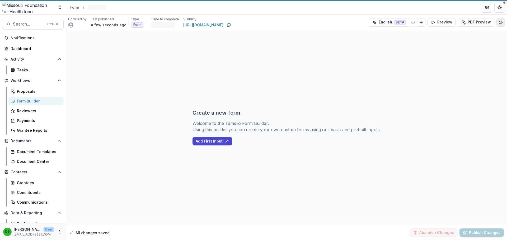
select select "********"
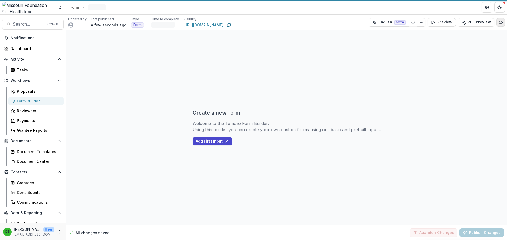
select select "********"
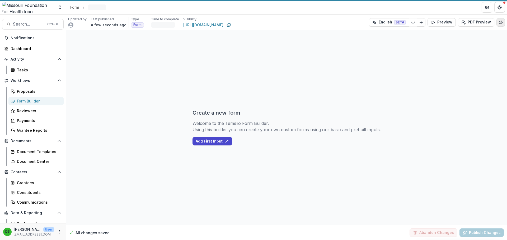
select select "********"
select select "**********"
select select "********"
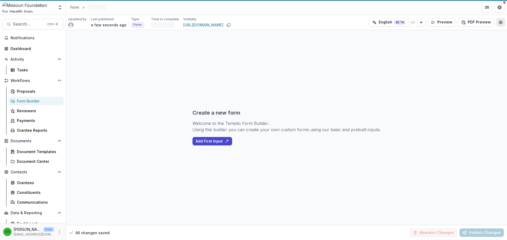
select select "********"
select select "**********"
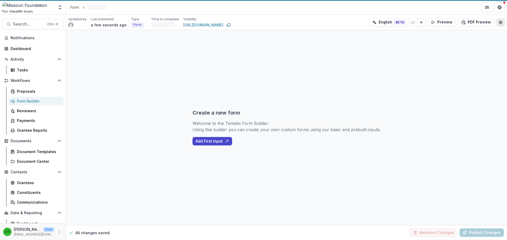
select select "**********"
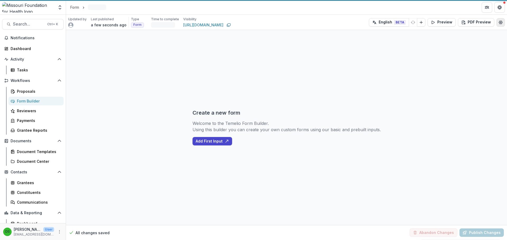
select select "**********"
select select "********"
select select "**********"
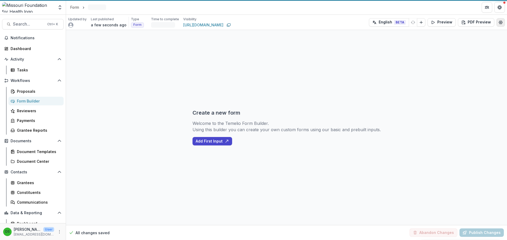
select select "********"
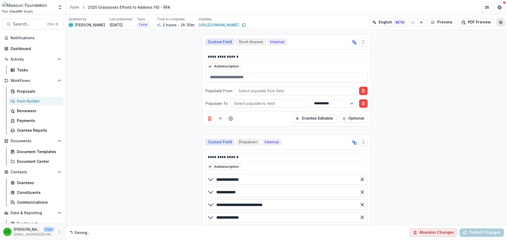
click at [499, 23] on icon "Edit Form Settings" at bounding box center [500, 22] width 4 height 4
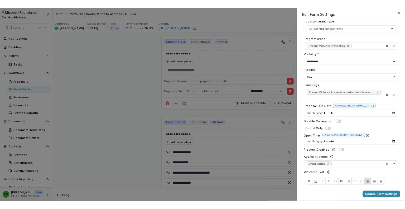
scroll to position [65, 0]
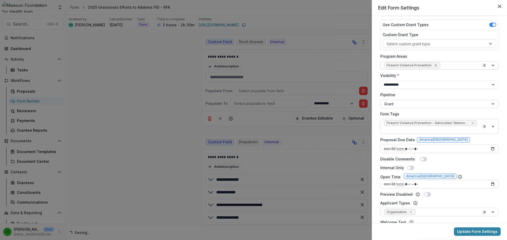
click at [434, 65] on icon "Remove Firearm Violence Prevention" at bounding box center [435, 65] width 4 height 4
click at [471, 123] on icon "Remove Firearm Violence Prevention - Advocates' Network and Capacity Building -…" at bounding box center [472, 123] width 2 height 2
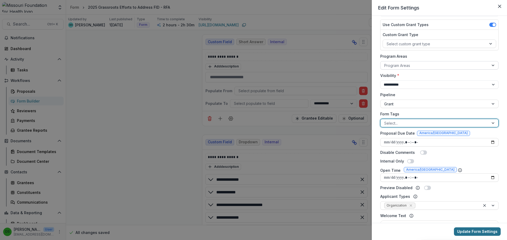
click at [473, 229] on button "Update Form Settings" at bounding box center [477, 232] width 47 height 8
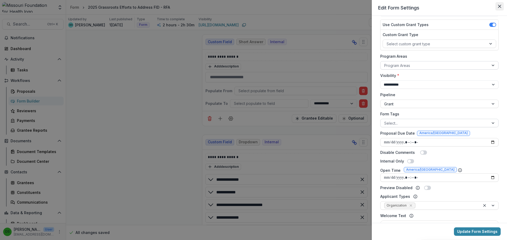
click at [500, 7] on icon "Close" at bounding box center [499, 6] width 3 height 3
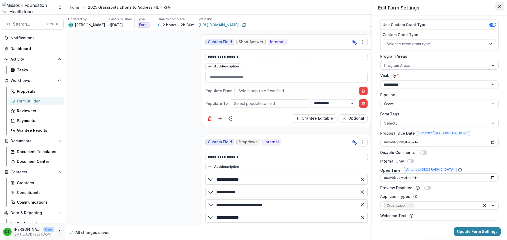
click at [501, 7] on icon "Close" at bounding box center [499, 6] width 3 height 3
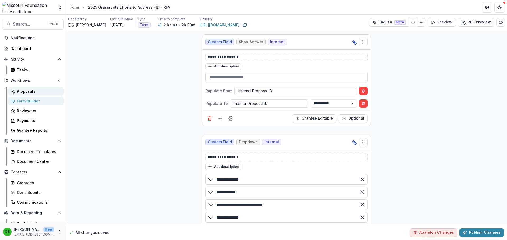
click at [34, 91] on div "Proposals" at bounding box center [38, 92] width 43 height 6
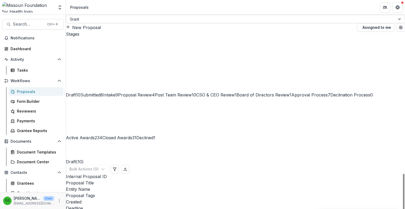
click at [292, 92] on span "Approval Process" at bounding box center [310, 94] width 36 height 5
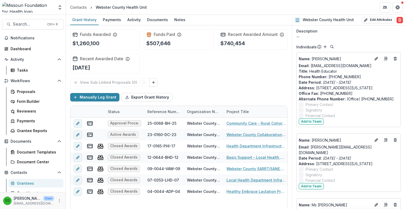
scroll to position [811, 0]
click at [384, 60] on icon "Go to contact" at bounding box center [386, 58] width 4 height 4
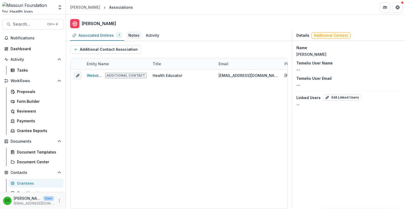
click at [134, 34] on div "Notes" at bounding box center [134, 35] width 11 height 6
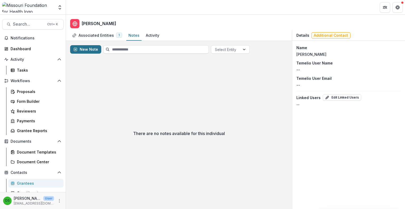
click at [91, 49] on button "New Note" at bounding box center [85, 49] width 31 height 8
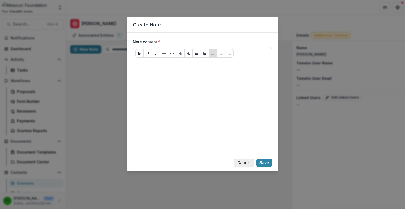
click at [245, 163] on button "Cancel" at bounding box center [244, 162] width 20 height 8
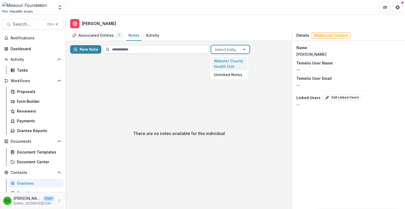
click at [234, 47] on div at bounding box center [225, 49] width 21 height 7
click at [222, 62] on div "Webster County Health Unit" at bounding box center [229, 64] width 36 height 14
click at [148, 36] on div "Activity" at bounding box center [152, 35] width 13 height 6
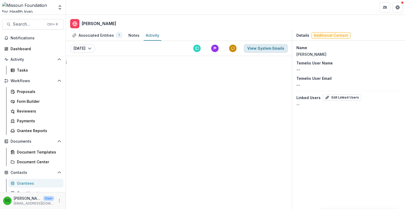
click at [262, 51] on button "View System Emails" at bounding box center [266, 48] width 44 height 8
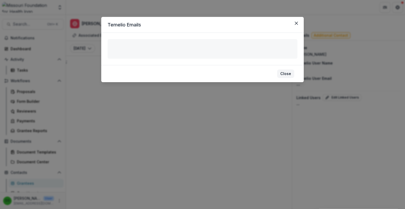
click at [287, 74] on button "Close" at bounding box center [285, 73] width 17 height 8
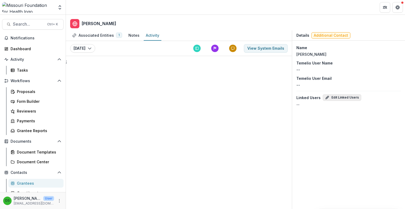
click at [340, 95] on button "Edit Linked Users" at bounding box center [342, 97] width 39 height 6
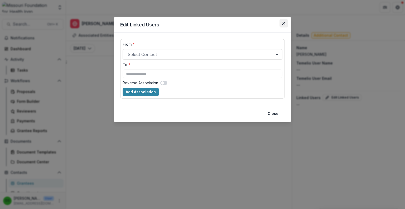
click at [284, 23] on icon "Close" at bounding box center [283, 23] width 3 height 3
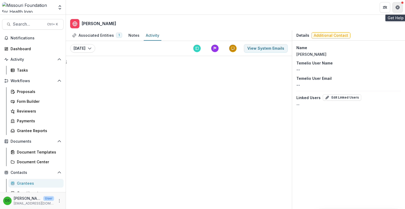
click at [402, 5] on button "Get Help" at bounding box center [398, 7] width 11 height 11
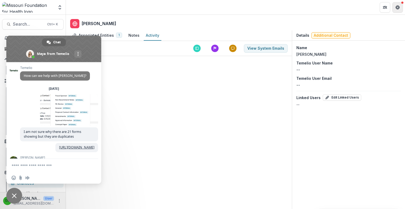
scroll to position [1258, 0]
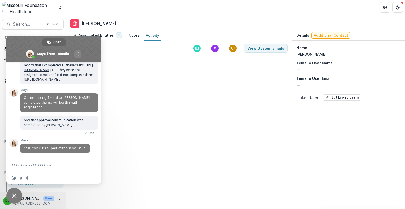
click at [37, 165] on textarea "Compose your message..." at bounding box center [49, 165] width 74 height 13
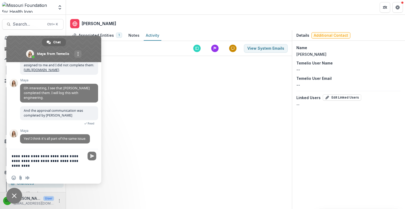
click at [36, 165] on textarea "**********" at bounding box center [49, 160] width 74 height 23
type textarea "**********"
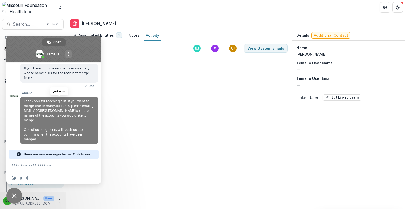
scroll to position [1338, 0]
click at [126, 112] on div "Associated Entities 1 Notes Activity Today Today View System Emails ;" at bounding box center [179, 119] width 226 height 178
click at [18, 197] on span "Close chat" at bounding box center [14, 196] width 16 height 16
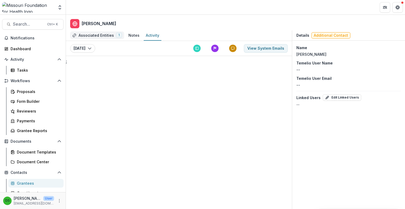
click at [99, 32] on div "Associated Entities 1" at bounding box center [97, 35] width 54 height 8
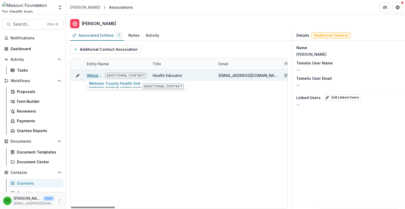
click at [95, 75] on link "Webster County Health Unit" at bounding box center [113, 75] width 52 height 4
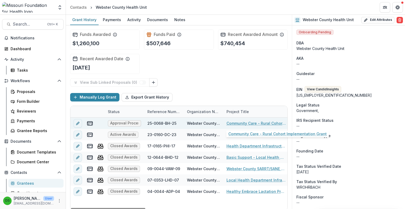
click at [235, 121] on link "Community Care - Rural Cohort Implementation Grant" at bounding box center [257, 123] width 60 height 6
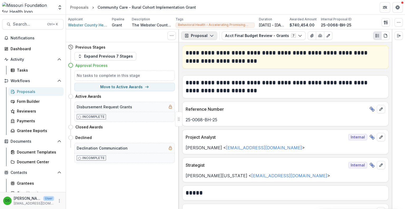
click at [195, 32] on button "Proposal" at bounding box center [199, 35] width 36 height 8
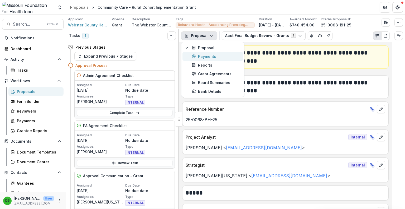
click at [199, 56] on div "Payments" at bounding box center [216, 57] width 48 height 6
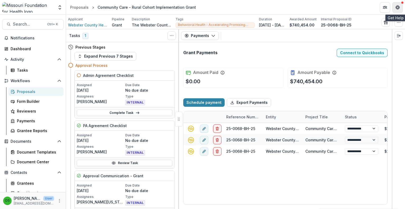
click at [402, 5] on button "Get Help" at bounding box center [398, 7] width 11 height 11
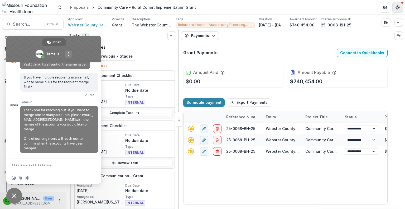
scroll to position [1329, 0]
click at [39, 169] on textarea "Compose your message..." at bounding box center [49, 165] width 74 height 13
click at [13, 193] on span "Close chat" at bounding box center [14, 196] width 16 height 16
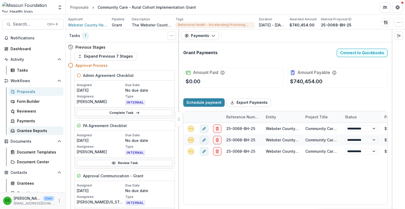
click at [21, 132] on div "Grantee Reports" at bounding box center [38, 131] width 43 height 6
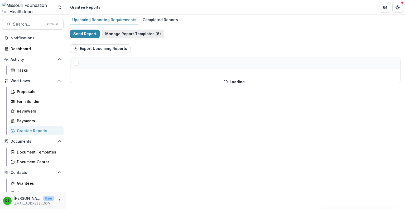
click at [120, 36] on button "Manage Report Templates ( 6 )" at bounding box center [133, 34] width 63 height 8
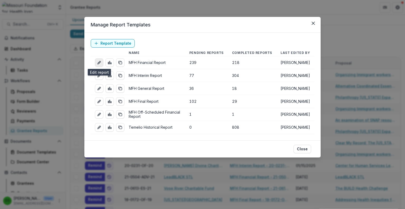
click at [99, 63] on icon "edit-report" at bounding box center [99, 62] width 4 height 4
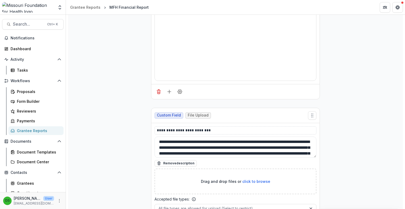
scroll to position [1325, 0]
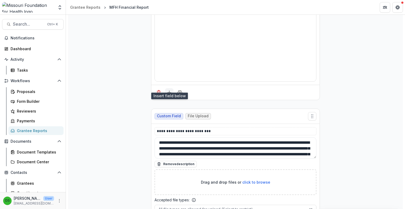
click at [169, 90] on icon "Add field" at bounding box center [169, 92] width 5 height 5
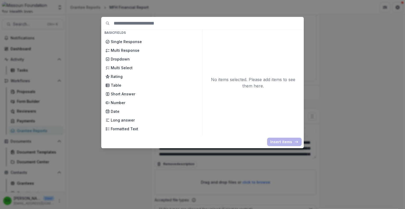
scroll to position [51, 0]
click at [142, 95] on p "Short Answer" at bounding box center [154, 94] width 87 height 6
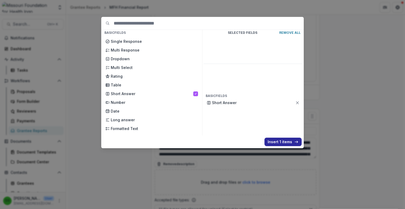
click at [271, 141] on button "Insert 1 items" at bounding box center [283, 142] width 37 height 8
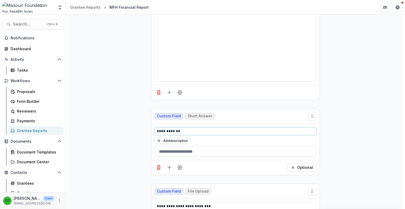
click at [182, 128] on p "**********" at bounding box center [236, 131] width 158 height 6
click at [158, 165] on icon "Delete field" at bounding box center [158, 167] width 5 height 5
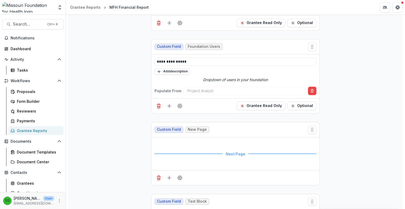
scroll to position [1102, 0]
click at [168, 103] on icon "Add field" at bounding box center [169, 105] width 5 height 5
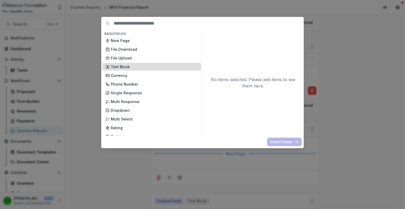
click at [165, 67] on p "Text Block" at bounding box center [154, 67] width 87 height 6
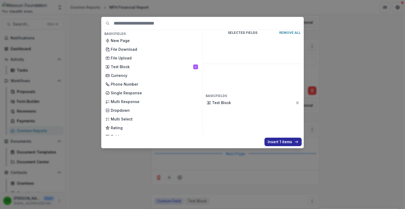
click at [274, 139] on button "Insert 1 items" at bounding box center [283, 142] width 37 height 8
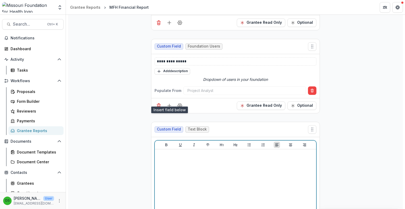
click at [211, 157] on div at bounding box center [235, 190] width 157 height 79
click at [234, 143] on icon "Heading 2" at bounding box center [236, 145] width 4 height 4
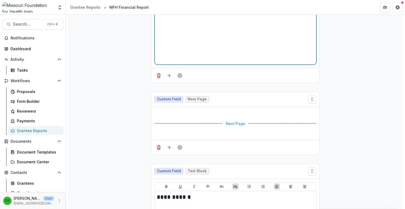
scroll to position [1270, 0]
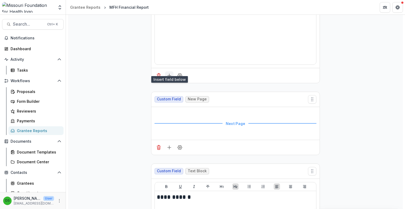
click at [167, 73] on icon "Add field" at bounding box center [169, 75] width 5 height 5
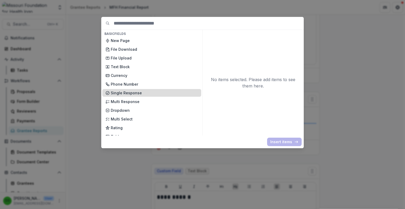
click at [144, 92] on p "Single Response" at bounding box center [154, 93] width 87 height 6
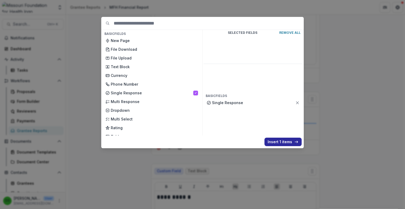
click at [271, 141] on button "Insert 1 items" at bounding box center [283, 142] width 37 height 8
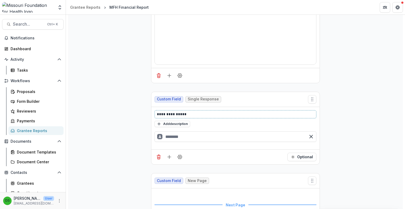
click at [195, 111] on p "**********" at bounding box center [236, 114] width 158 height 6
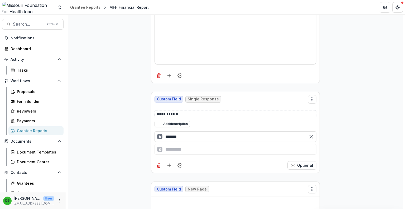
type input "*******"
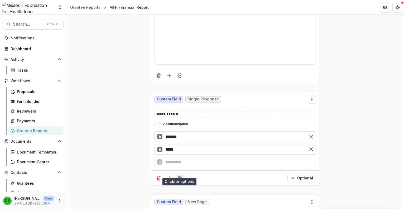
type input "*****"
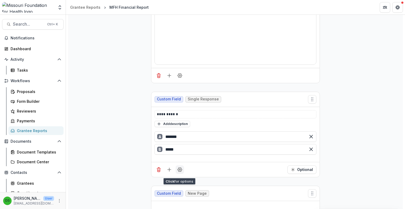
click at [180, 167] on icon "Field Settings" at bounding box center [179, 169] width 5 height 5
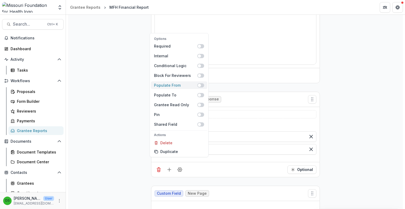
click at [201, 86] on span at bounding box center [199, 85] width 3 height 3
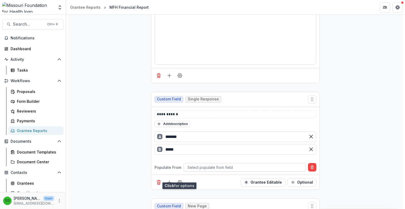
click at [246, 164] on div at bounding box center [245, 167] width 115 height 7
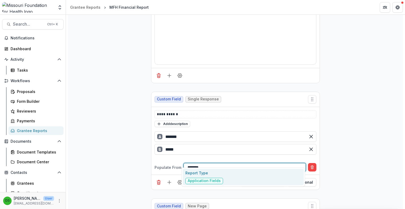
type input "*********"
click at [206, 181] on span "Application Fields" at bounding box center [204, 180] width 33 height 4
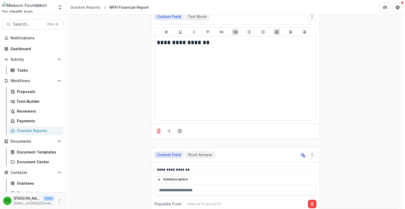
scroll to position [0, 0]
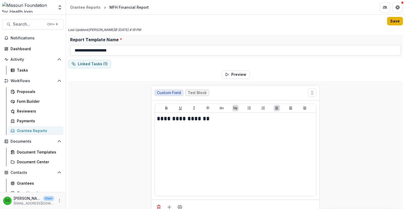
click at [397, 21] on button "Save" at bounding box center [396, 21] width 16 height 8
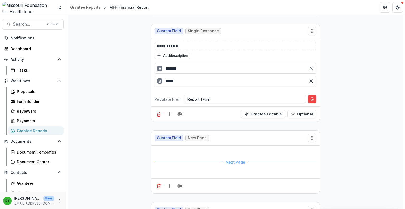
scroll to position [1333, 0]
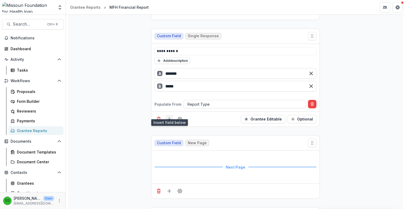
click at [170, 116] on button "Add field" at bounding box center [169, 119] width 8 height 8
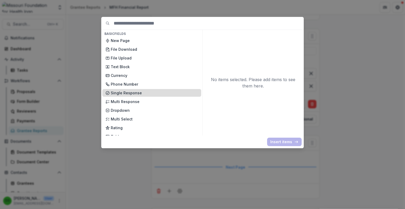
click at [144, 94] on p "Single Response" at bounding box center [154, 93] width 87 height 6
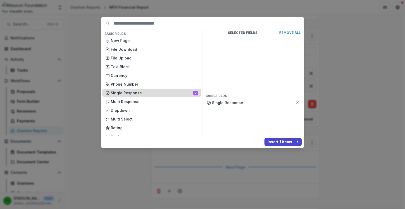
click at [144, 94] on p "Single Response" at bounding box center [152, 93] width 83 height 6
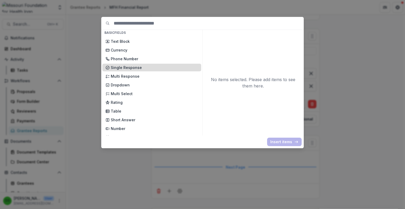
scroll to position [26, 0]
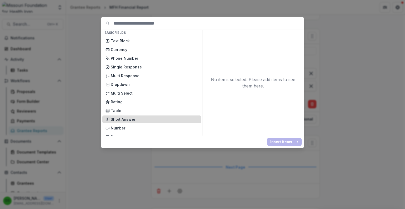
click at [135, 117] on p "Short Answer" at bounding box center [154, 119] width 87 height 6
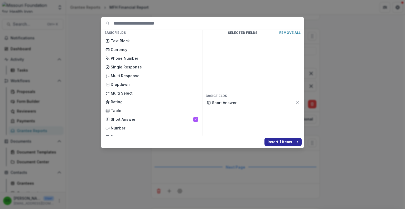
click at [282, 141] on button "Insert 1 items" at bounding box center [283, 142] width 37 height 8
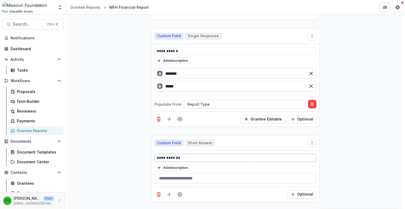
click at [177, 155] on p "**********" at bounding box center [236, 158] width 158 height 6
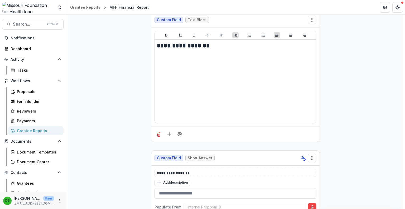
scroll to position [0, 0]
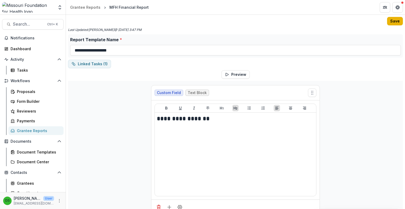
click at [390, 23] on button "Save" at bounding box center [396, 21] width 16 height 8
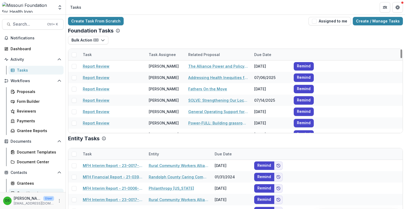
scroll to position [24, 0]
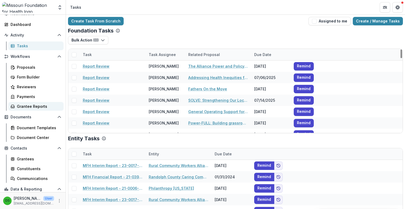
click at [46, 106] on div "Grantee Reports" at bounding box center [38, 106] width 43 height 6
